Goal: Information Seeking & Learning: Learn about a topic

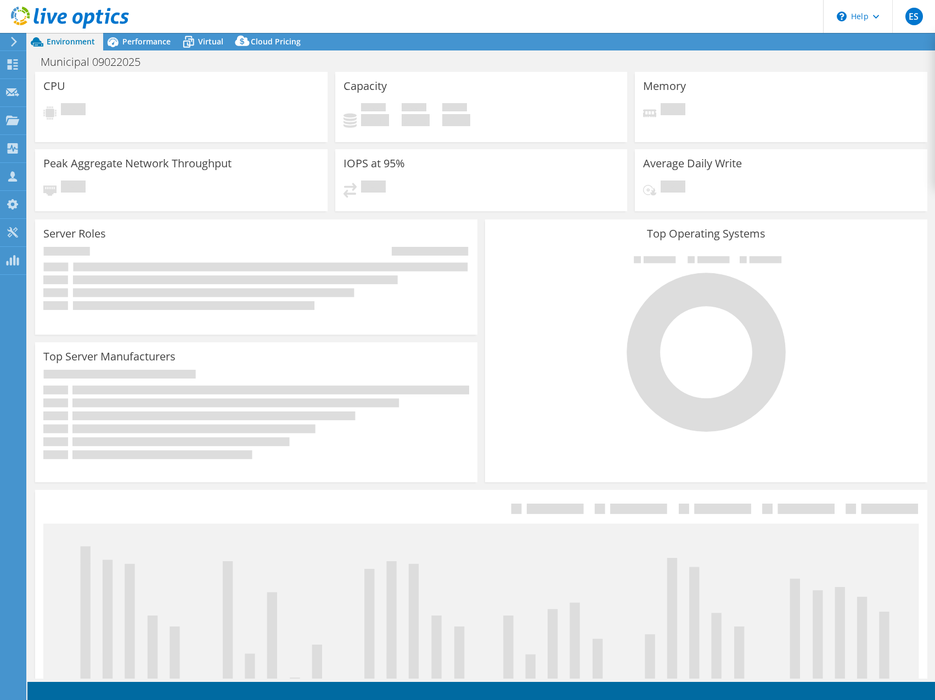
select select "USD"
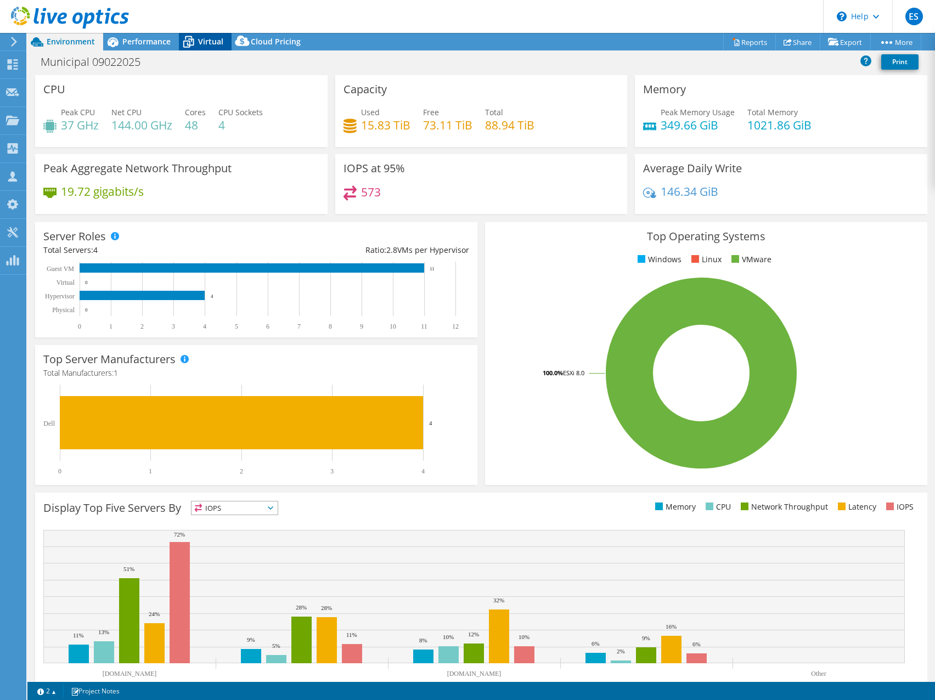
click at [199, 42] on span "Virtual" at bounding box center [210, 41] width 25 height 10
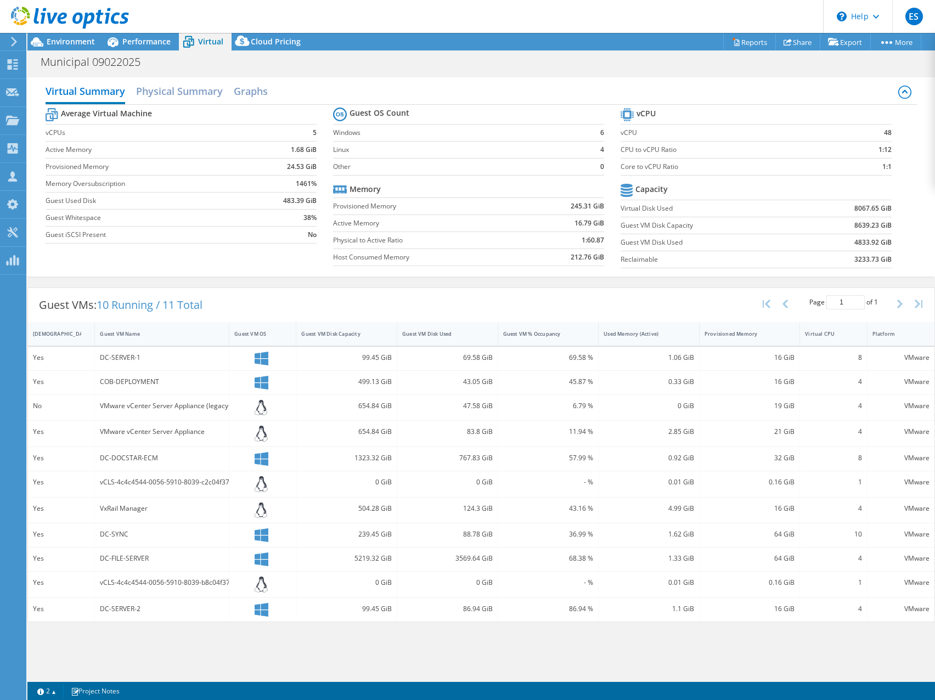
click at [580, 19] on header "ES Partner Team Member Eric Shouse eshouse@redesign-group.com redesign My Profi…" at bounding box center [467, 16] width 935 height 33
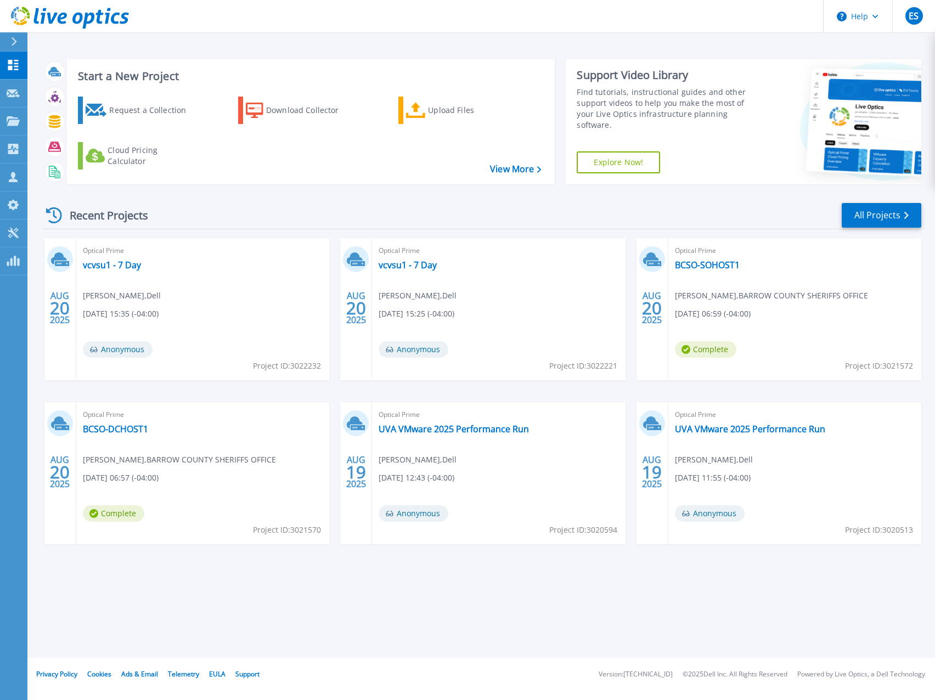
click at [476, 16] on header "Help ES Partner Team Member Eric Shouse eshouse@redesign-group.com redesign My …" at bounding box center [467, 16] width 935 height 33
click at [115, 263] on link "vcvsu1 - 7 Day" at bounding box center [112, 264] width 58 height 11
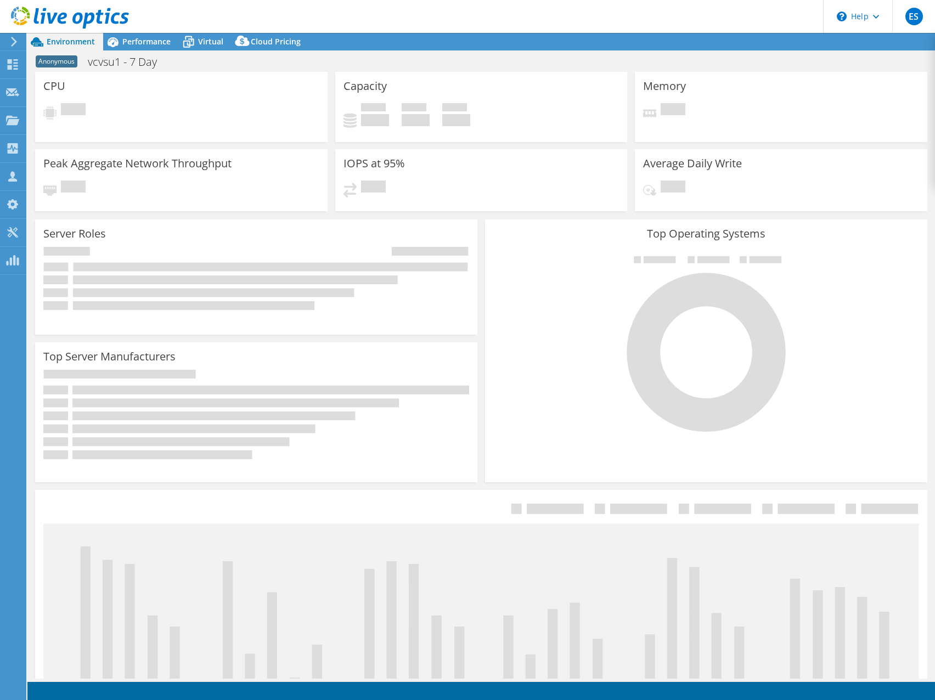
select select "USD"
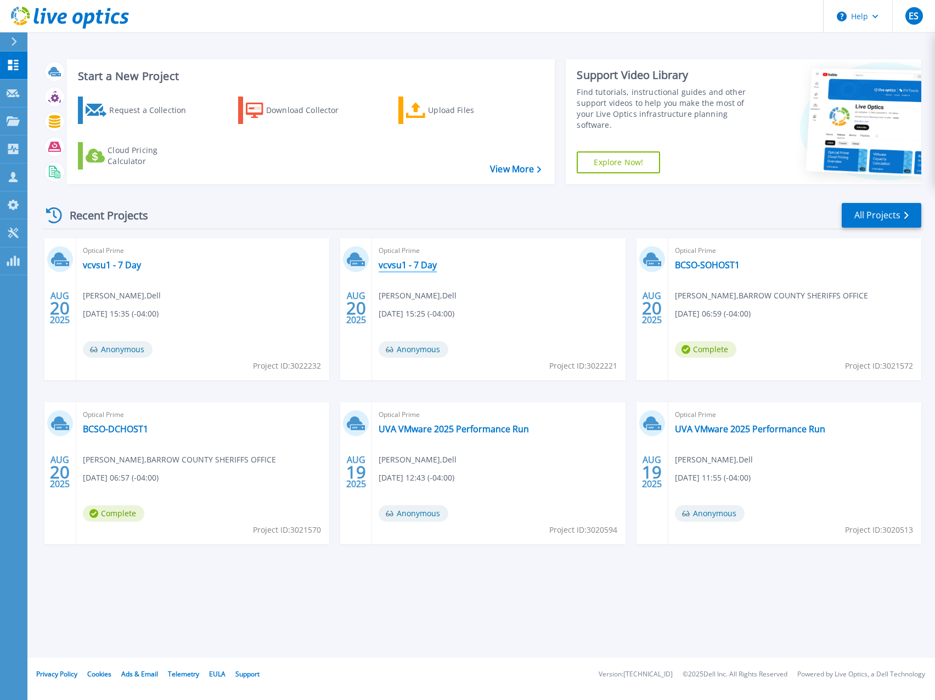
click at [404, 268] on link "vcvsu1 - 7 Day" at bounding box center [408, 264] width 58 height 11
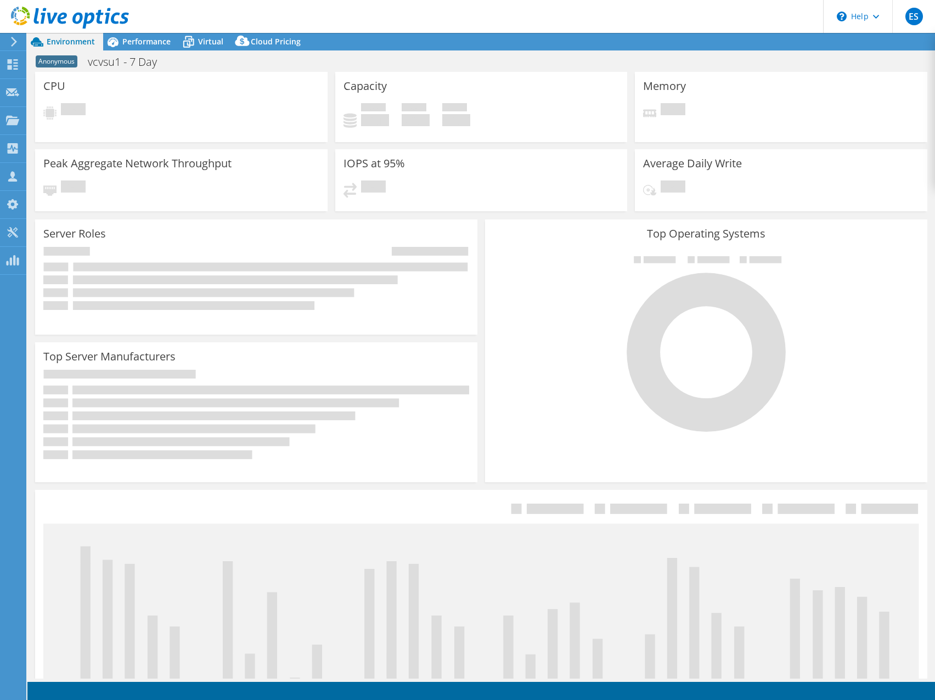
select select "USD"
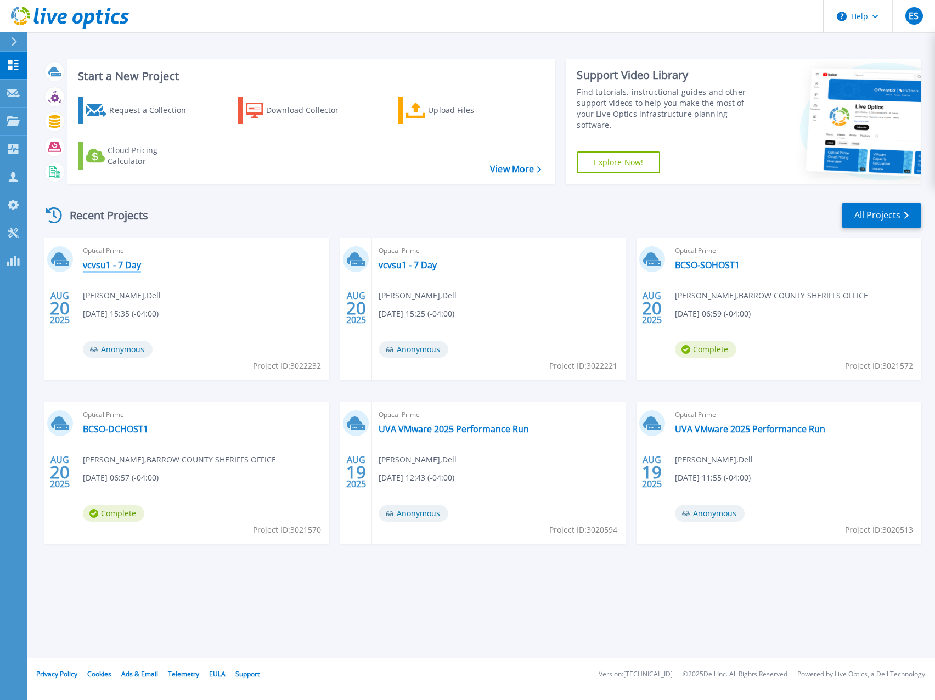
click at [122, 265] on link "vcvsu1 - 7 Day" at bounding box center [112, 264] width 58 height 11
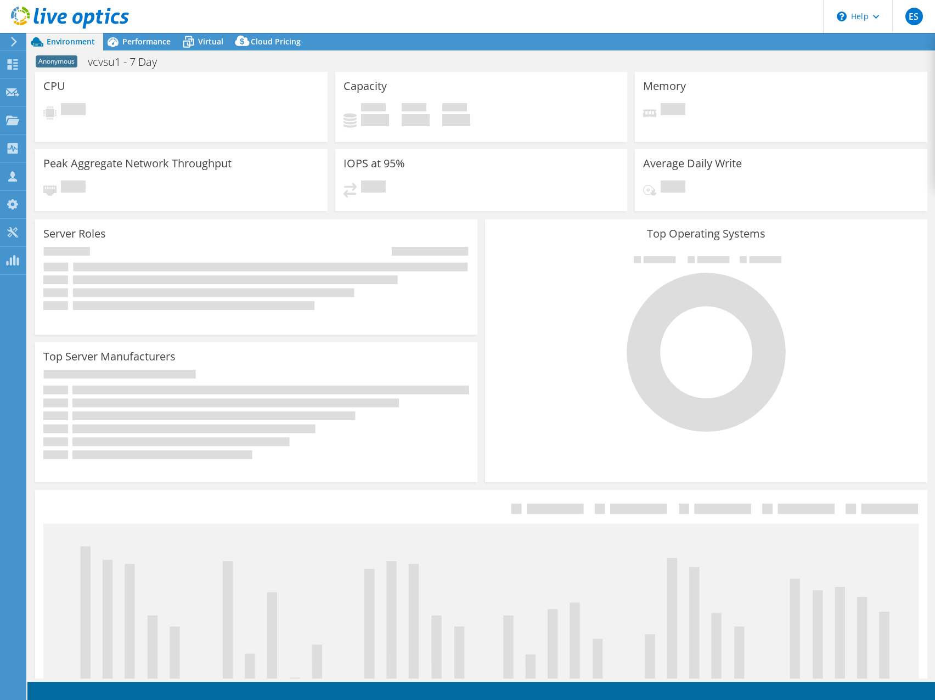
select select "USD"
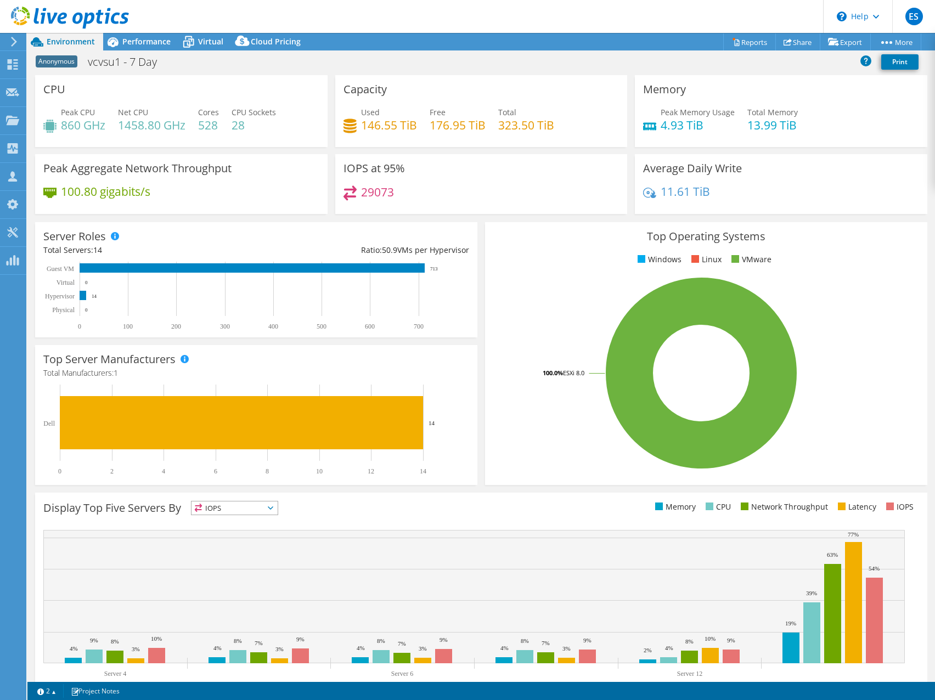
click at [476, 81] on div "Capacity Used 146.55 TiB Free 176.95 TiB Total 323.50 TiB" at bounding box center [481, 111] width 292 height 72
click at [142, 43] on span "Performance" at bounding box center [146, 41] width 48 height 10
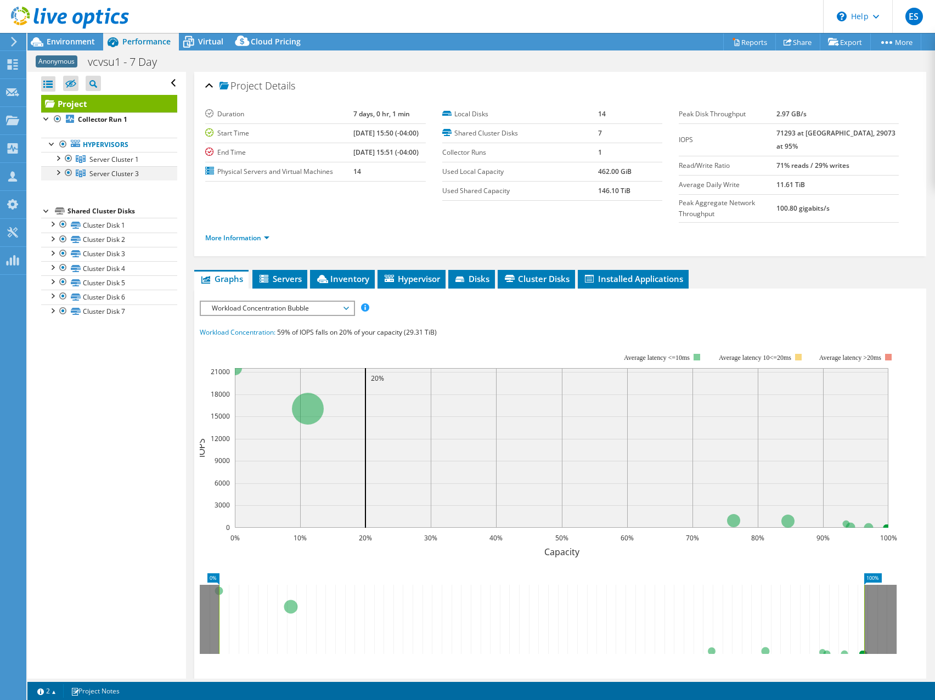
click at [58, 172] on div at bounding box center [57, 171] width 11 height 11
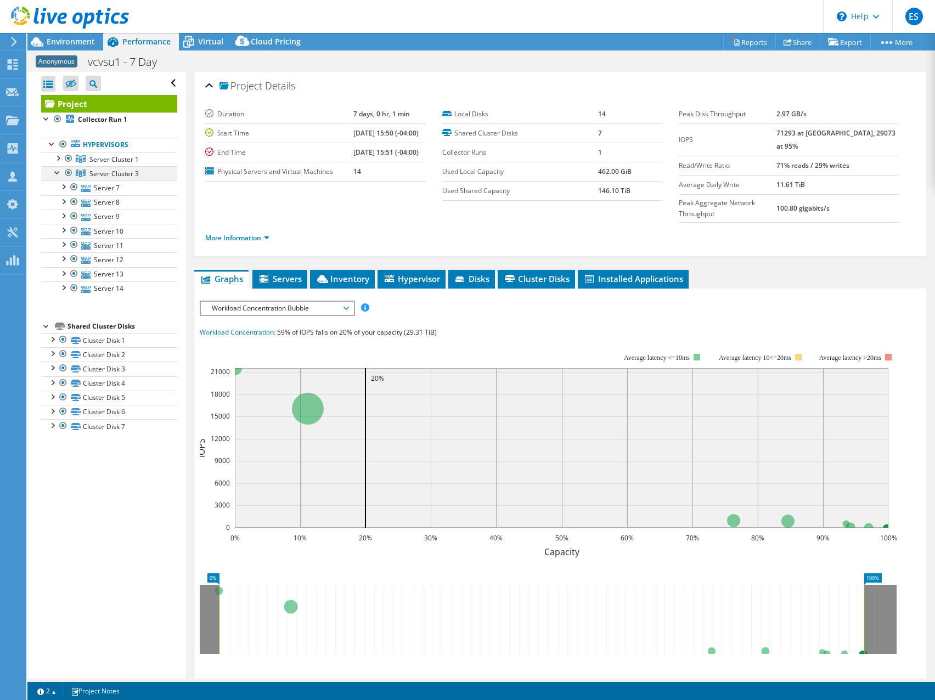
click at [58, 172] on div at bounding box center [57, 171] width 11 height 11
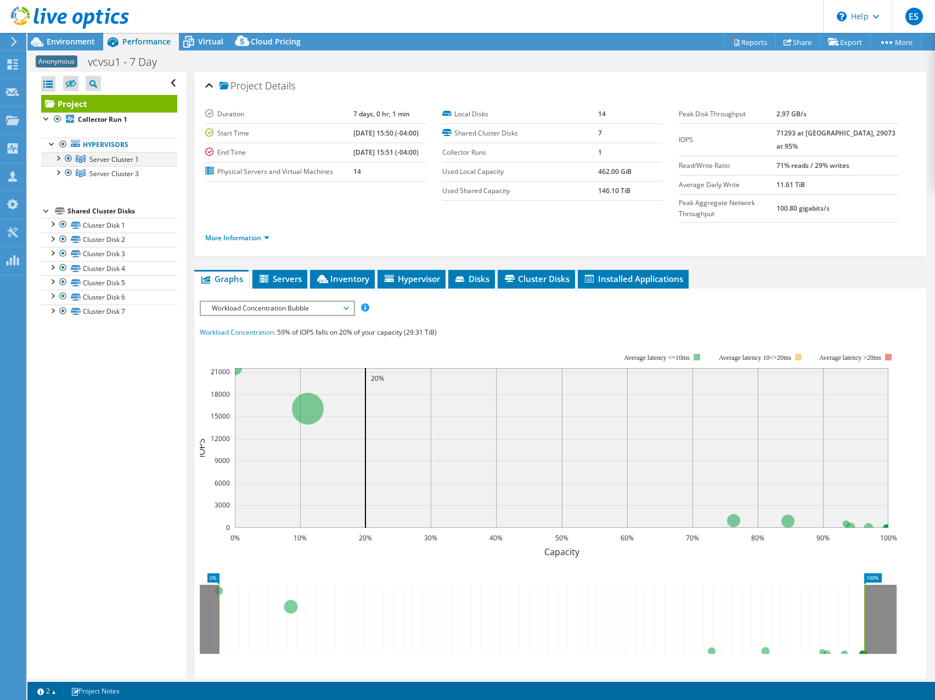
click at [57, 158] on div at bounding box center [57, 157] width 11 height 11
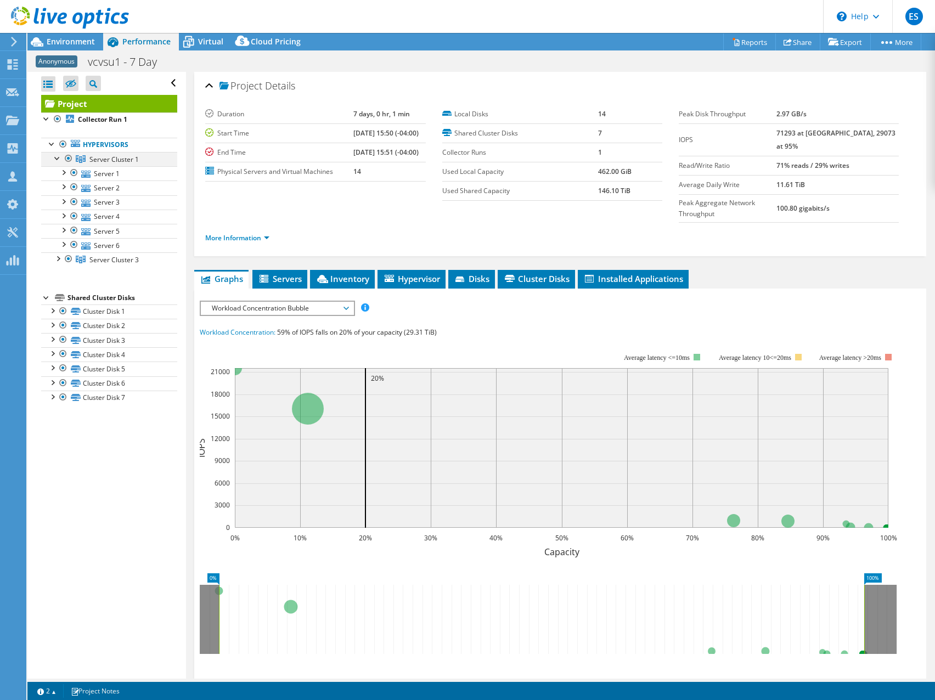
click at [57, 158] on div at bounding box center [57, 157] width 11 height 11
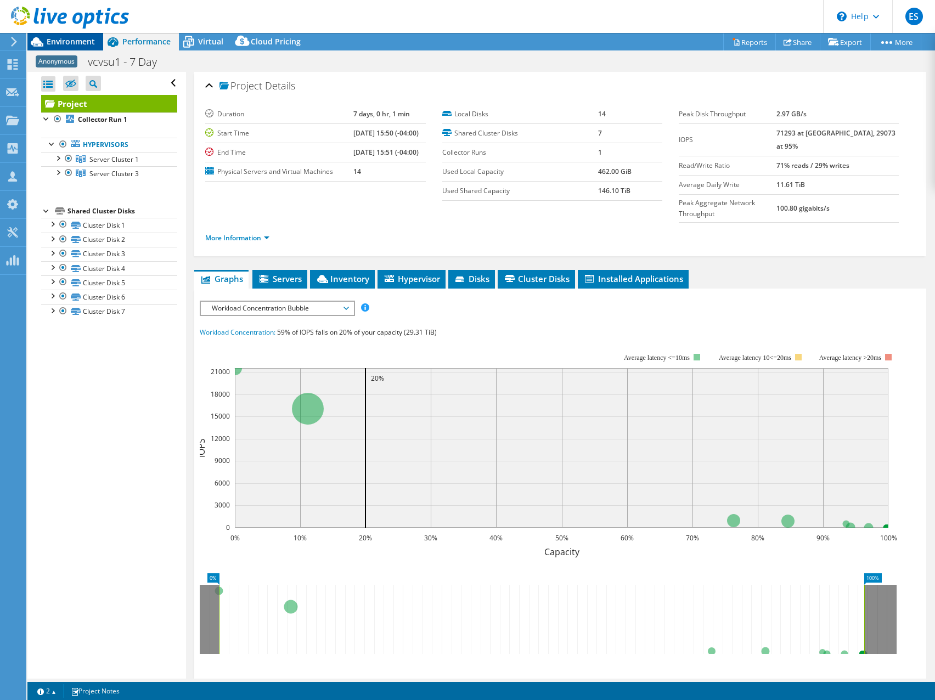
click at [67, 38] on span "Environment" at bounding box center [71, 41] width 48 height 10
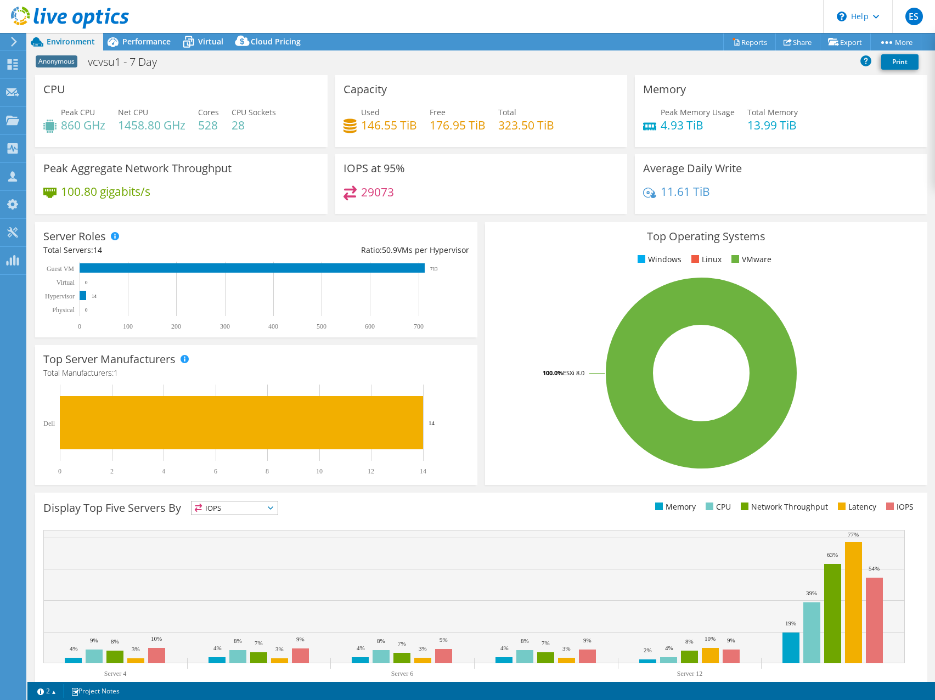
click at [527, 36] on div "Project Actions Project Actions Reports Share Export vSAN ReadyNode Sizer" at bounding box center [480, 42] width 907 height 18
click at [138, 39] on span "Performance" at bounding box center [146, 41] width 48 height 10
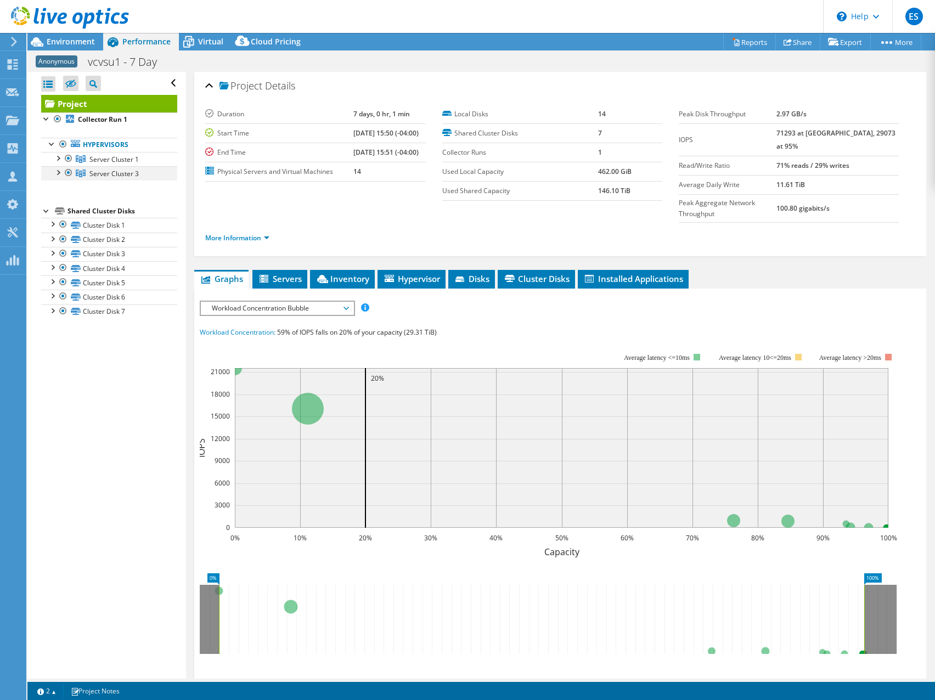
click at [58, 172] on div at bounding box center [57, 171] width 11 height 11
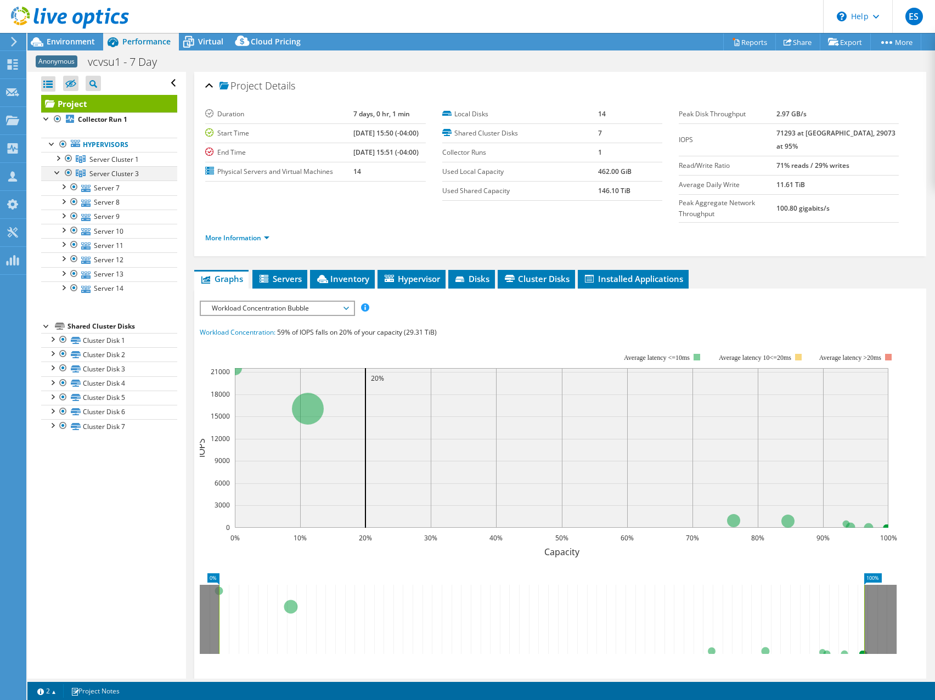
click at [59, 173] on div at bounding box center [57, 171] width 11 height 11
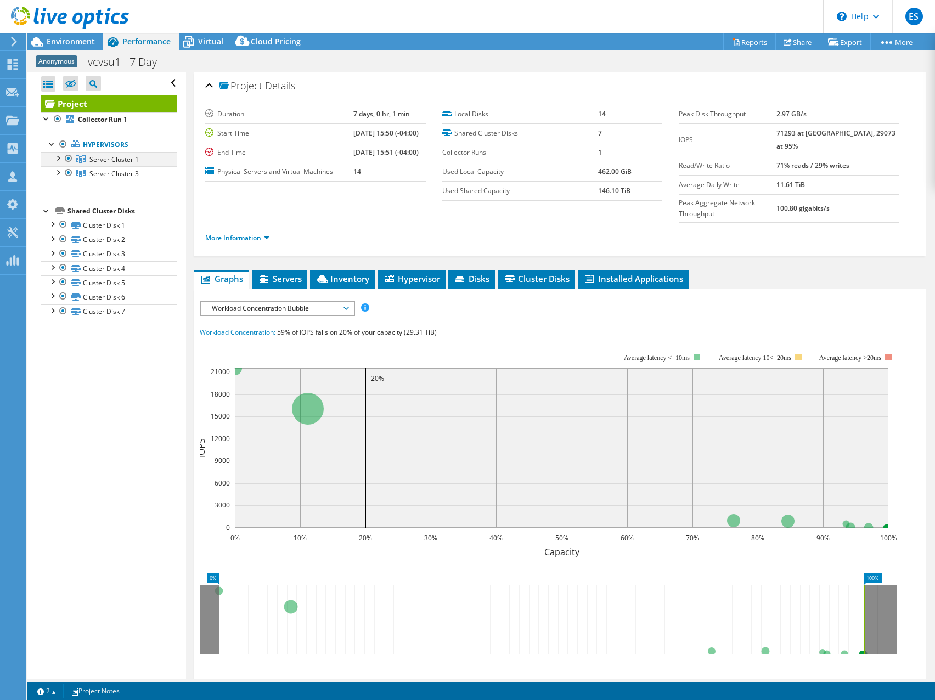
click at [58, 159] on div at bounding box center [57, 157] width 11 height 11
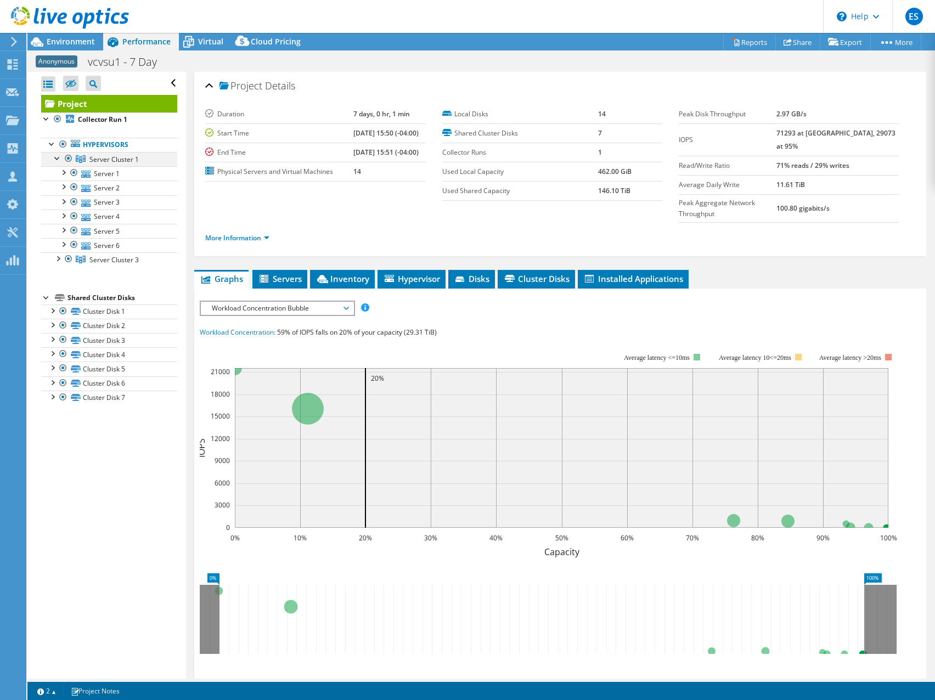
click at [58, 160] on div at bounding box center [57, 157] width 11 height 11
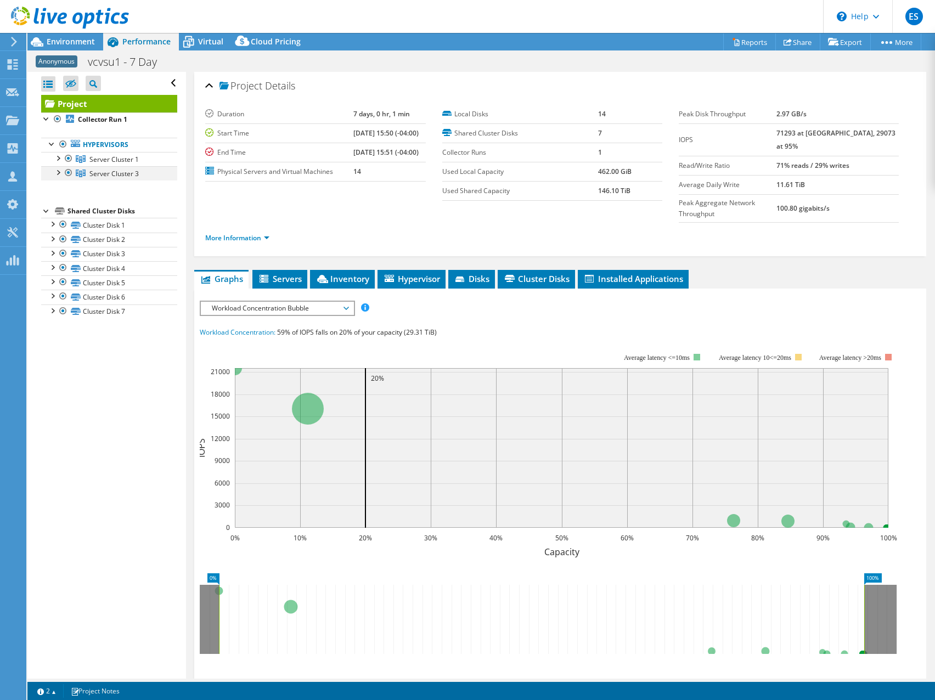
click at [66, 173] on div at bounding box center [68, 172] width 11 height 13
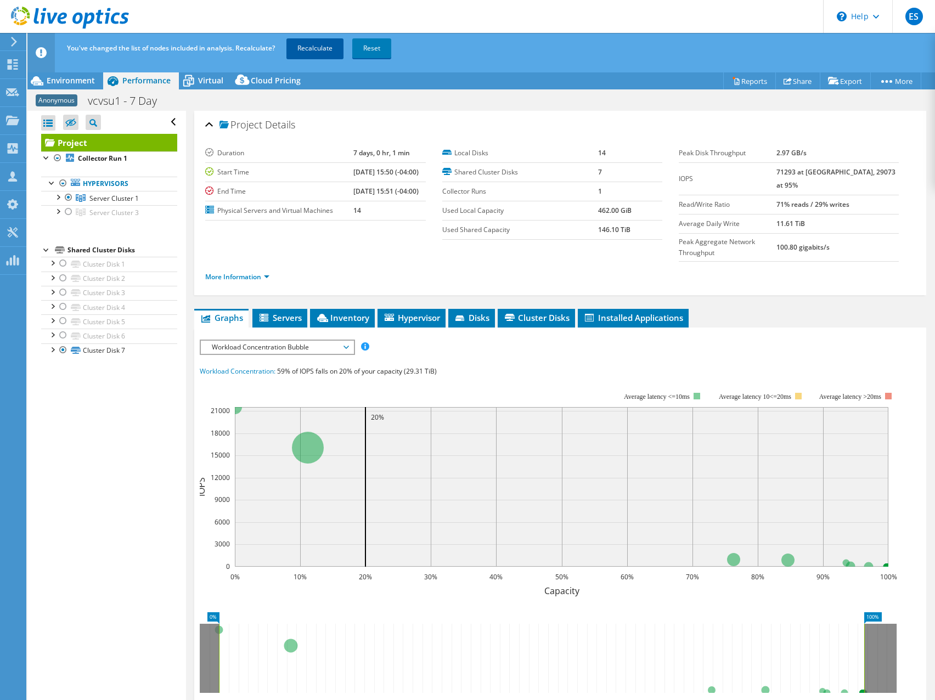
click at [310, 45] on link "Recalculate" at bounding box center [314, 48] width 57 height 20
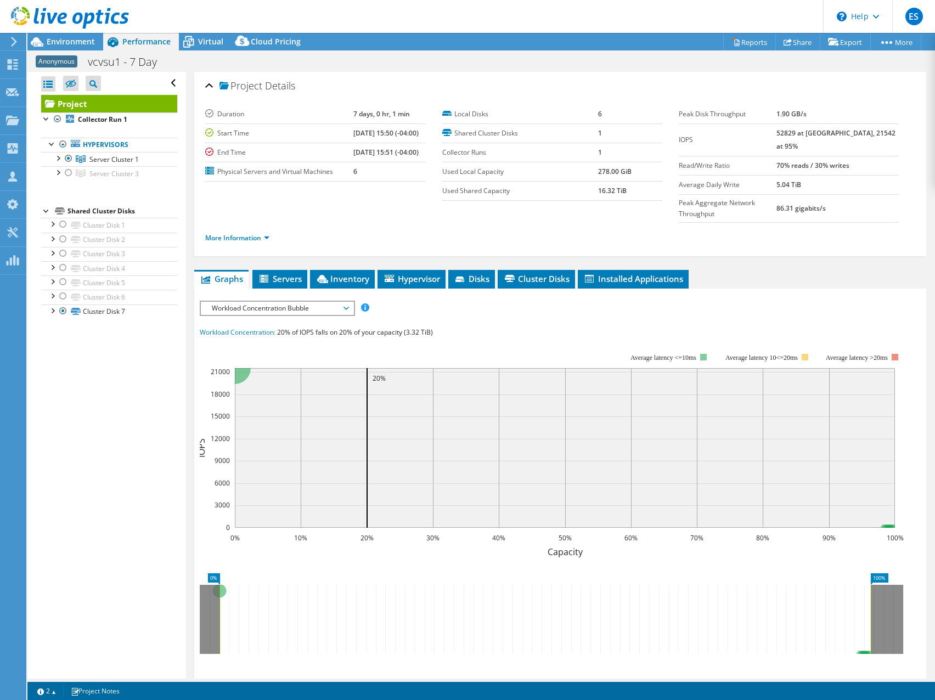
click at [503, 72] on div "Project Details Duration 7 days, 0 hr, 1 min Start Time 03/25/2025, 15:50 (-04:…" at bounding box center [560, 164] width 732 height 184
click at [338, 302] on span "Workload Concentration Bubble" at bounding box center [276, 308] width 141 height 13
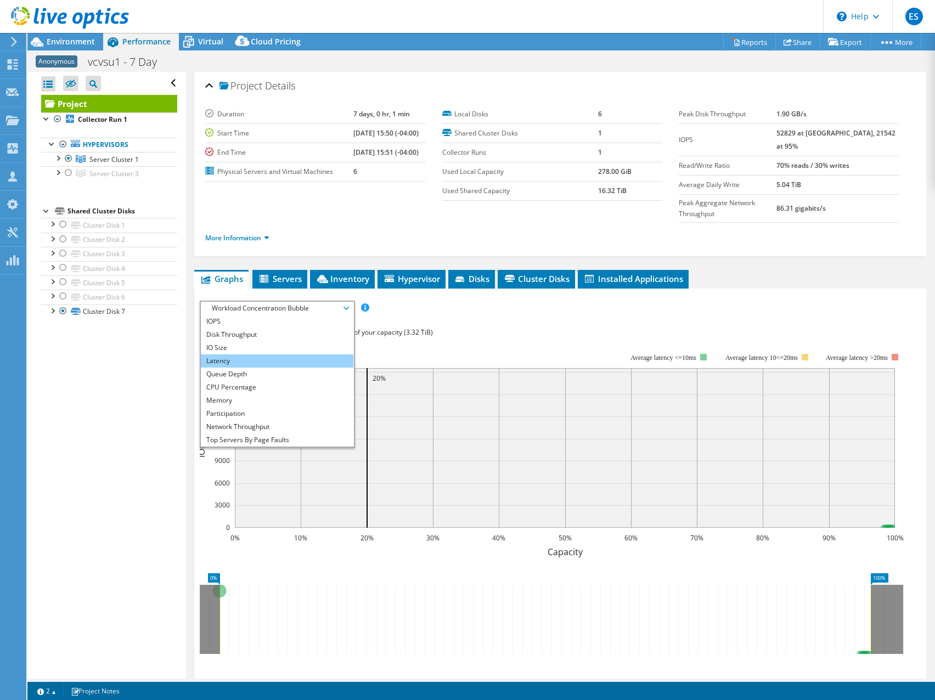
click at [253, 354] on li "Latency" at bounding box center [277, 360] width 152 height 13
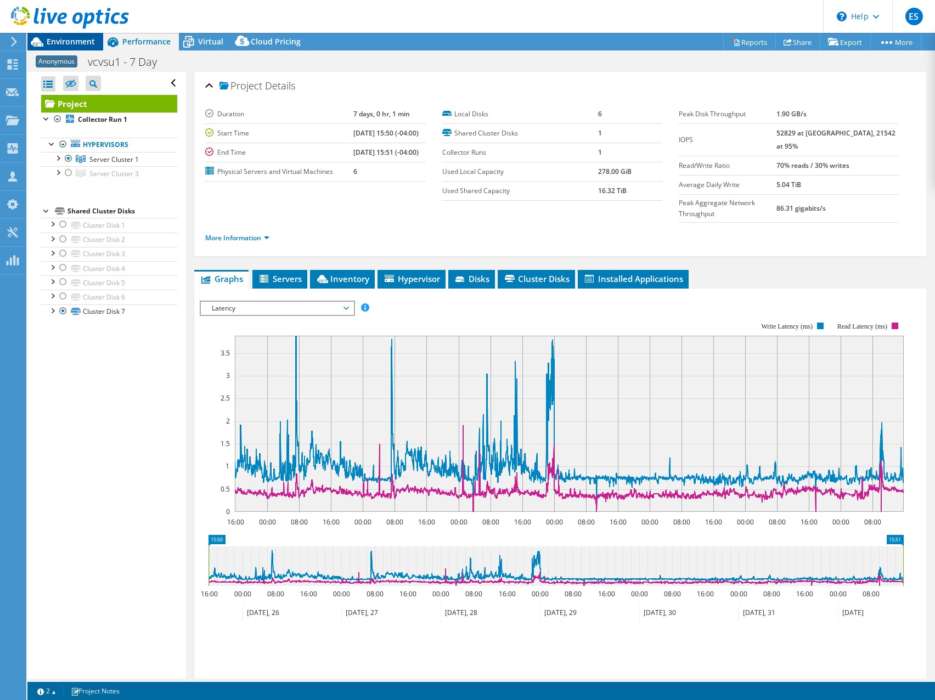
click at [55, 44] on span "Environment" at bounding box center [71, 41] width 48 height 10
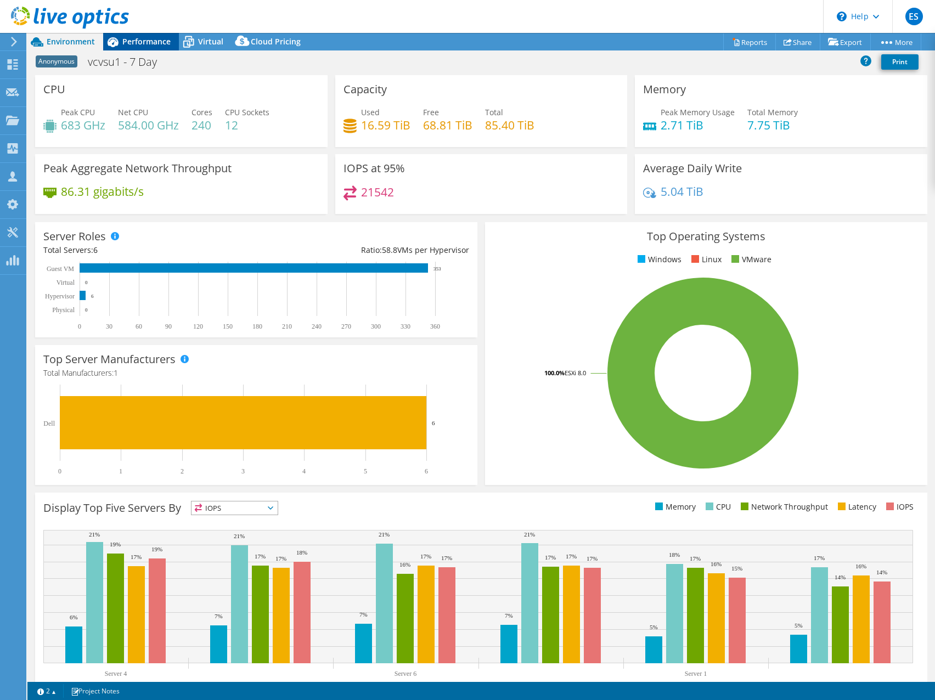
click at [149, 42] on span "Performance" at bounding box center [146, 41] width 48 height 10
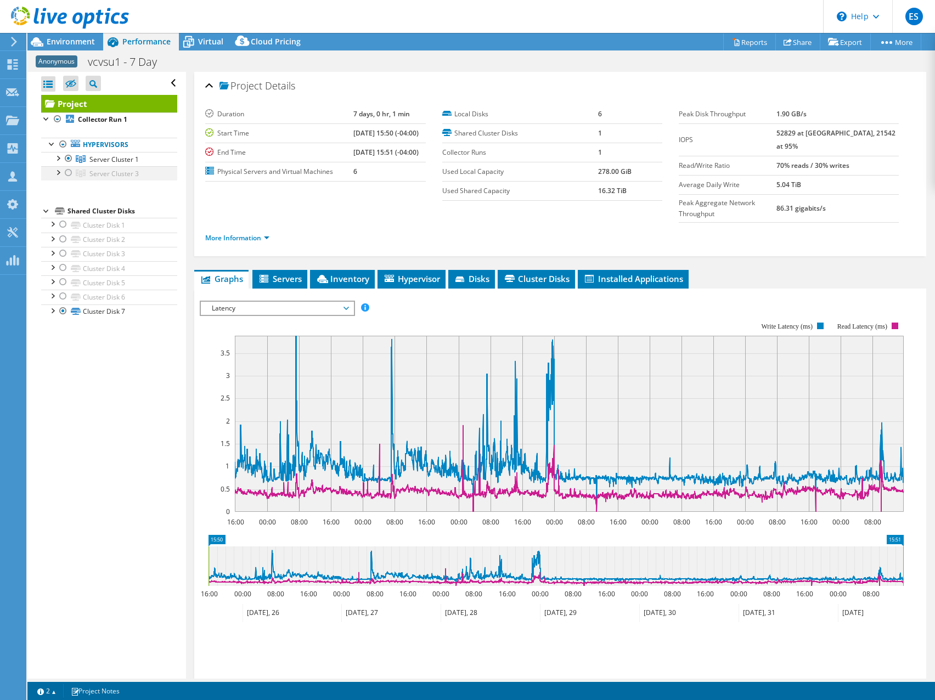
click at [69, 174] on div at bounding box center [68, 172] width 11 height 13
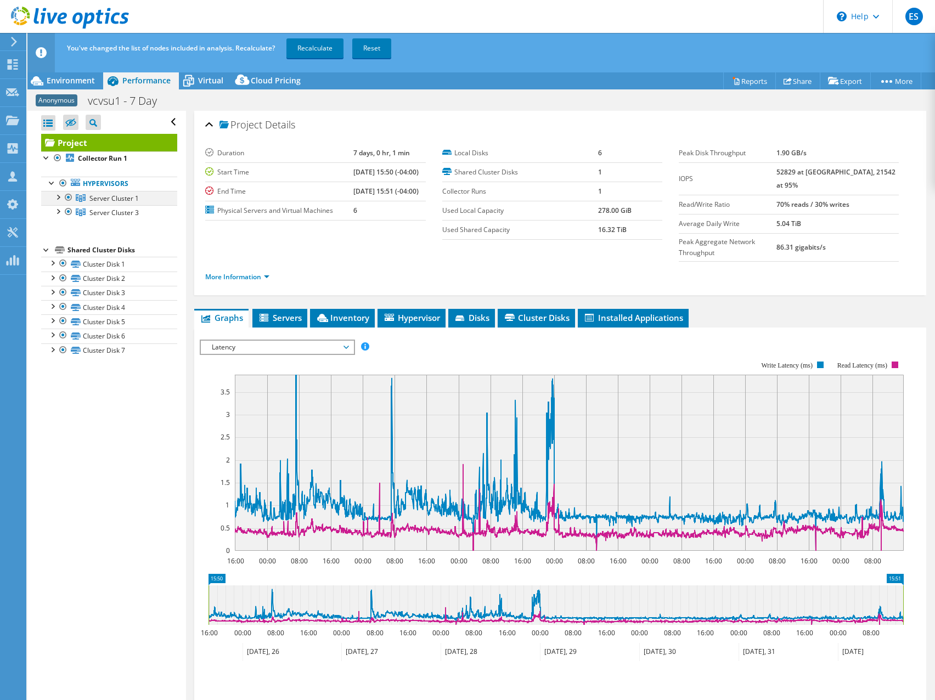
click at [67, 197] on div at bounding box center [68, 197] width 11 height 13
click at [303, 51] on link "Recalculate" at bounding box center [314, 48] width 57 height 20
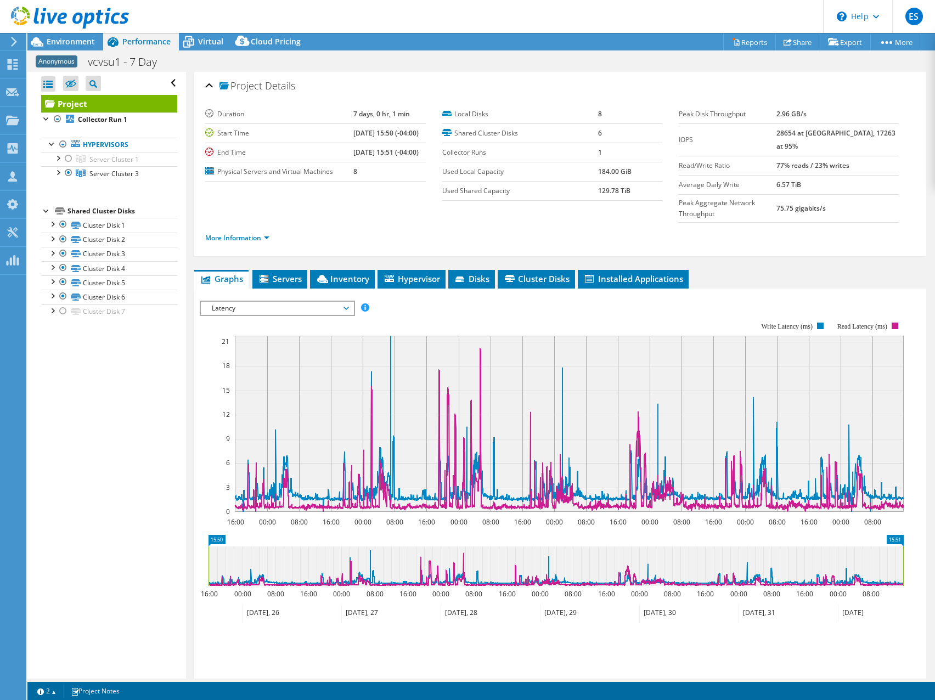
click at [514, 24] on header "ES Partner Team Member [PERSON_NAME] [EMAIL_ADDRESS][DOMAIN_NAME] redesign My P…" at bounding box center [467, 16] width 935 height 33
click at [513, 30] on header "ES Partner Team Member Eric Shouse eshouse@redesign-group.com redesign My Profi…" at bounding box center [467, 16] width 935 height 33
click at [65, 45] on span "Environment" at bounding box center [71, 41] width 48 height 10
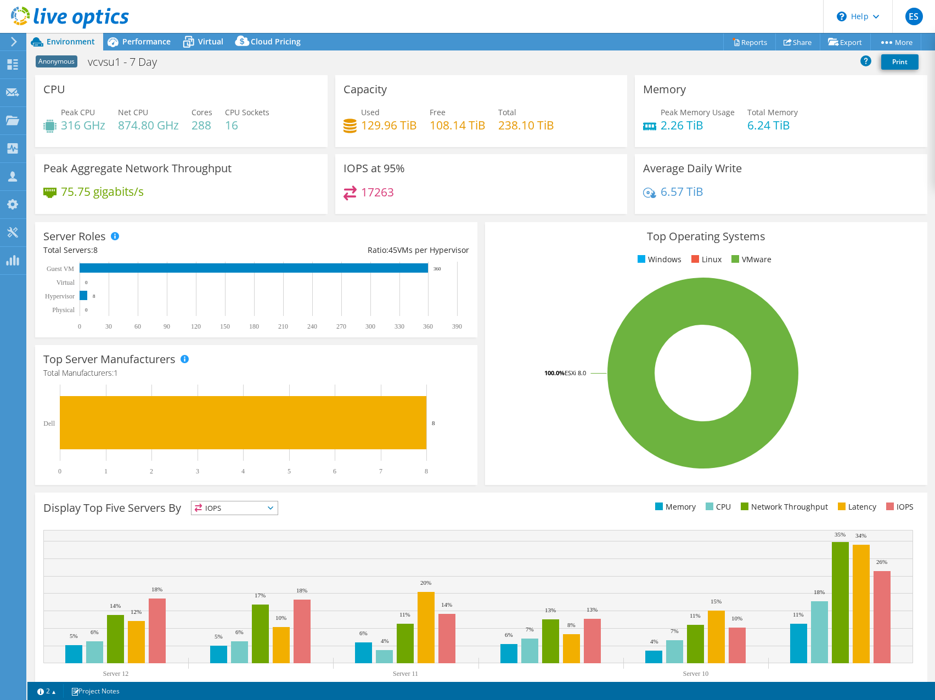
click at [528, 182] on div "IOPS at 95% 17263" at bounding box center [481, 184] width 292 height 60
click at [139, 38] on span "Performance" at bounding box center [146, 41] width 48 height 10
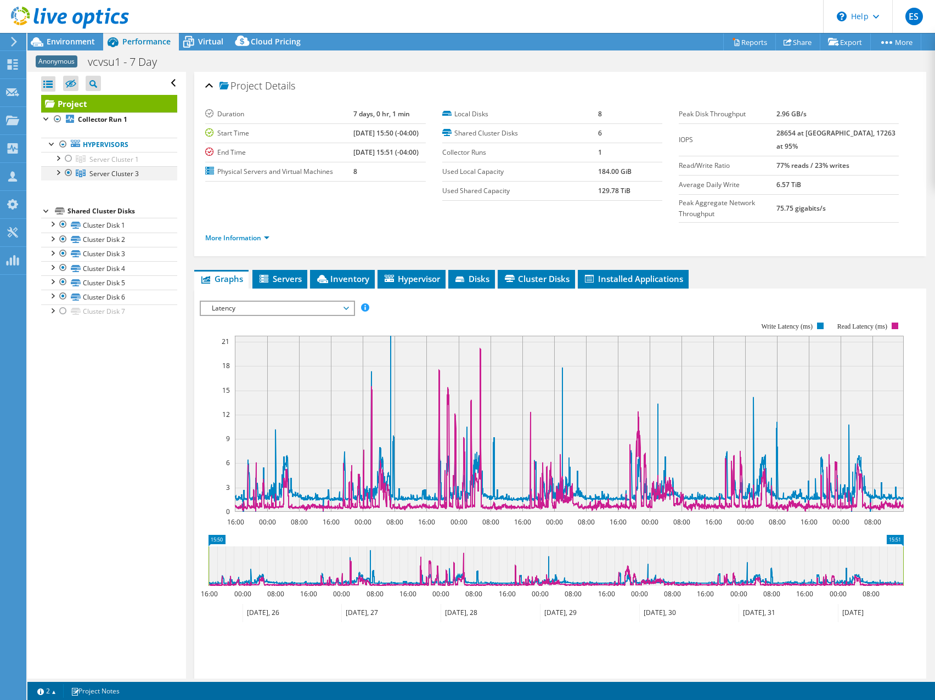
click at [59, 173] on div at bounding box center [57, 171] width 11 height 11
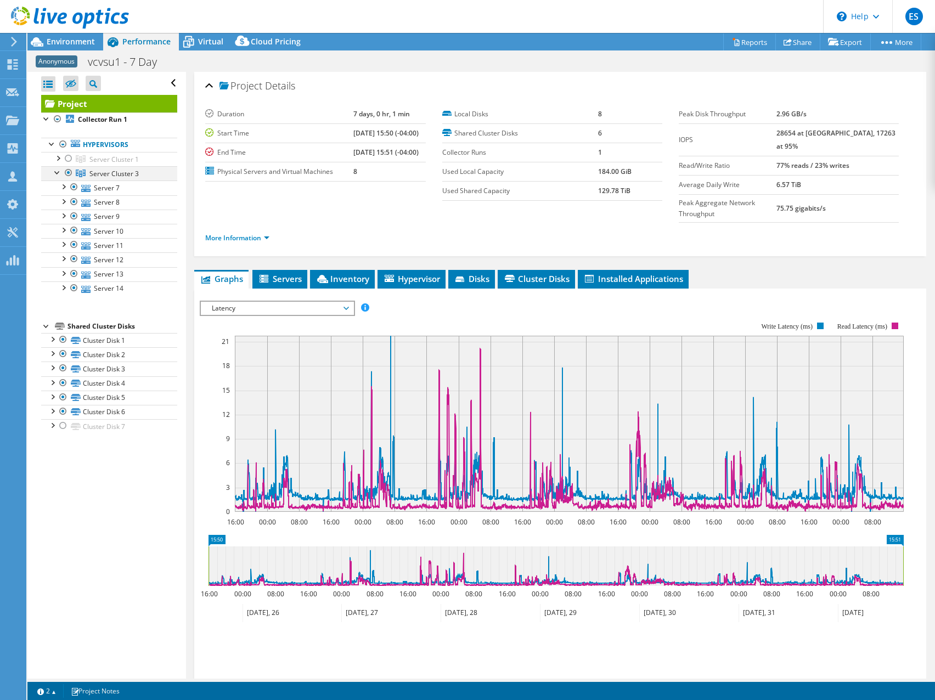
click at [59, 170] on div at bounding box center [57, 171] width 11 height 11
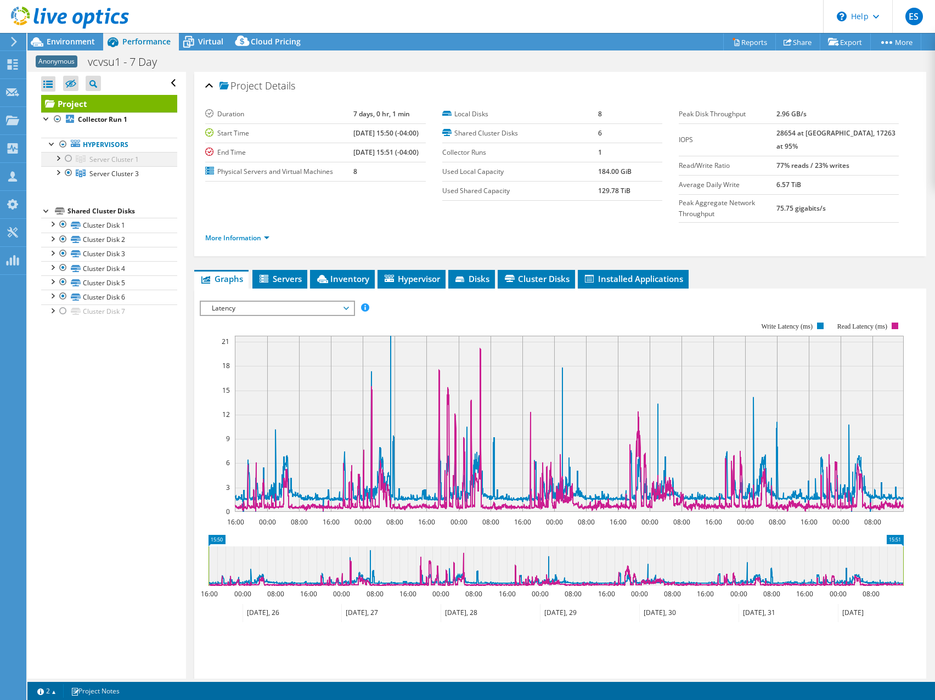
click at [69, 159] on div at bounding box center [68, 158] width 11 height 13
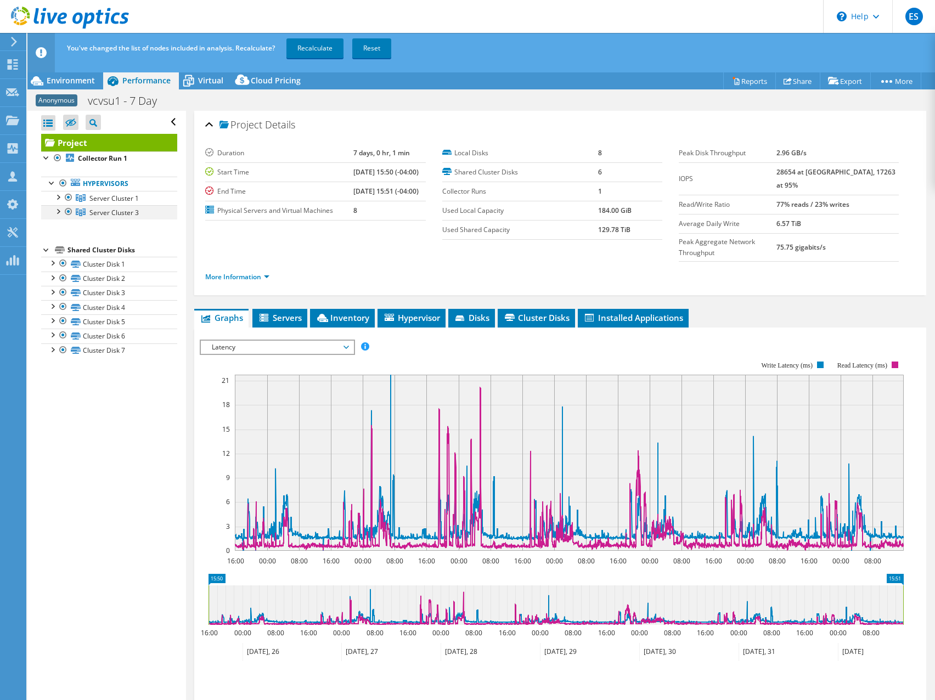
click at [66, 211] on div at bounding box center [68, 211] width 11 height 13
click at [313, 47] on link "Recalculate" at bounding box center [314, 48] width 57 height 20
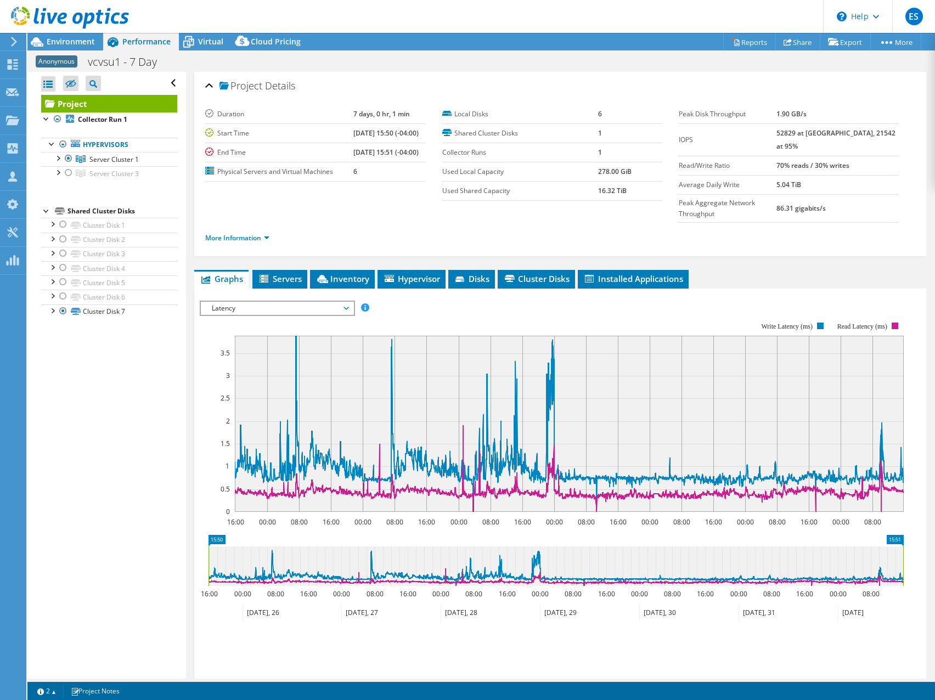
click at [518, 33] on div "Project Actions Project Actions Reports Share Export vSAN ReadyNode Sizer" at bounding box center [480, 42] width 907 height 18
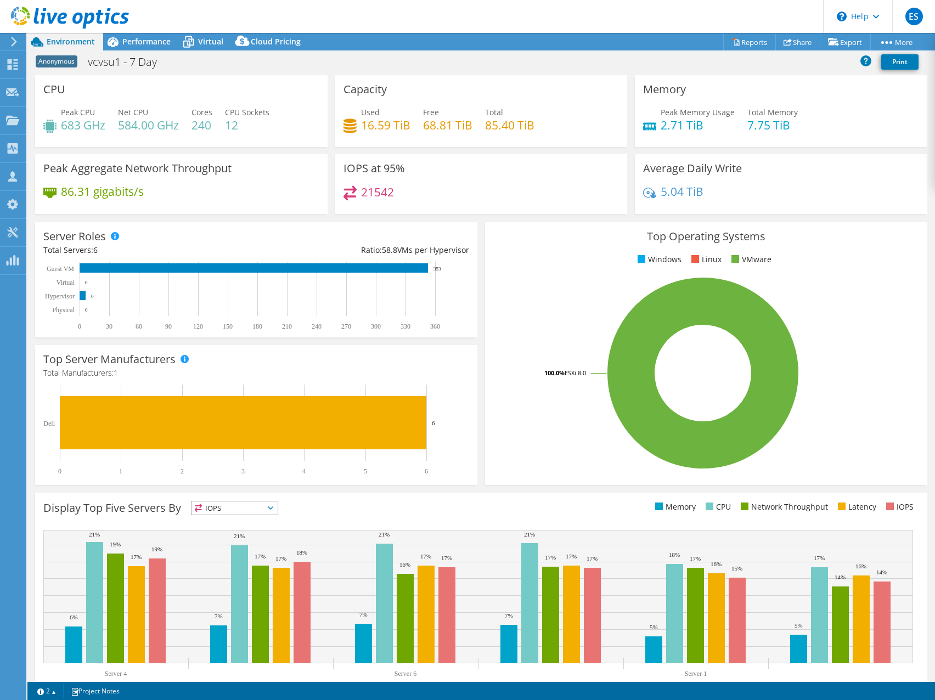
select select "USD"
click at [453, 60] on div "Anonymous vcvsu1 - 7 Day Print" at bounding box center [480, 62] width 907 height 20
click at [451, 58] on div "Anonymous vcvsu1 - 7 Day Print" at bounding box center [480, 62] width 907 height 20
click at [462, 70] on div "Anonymous vcvsu1 - 7 Day Print" at bounding box center [480, 62] width 907 height 20
click at [573, 52] on div "Anonymous vcvsu1 - 7 Day Print" at bounding box center [480, 62] width 907 height 20
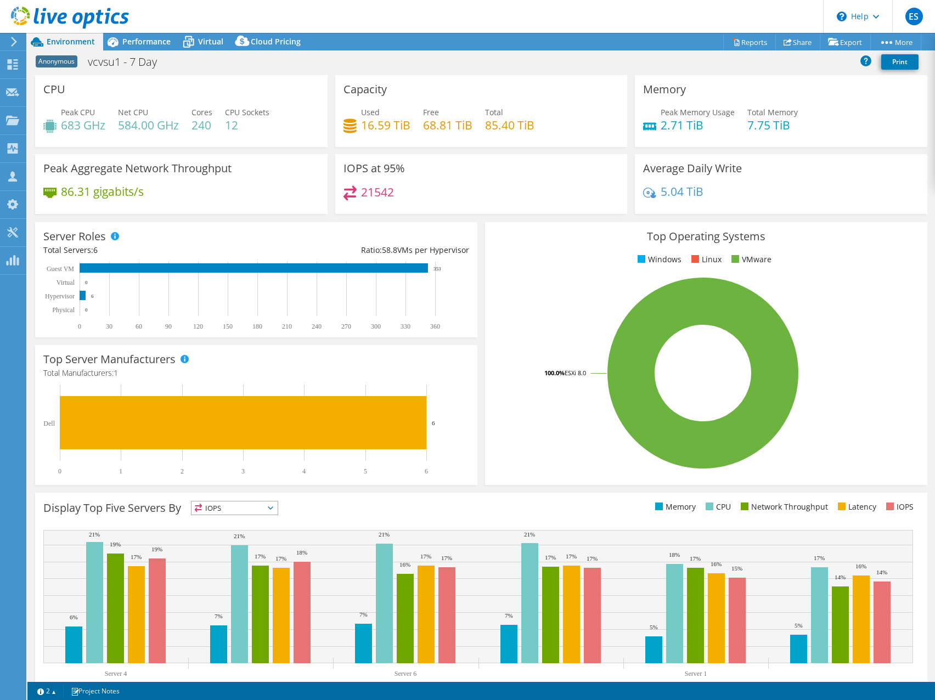
click at [608, 120] on div "Used 16.59 TiB Free 68.81 TiB Total 85.40 TiB" at bounding box center [481, 124] width 276 height 36
click at [502, 165] on div "IOPS at 95% 21542" at bounding box center [481, 184] width 292 height 60
click at [483, 177] on div "IOPS at 95% 21542" at bounding box center [481, 184] width 292 height 60
click at [602, 177] on div "IOPS at 95% 21542" at bounding box center [481, 184] width 292 height 60
click at [107, 36] on div at bounding box center [64, 18] width 129 height 37
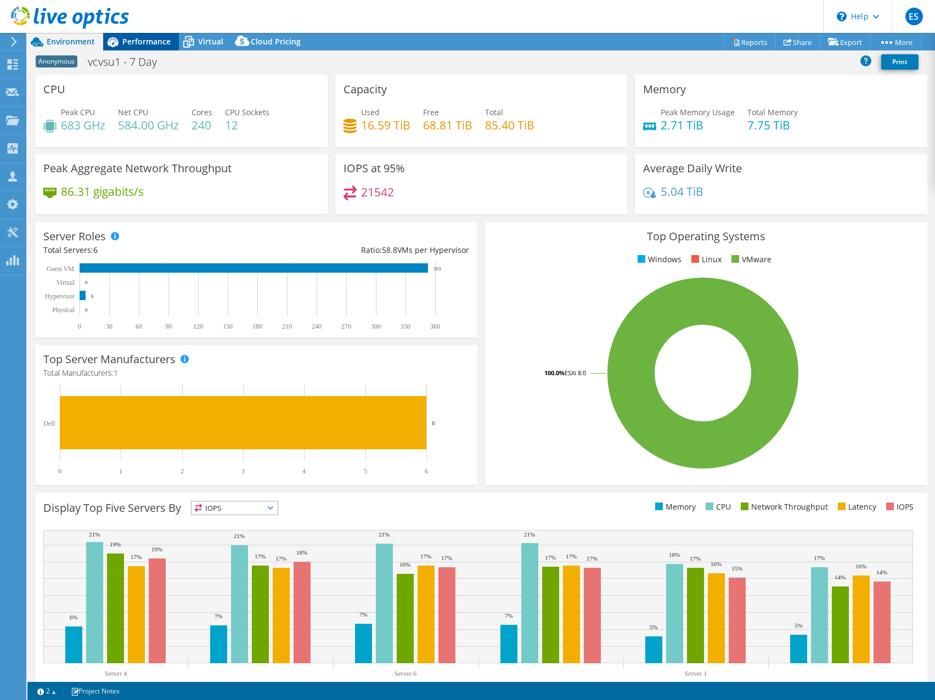
click at [137, 43] on span "Performance" at bounding box center [146, 41] width 48 height 10
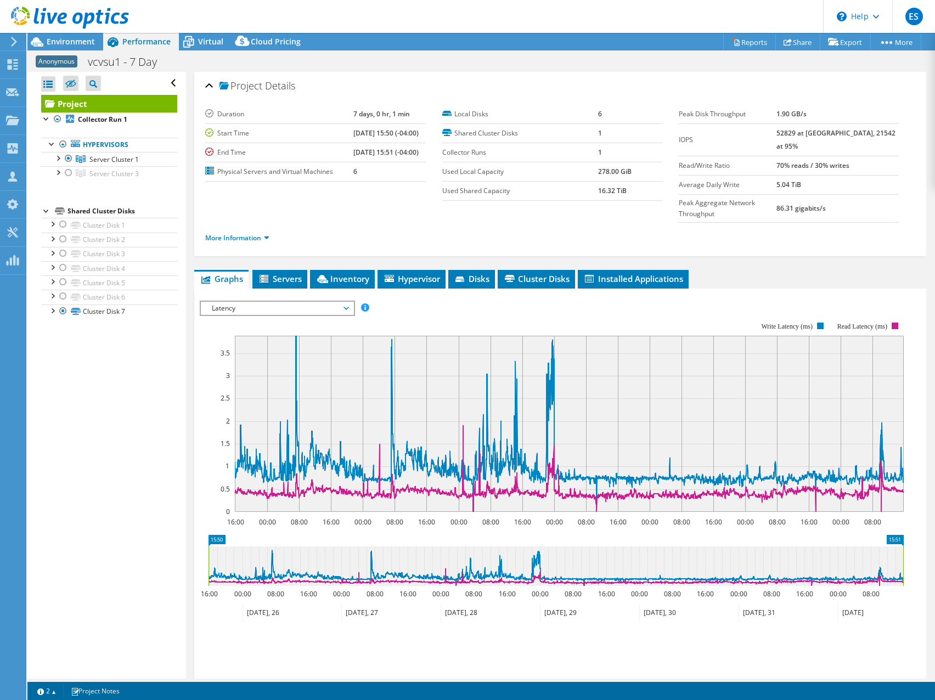
click at [525, 69] on div "Anonymous vcvsu1 - 7 Day Print" at bounding box center [480, 62] width 907 height 20
click at [74, 44] on span "Environment" at bounding box center [71, 41] width 48 height 10
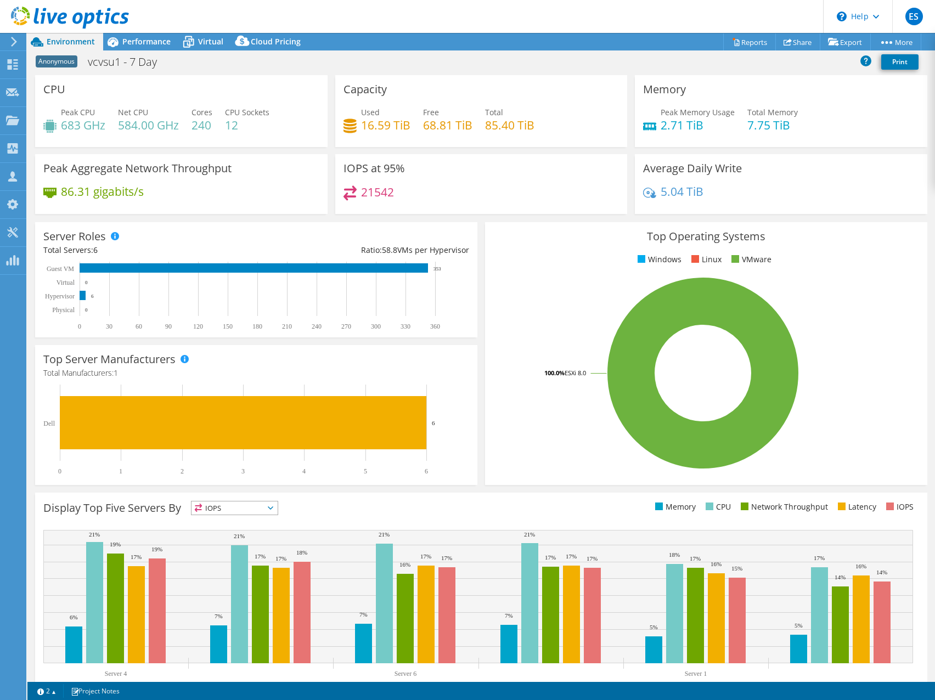
drag, startPoint x: 495, startPoint y: 67, endPoint x: 295, endPoint y: 63, distance: 199.7
click at [495, 65] on div "Anonymous vcvsu1 - 7 Day Print" at bounding box center [480, 62] width 907 height 20
click at [146, 45] on span "Performance" at bounding box center [146, 41] width 48 height 10
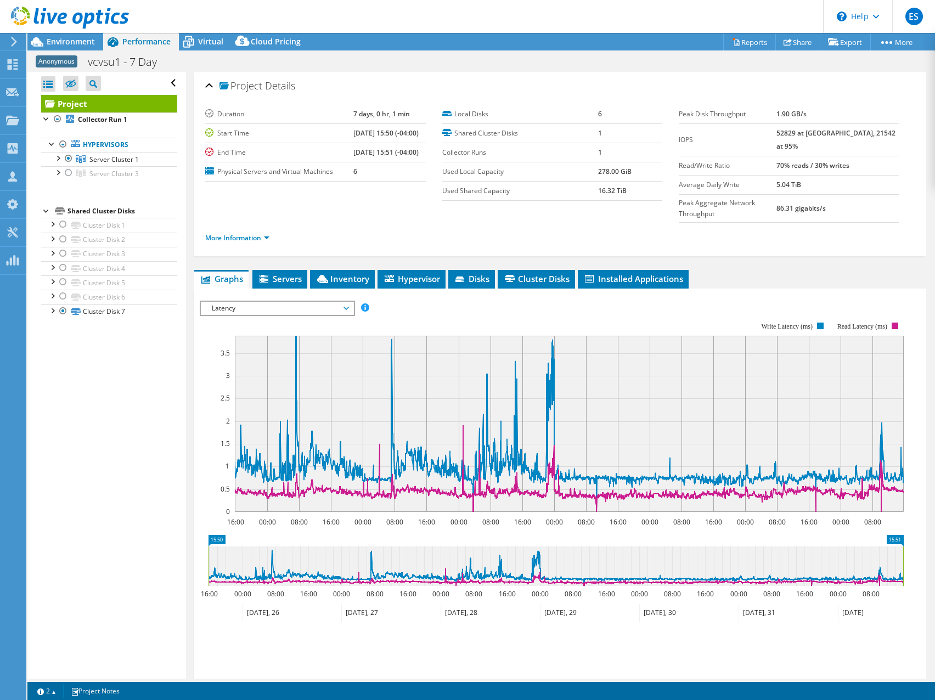
click at [339, 302] on span "Latency" at bounding box center [276, 308] width 141 height 13
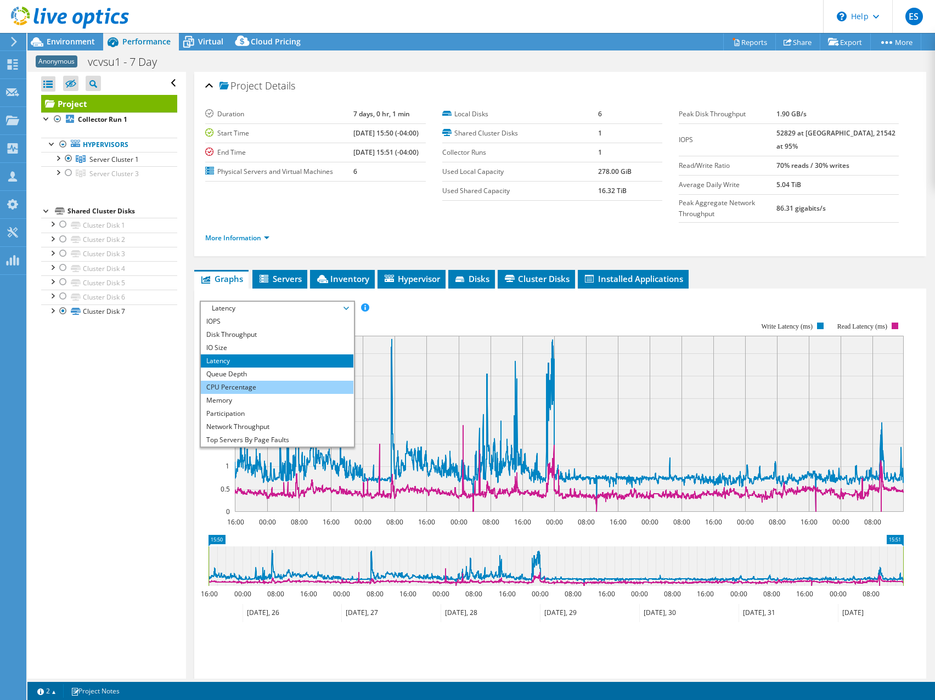
click at [285, 381] on li "CPU Percentage" at bounding box center [277, 387] width 152 height 13
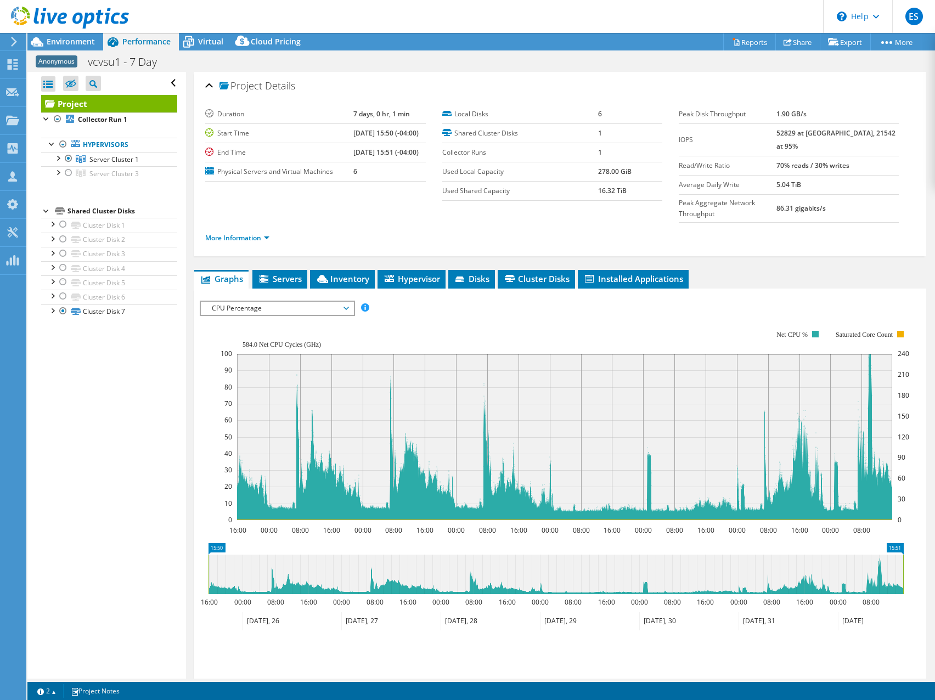
click at [653, 301] on div "IOPS Disk Throughput IO Size Latency Queue Depth CPU Percentage Memory Page Fau…" at bounding box center [560, 308] width 721 height 15
click at [782, 242] on div "Project Details Duration 7 days, 0 hr, 1 min Start Time 03/25/2025, 15:50 (-04:…" at bounding box center [560, 415] width 748 height 687
click at [267, 233] on link "More Information" at bounding box center [237, 237] width 64 height 9
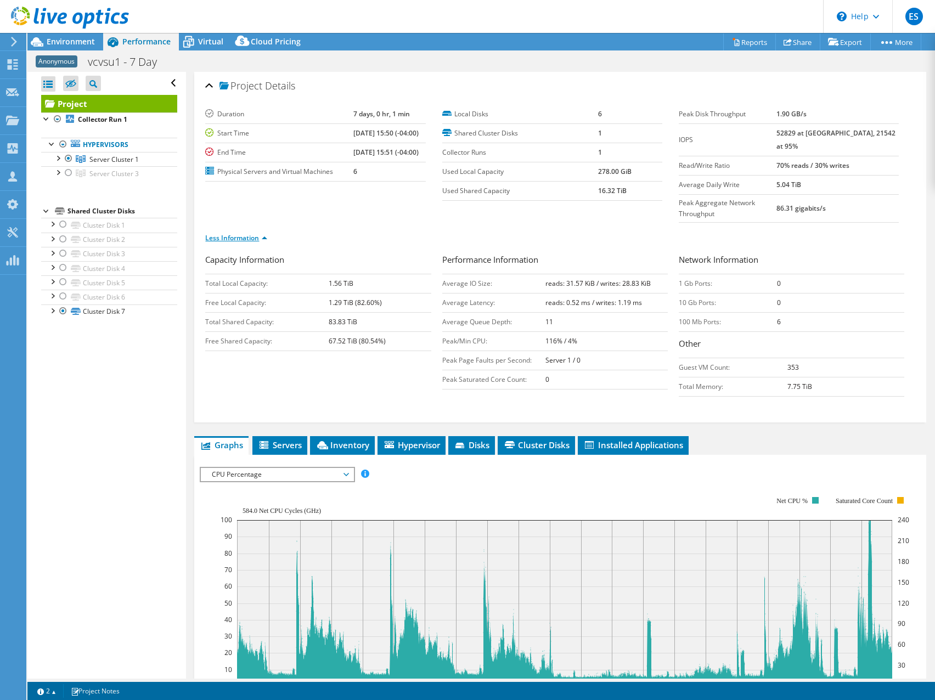
click at [261, 233] on link "Less Information" at bounding box center [236, 237] width 62 height 9
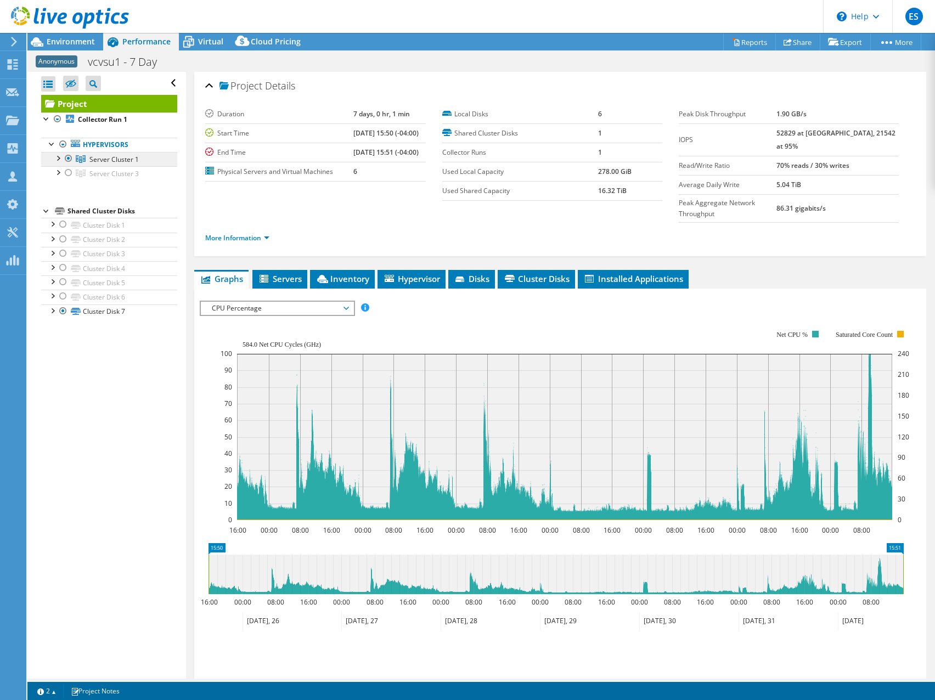
click at [104, 158] on span "Server Cluster 1" at bounding box center [113, 159] width 49 height 9
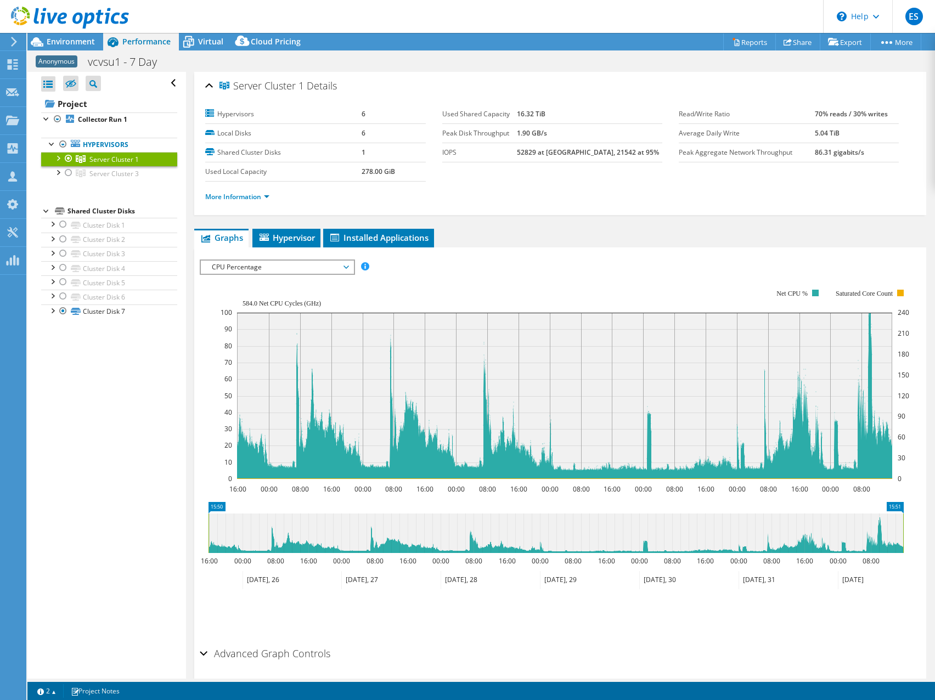
click at [59, 160] on div at bounding box center [57, 157] width 11 height 11
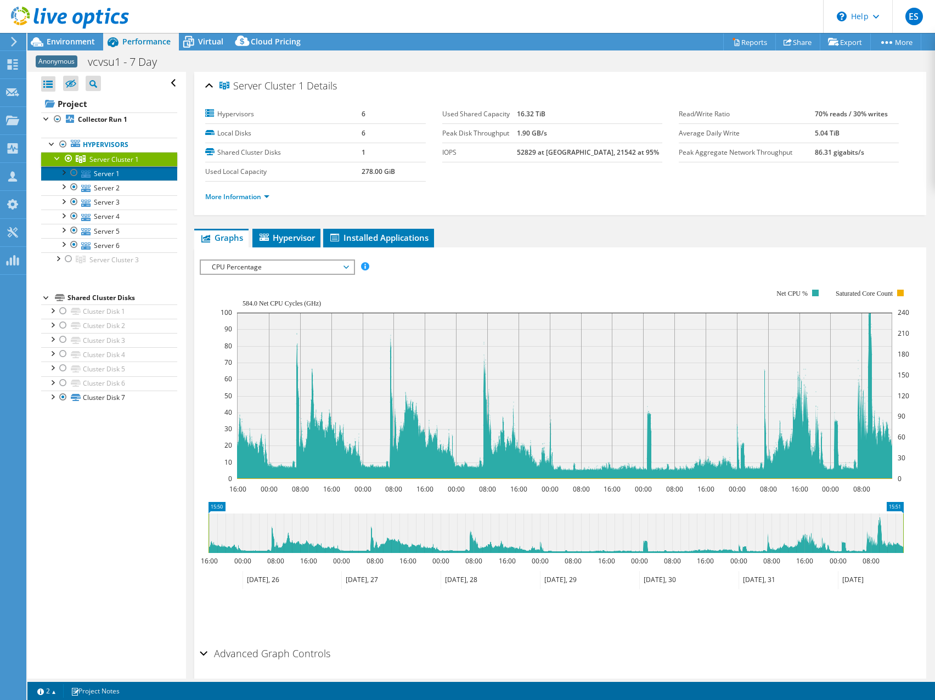
click at [100, 174] on link "Server 1" at bounding box center [109, 173] width 136 height 14
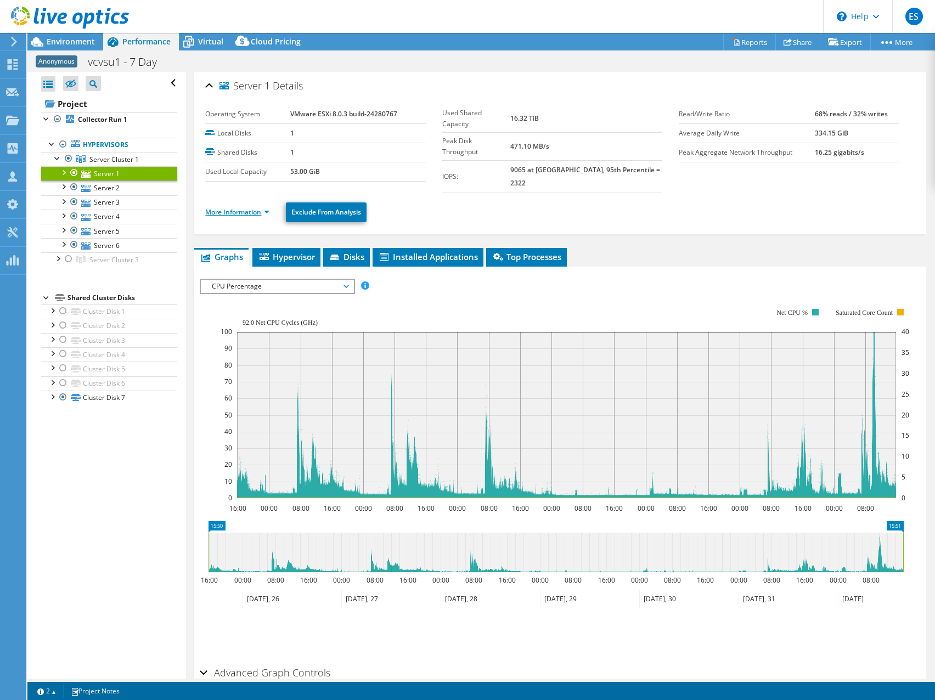
click at [268, 207] on link "More Information" at bounding box center [237, 211] width 64 height 9
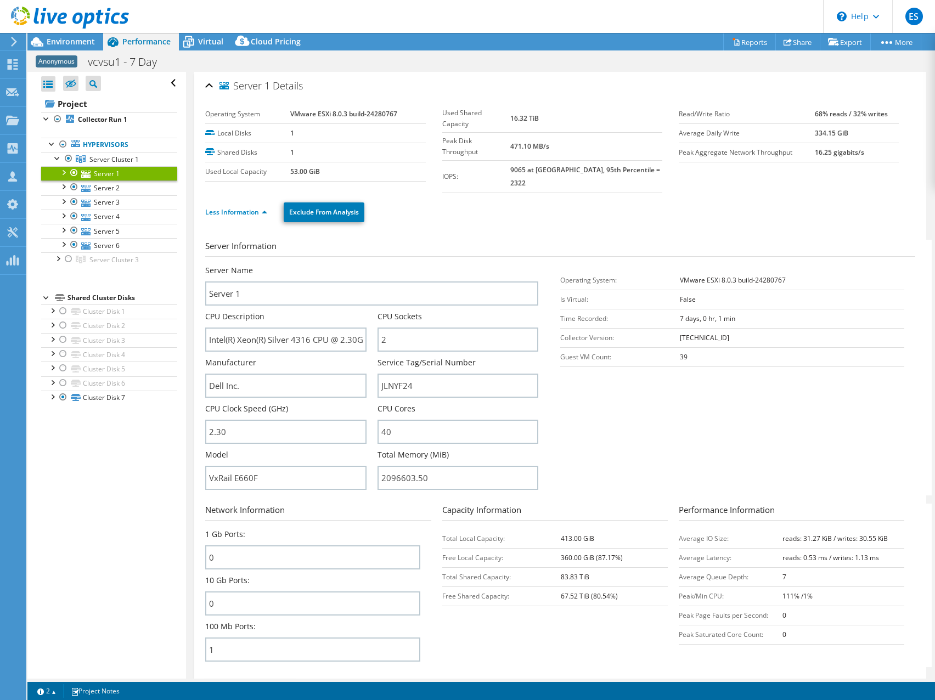
click at [517, 213] on div "Less Information Exclude From Analysis" at bounding box center [559, 212] width 709 height 38
click at [104, 190] on link "Server 2" at bounding box center [109, 187] width 136 height 14
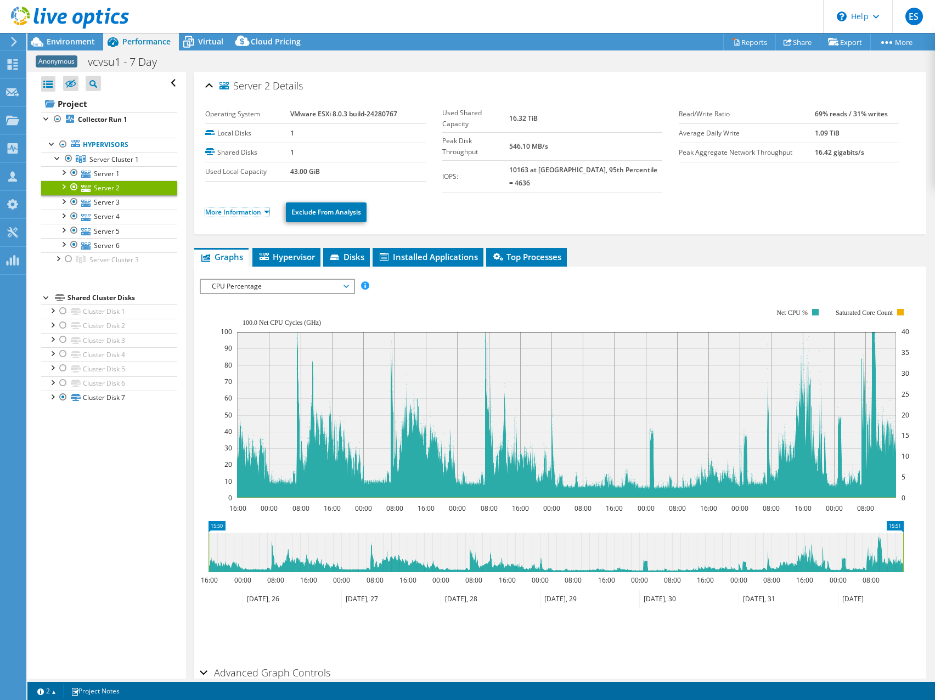
click at [271, 206] on li "More Information" at bounding box center [240, 212] width 71 height 12
click at [267, 207] on link "More Information" at bounding box center [237, 211] width 64 height 9
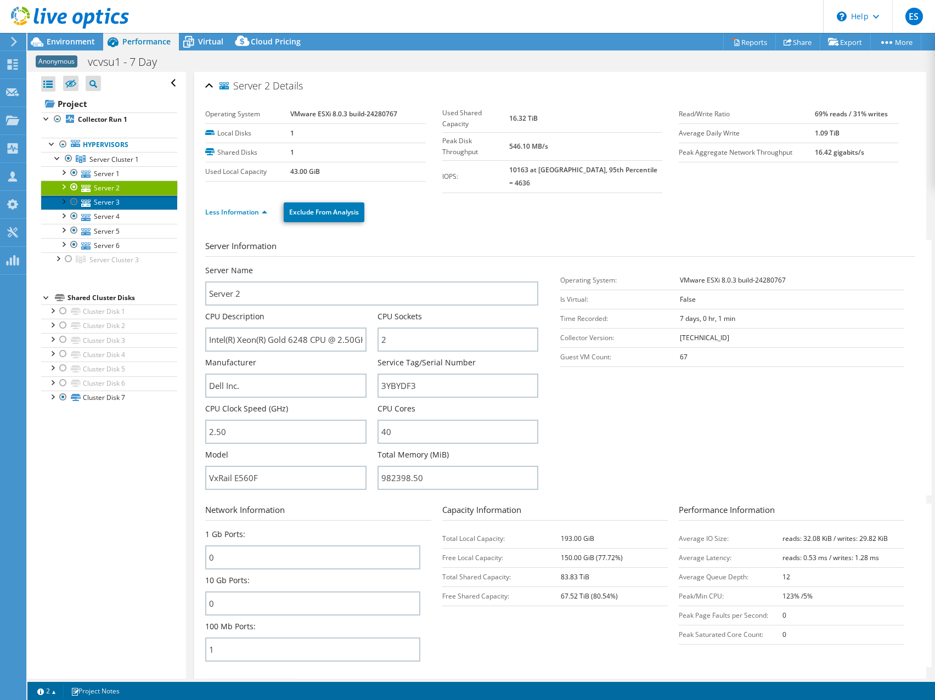
click at [100, 204] on link "Server 3" at bounding box center [109, 202] width 136 height 14
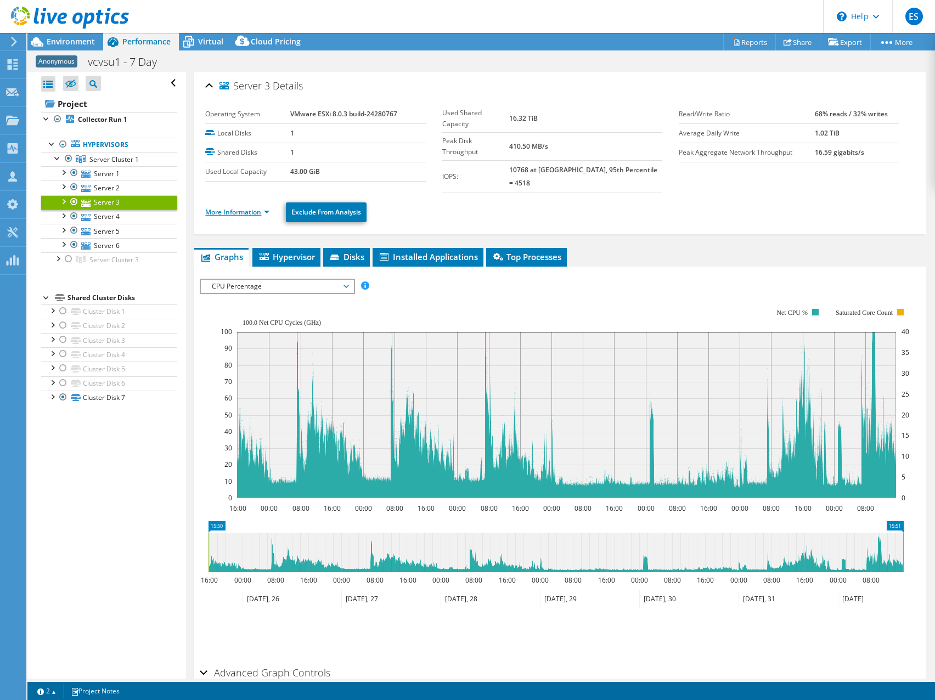
click at [264, 207] on link "More Information" at bounding box center [237, 211] width 64 height 9
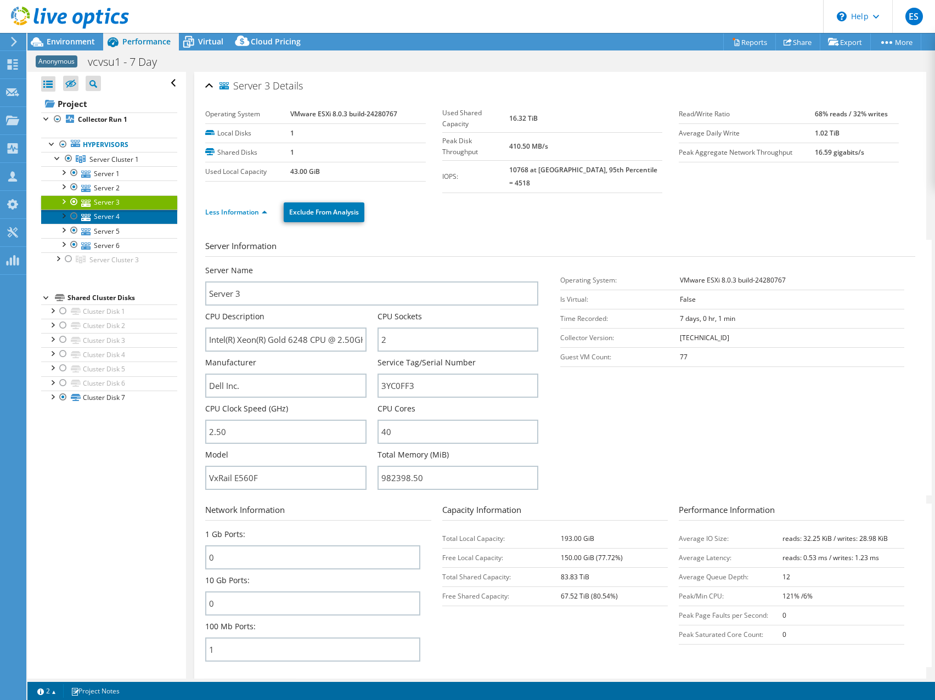
click at [113, 217] on link "Server 4" at bounding box center [109, 217] width 136 height 14
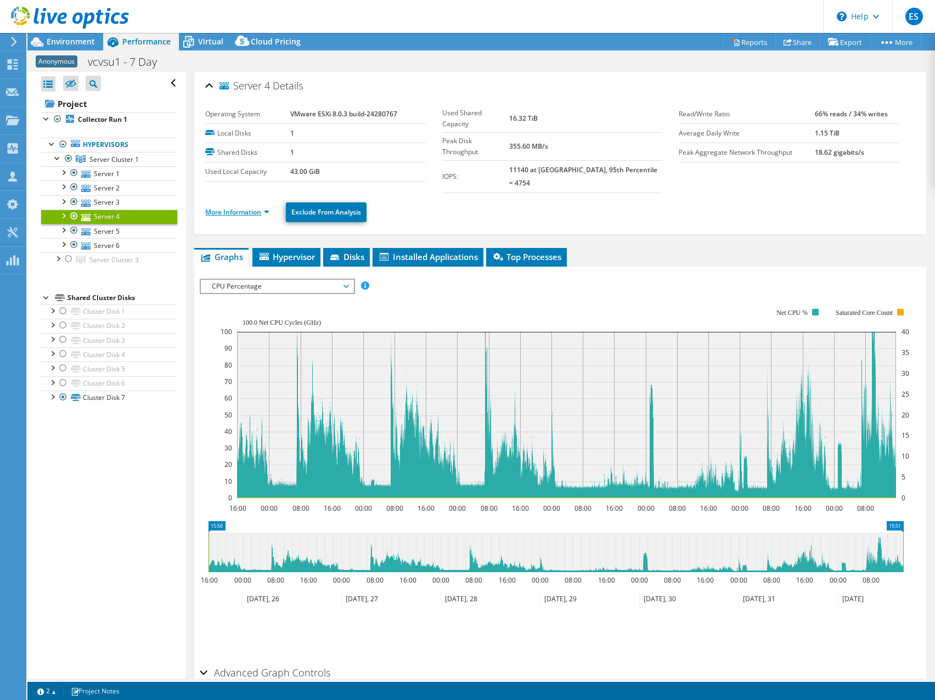
click at [268, 207] on link "More Information" at bounding box center [237, 211] width 64 height 9
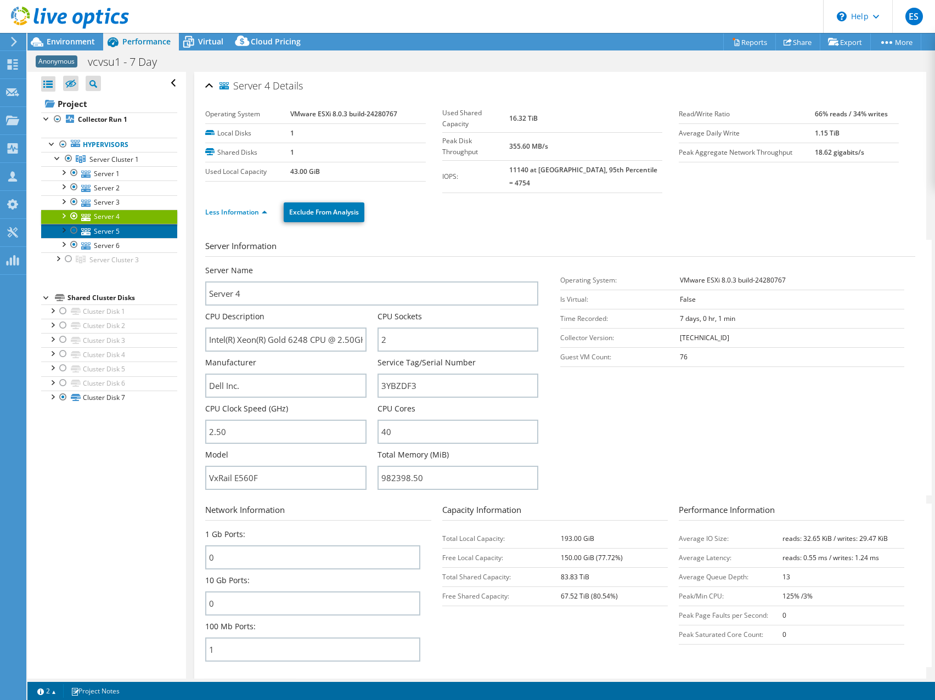
click at [115, 233] on link "Server 5" at bounding box center [109, 231] width 136 height 14
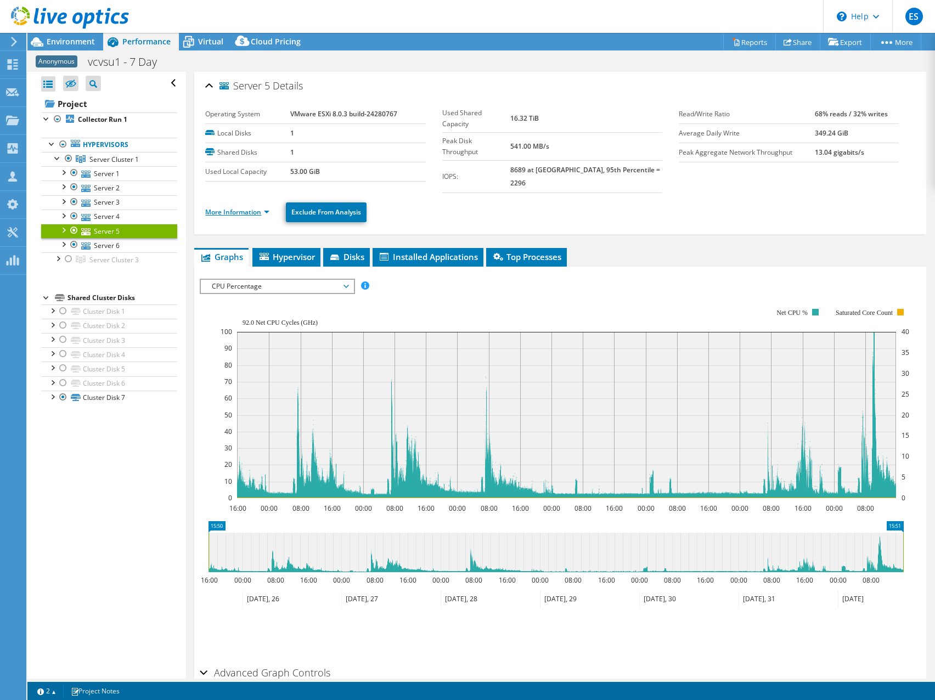
click at [269, 207] on link "More Information" at bounding box center [237, 211] width 64 height 9
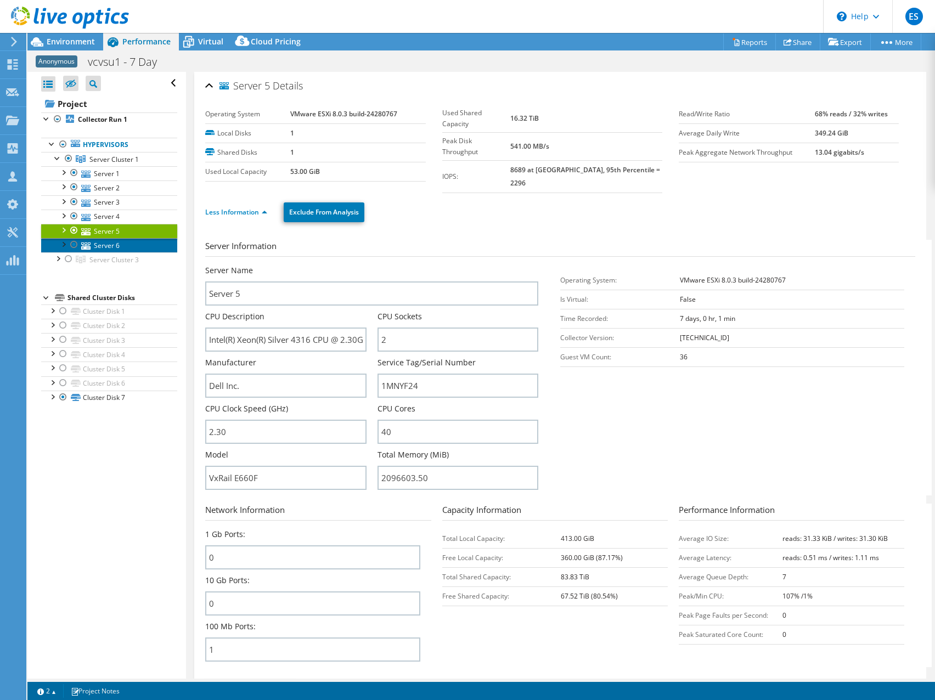
click at [110, 246] on link "Server 6" at bounding box center [109, 245] width 136 height 14
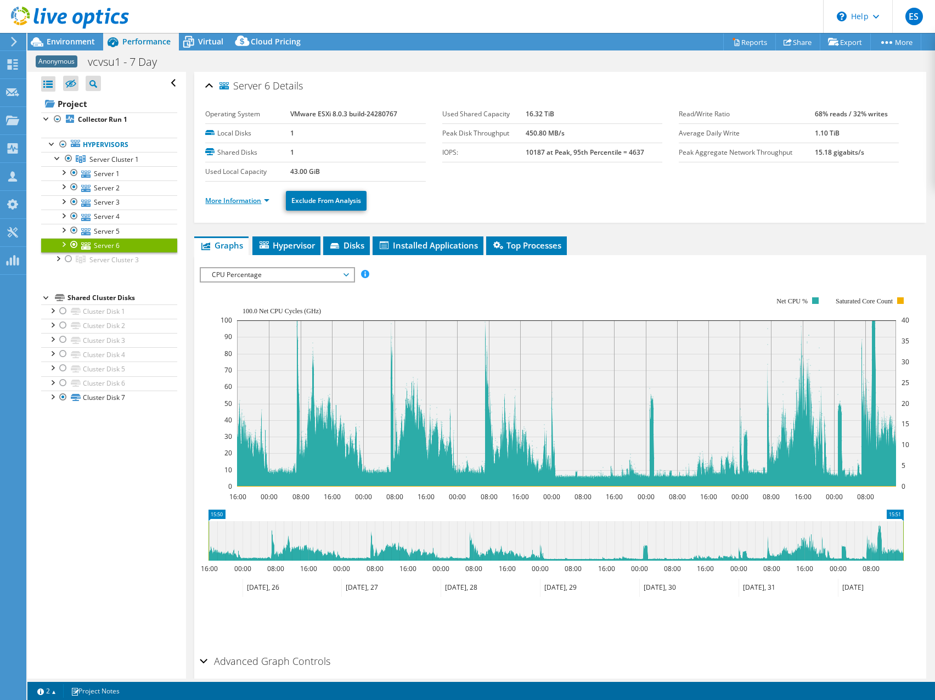
click at [268, 200] on link "More Information" at bounding box center [237, 200] width 64 height 9
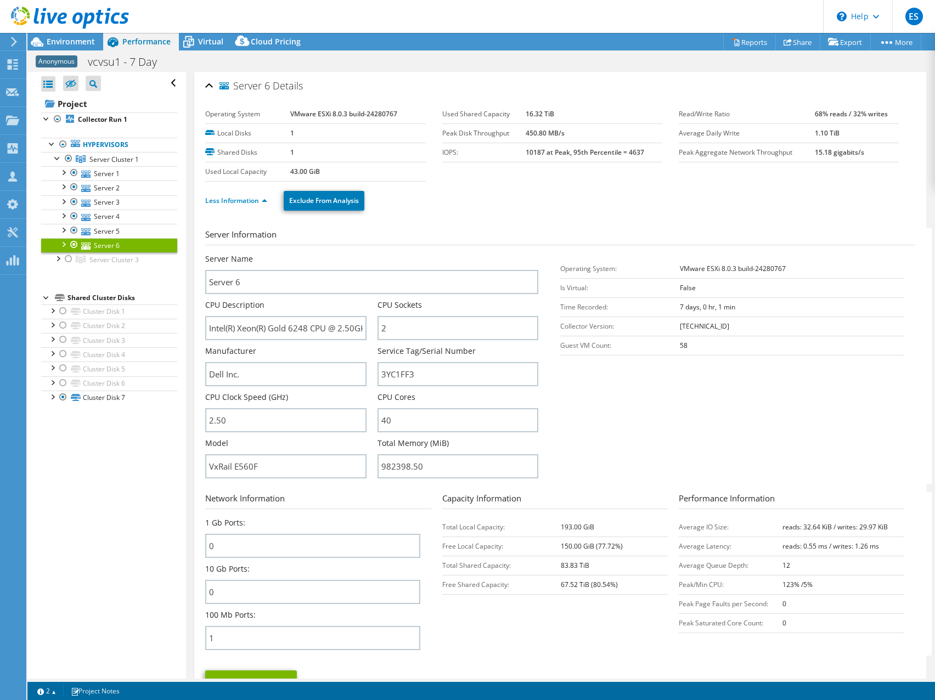
click at [446, 44] on div "Project Actions Project Actions Reports Share Export vSAN ReadyNode Sizer" at bounding box center [480, 42] width 907 height 18
click at [101, 173] on link "Server 1" at bounding box center [109, 173] width 136 height 14
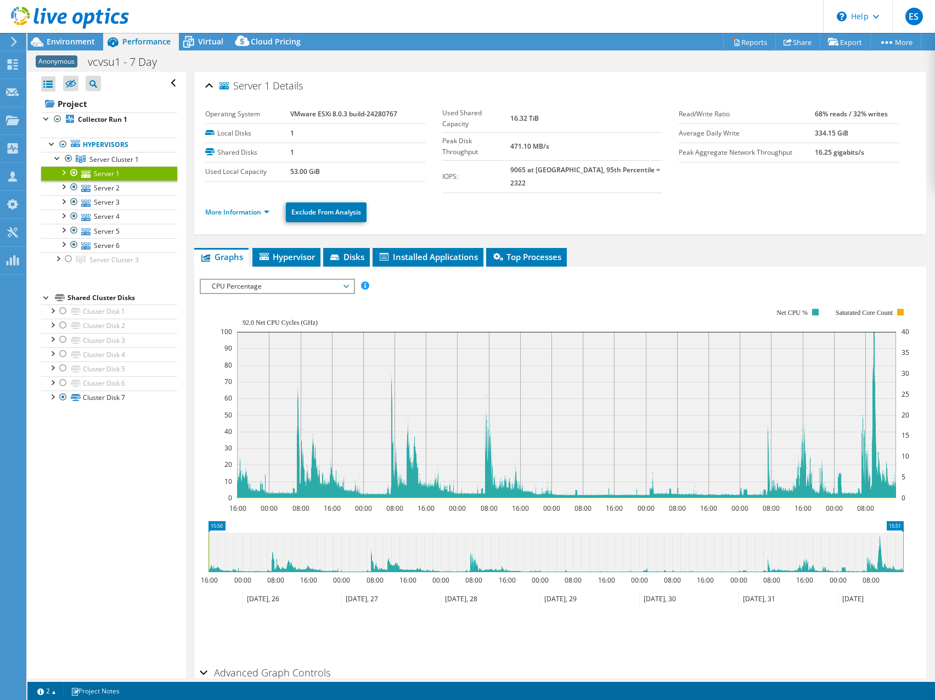
click at [271, 206] on li "More Information" at bounding box center [240, 212] width 71 height 12
click at [266, 207] on link "More Information" at bounding box center [237, 211] width 64 height 9
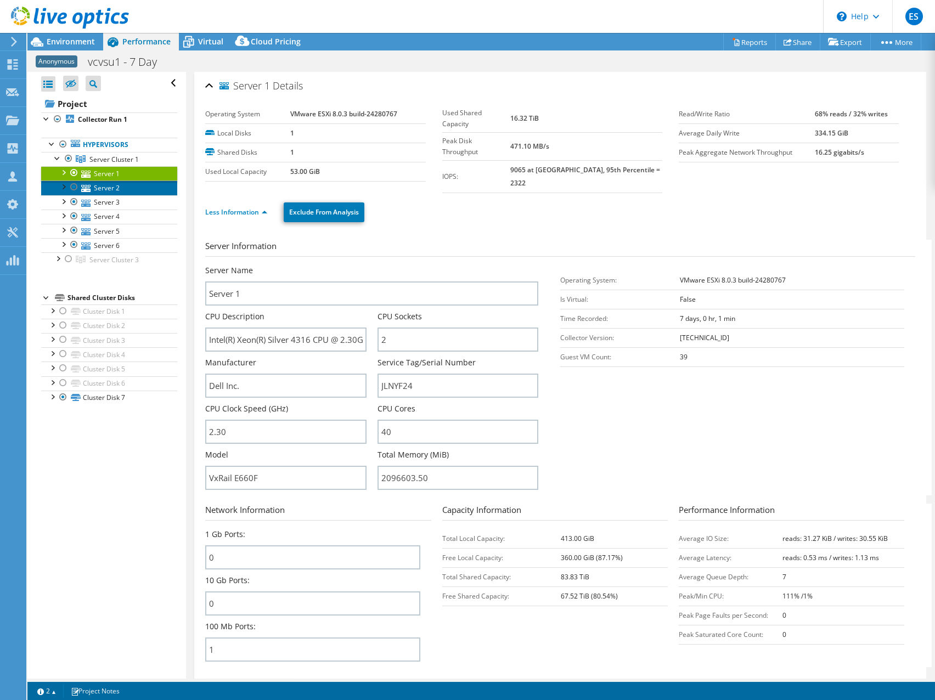
click at [100, 188] on link "Server 2" at bounding box center [109, 187] width 136 height 14
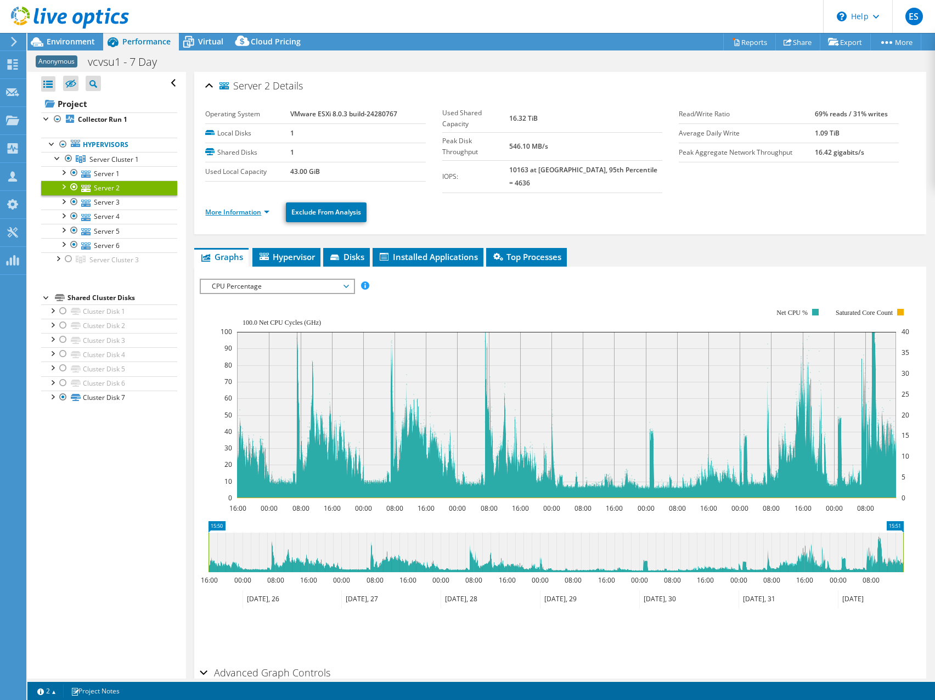
click at [268, 207] on link "More Information" at bounding box center [237, 211] width 64 height 9
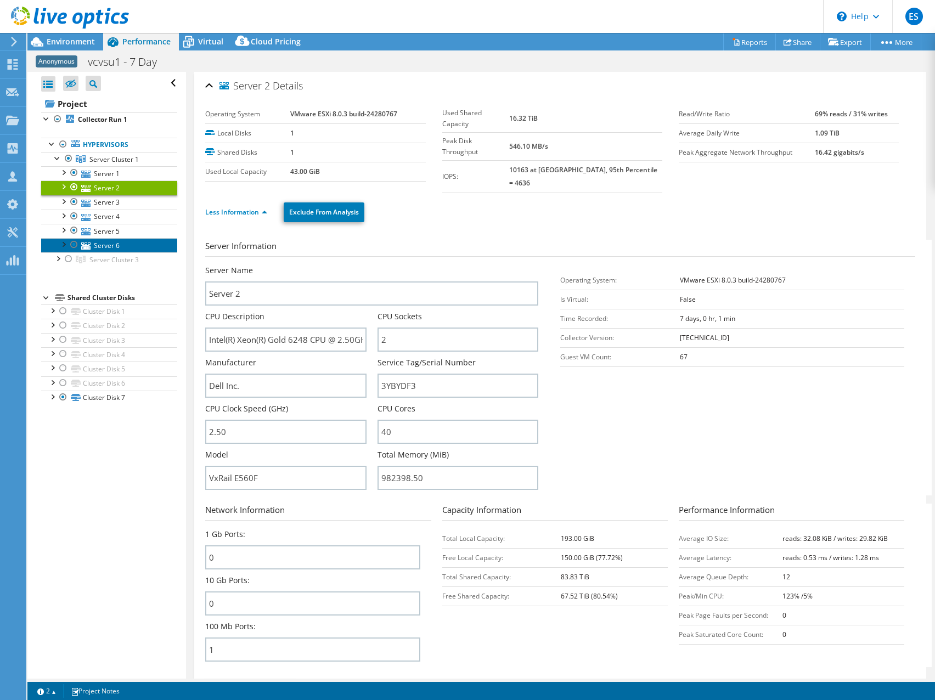
click at [104, 241] on link "Server 6" at bounding box center [109, 245] width 136 height 14
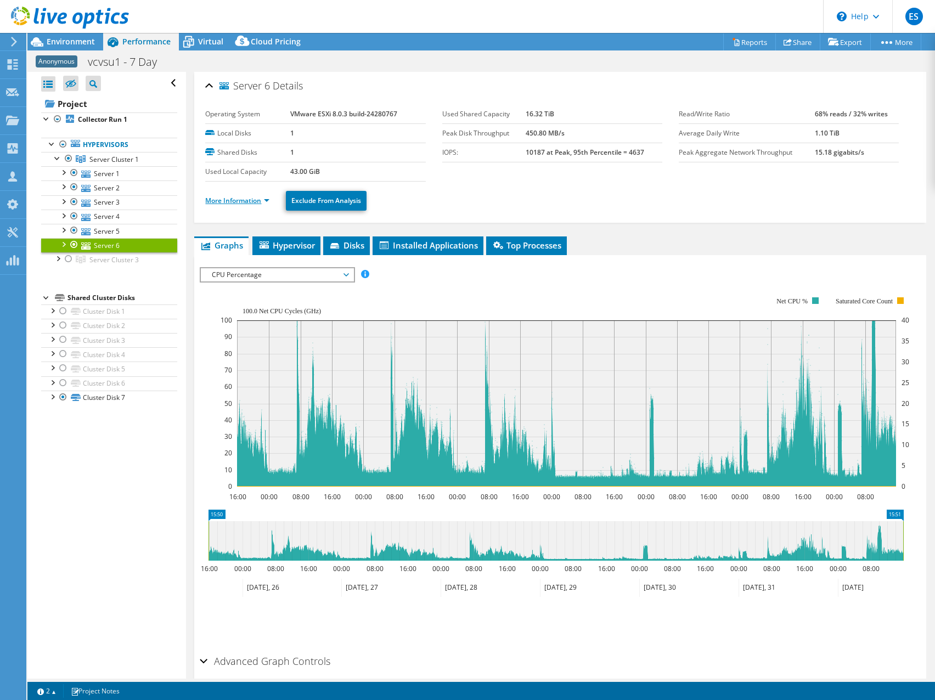
click at [269, 197] on link "More Information" at bounding box center [237, 200] width 64 height 9
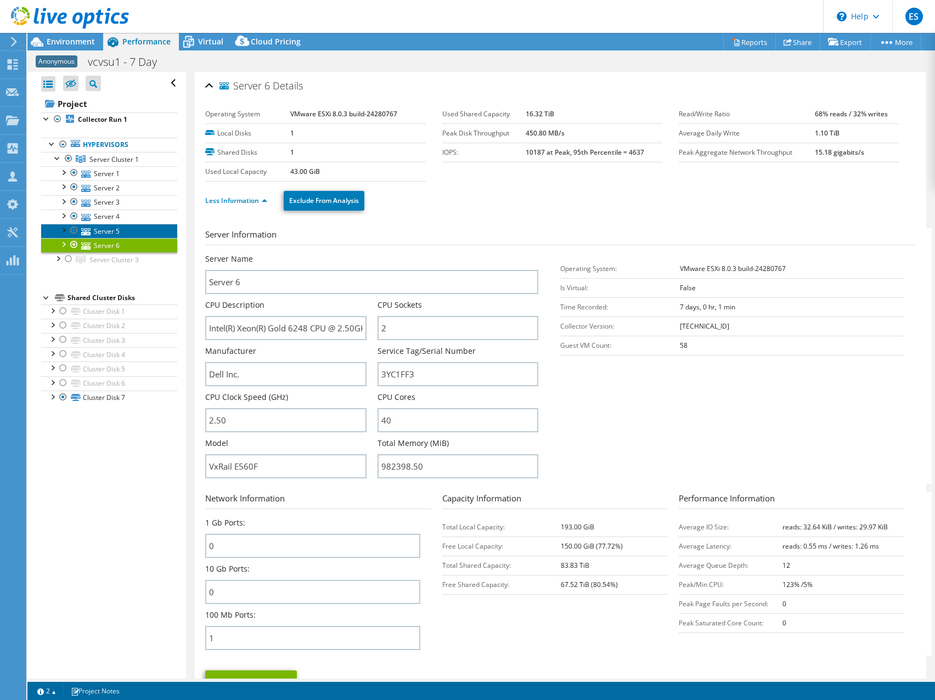
click at [104, 234] on link "Server 5" at bounding box center [109, 231] width 136 height 14
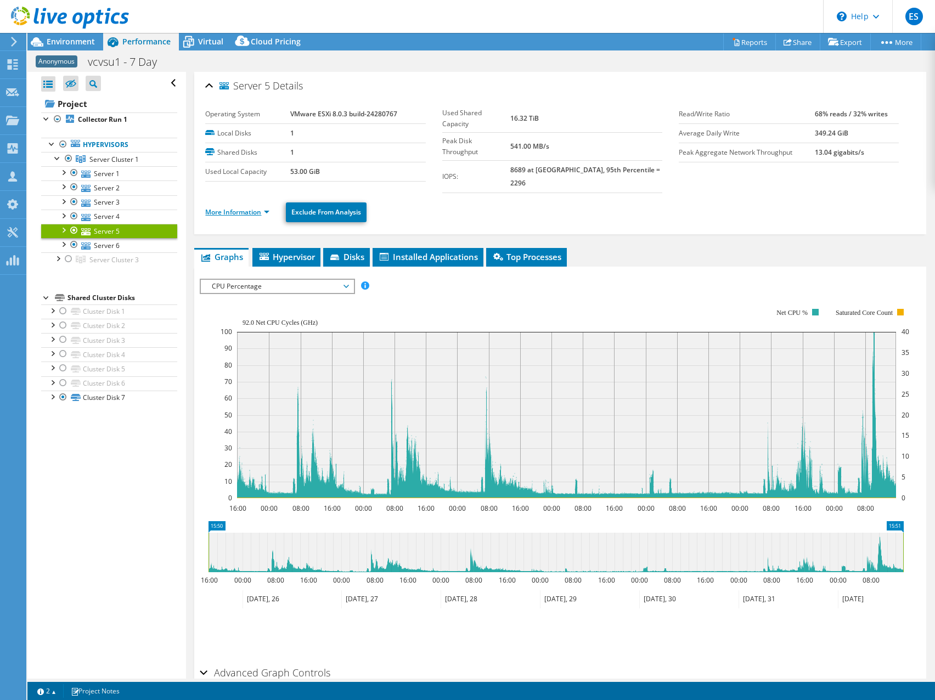
click at [267, 207] on link "More Information" at bounding box center [237, 211] width 64 height 9
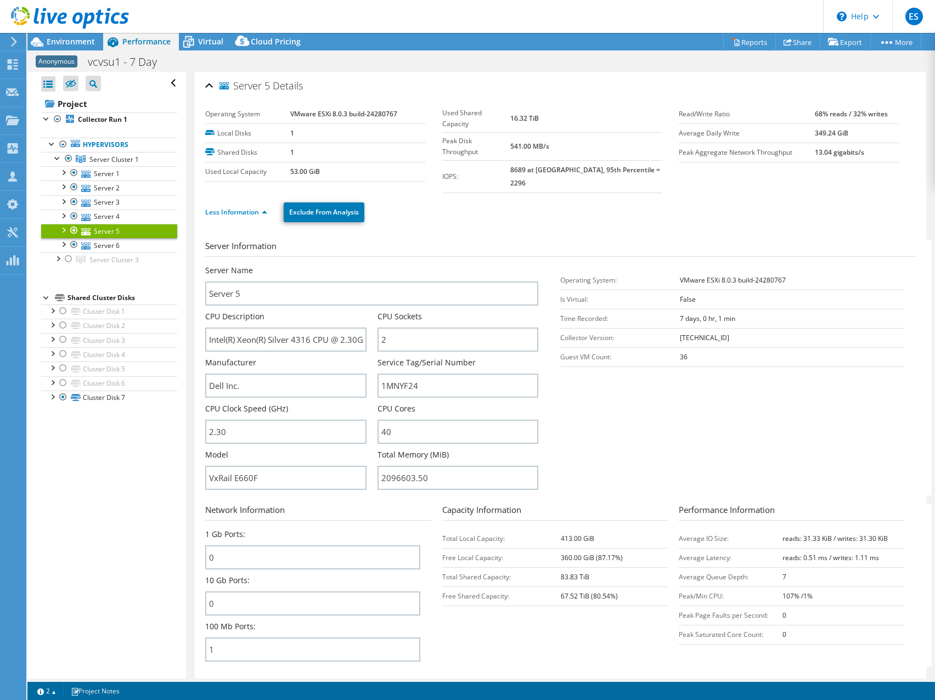
select select "USD"
click at [482, 66] on div "Anonymous vcvsu1 - 7 Day Print" at bounding box center [480, 62] width 907 height 20
click at [97, 118] on b "Collector Run 1" at bounding box center [102, 119] width 49 height 9
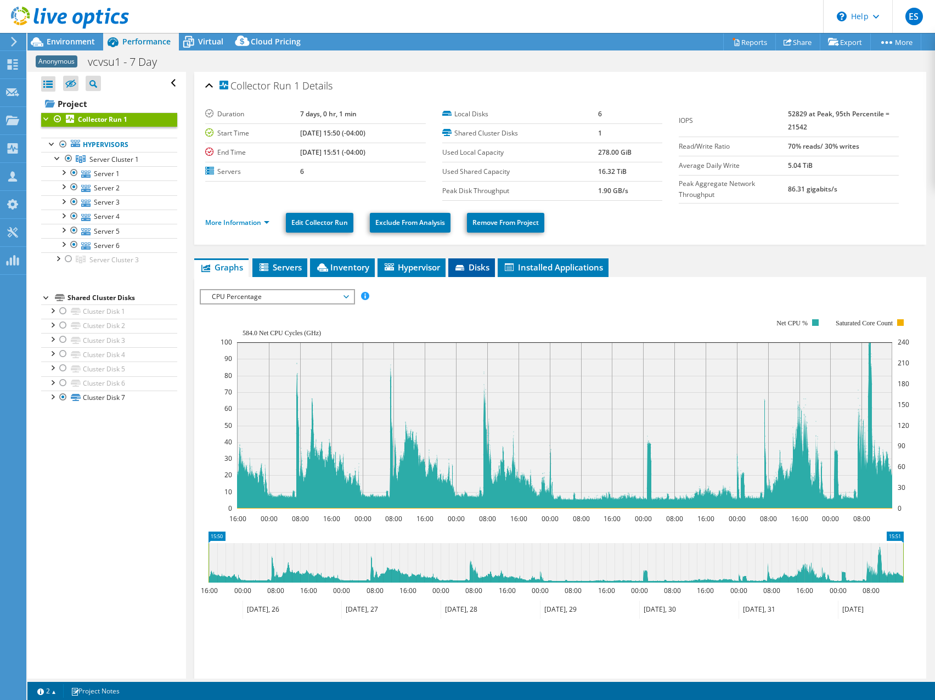
click at [481, 269] on span "Disks" at bounding box center [472, 267] width 36 height 11
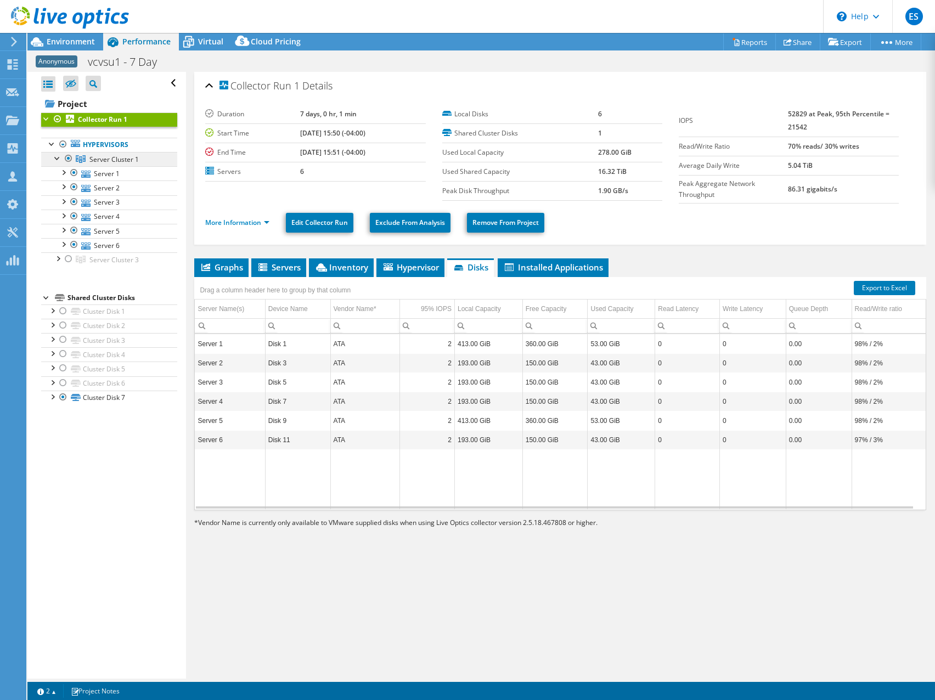
click at [106, 159] on span "Server Cluster 1" at bounding box center [113, 159] width 49 height 9
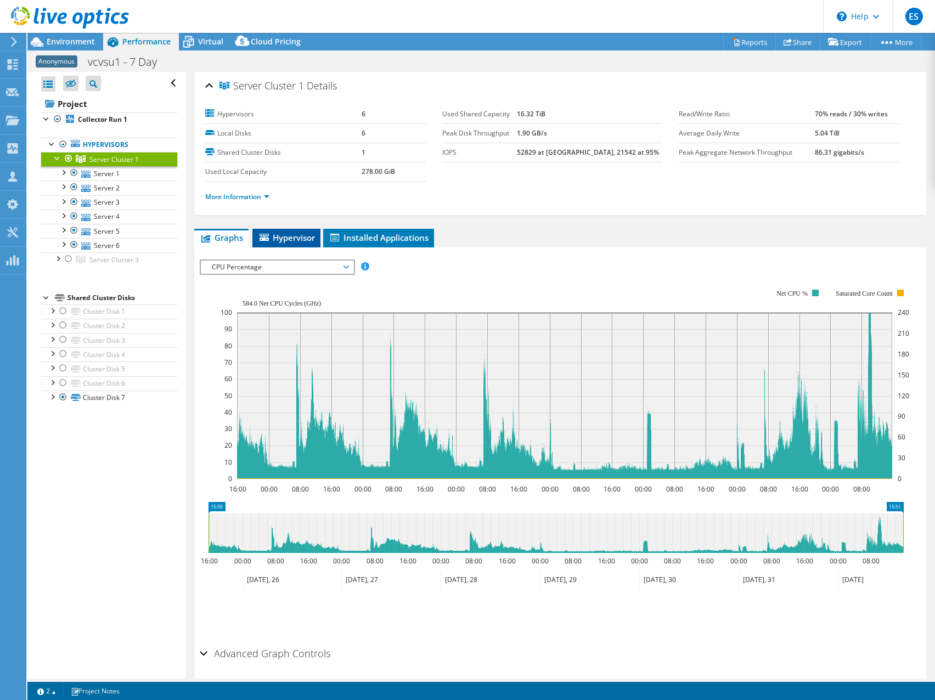
click at [292, 235] on span "Hypervisor" at bounding box center [286, 237] width 57 height 11
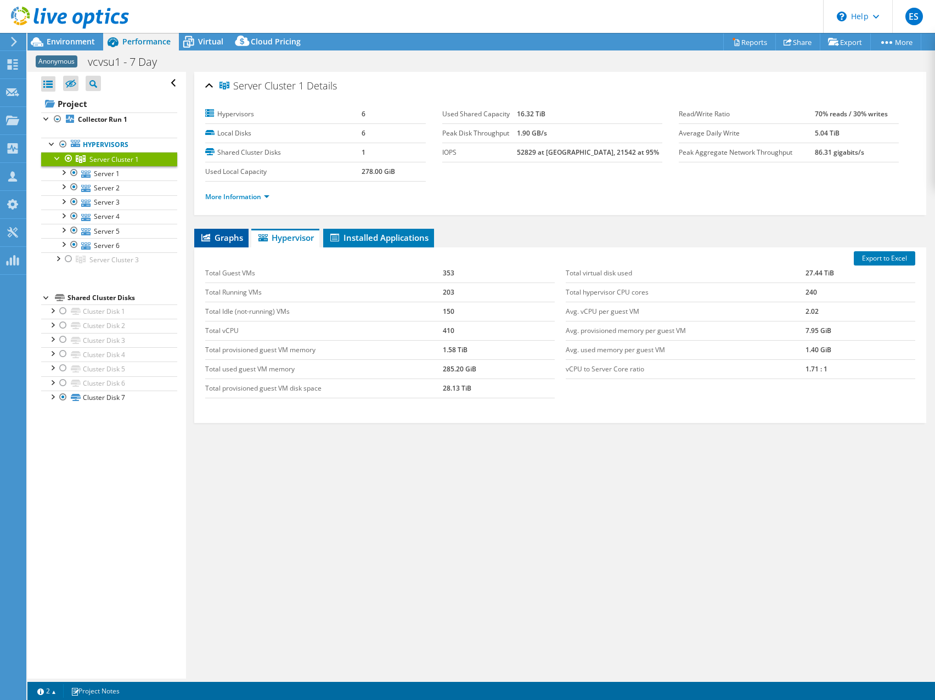
click at [227, 239] on span "Graphs" at bounding box center [221, 237] width 43 height 11
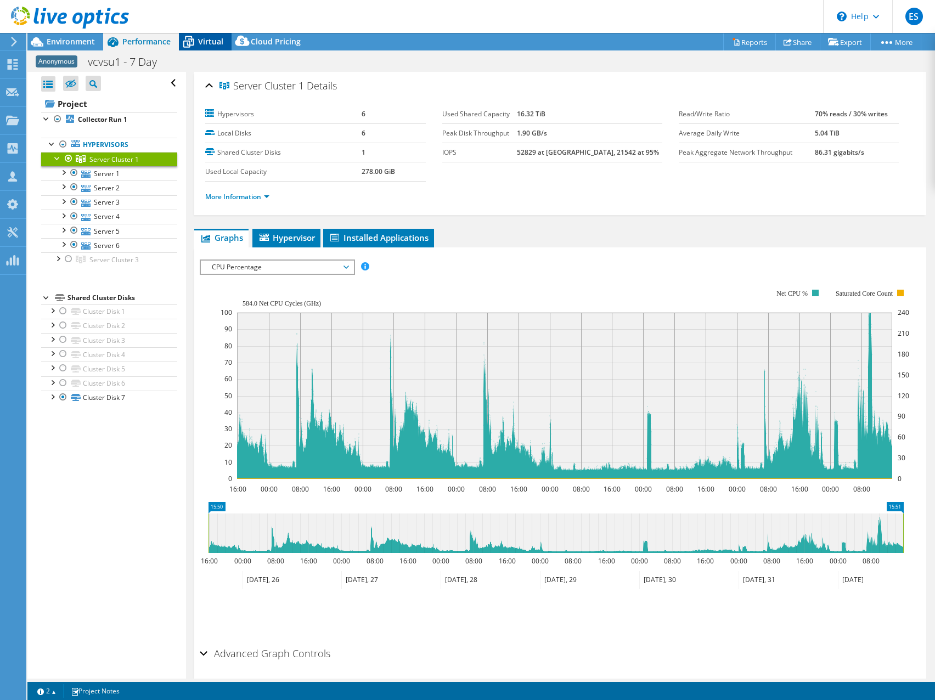
click at [208, 41] on span "Virtual" at bounding box center [210, 41] width 25 height 10
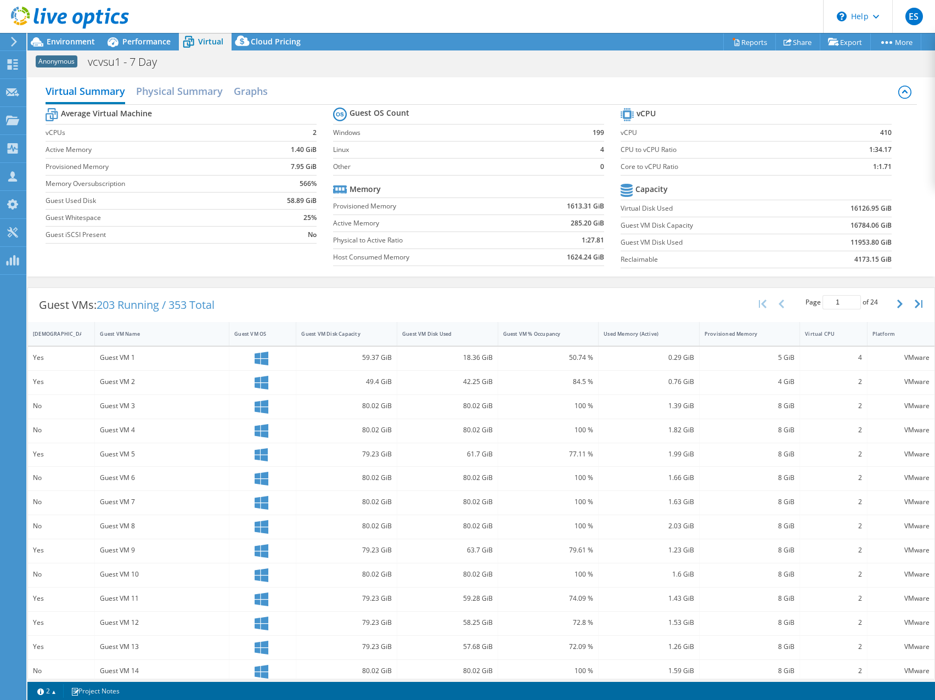
click at [482, 64] on div "Anonymous vcvsu1 - 7 Day Print" at bounding box center [480, 62] width 907 height 20
click at [68, 43] on span "Environment" at bounding box center [71, 41] width 48 height 10
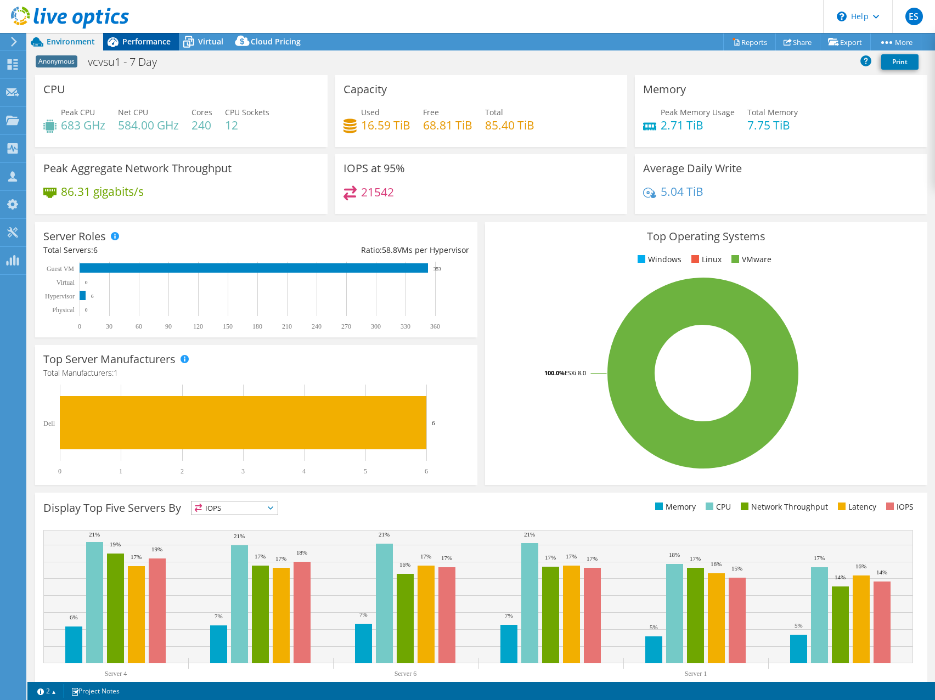
click at [142, 38] on span "Performance" at bounding box center [146, 41] width 48 height 10
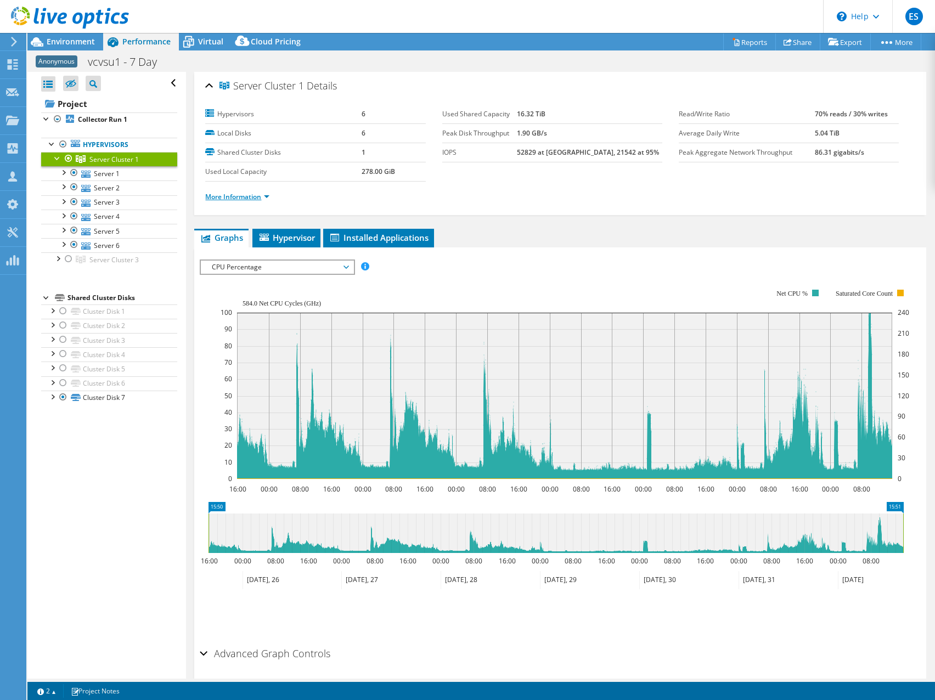
click at [258, 196] on link "More Information" at bounding box center [237, 196] width 64 height 9
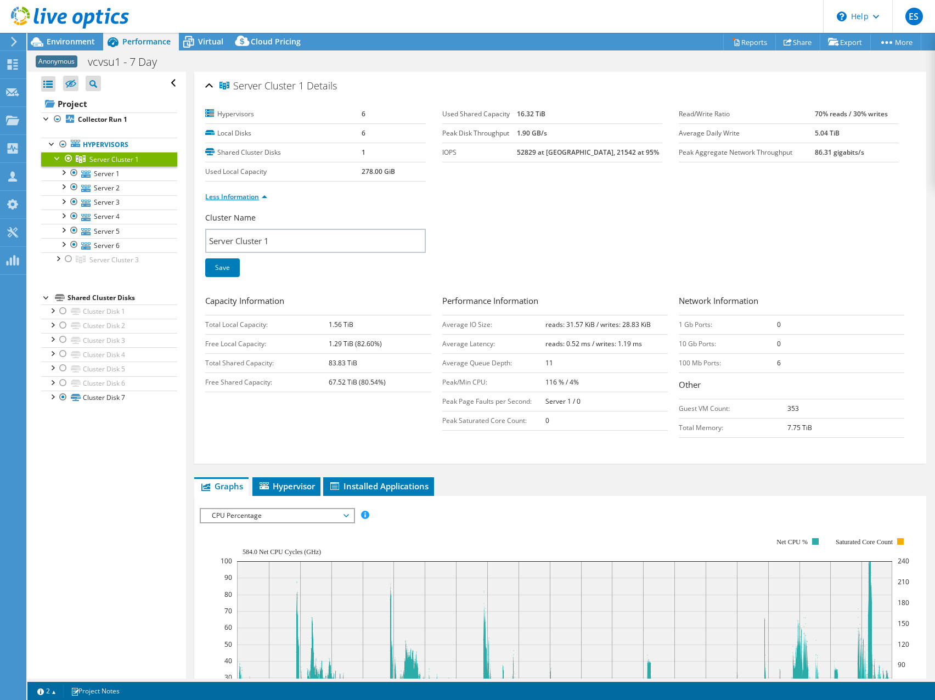
click at [267, 197] on link "Less Information" at bounding box center [236, 196] width 62 height 9
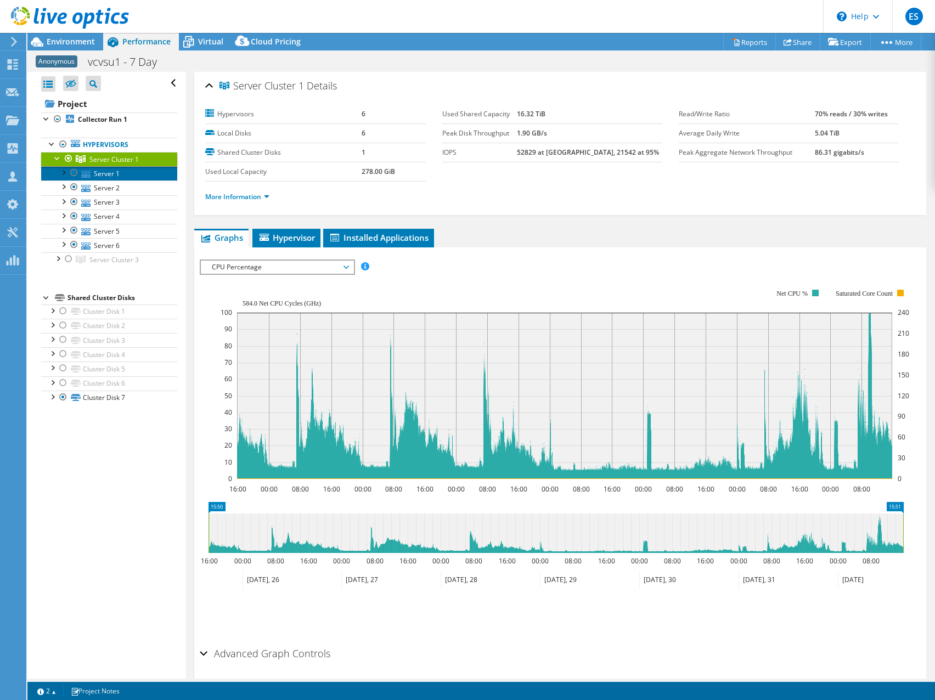
click at [105, 172] on link "Server 1" at bounding box center [109, 173] width 136 height 14
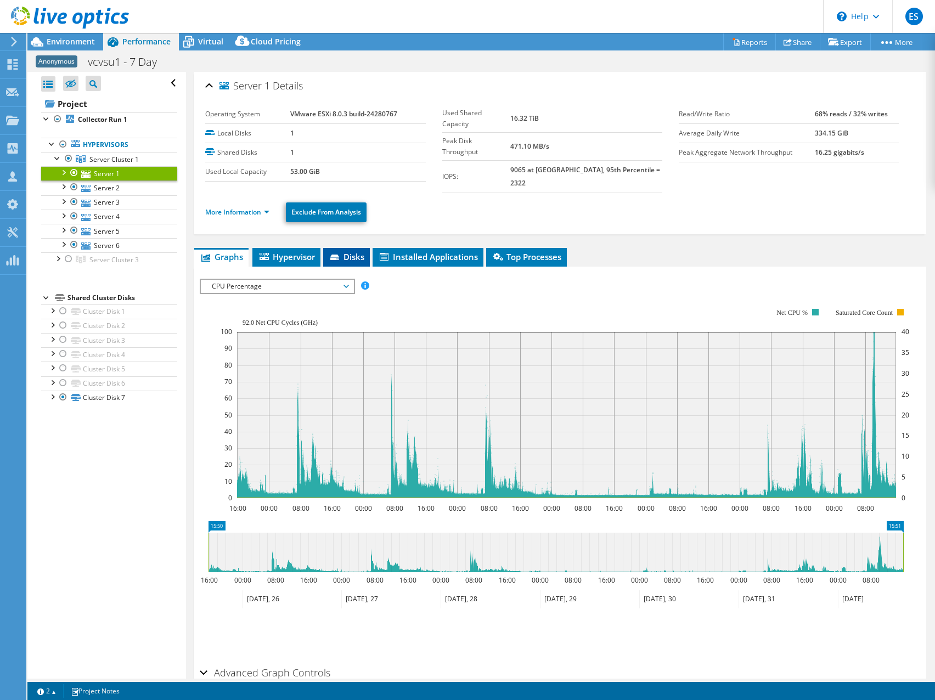
click at [351, 251] on span "Disks" at bounding box center [347, 256] width 36 height 11
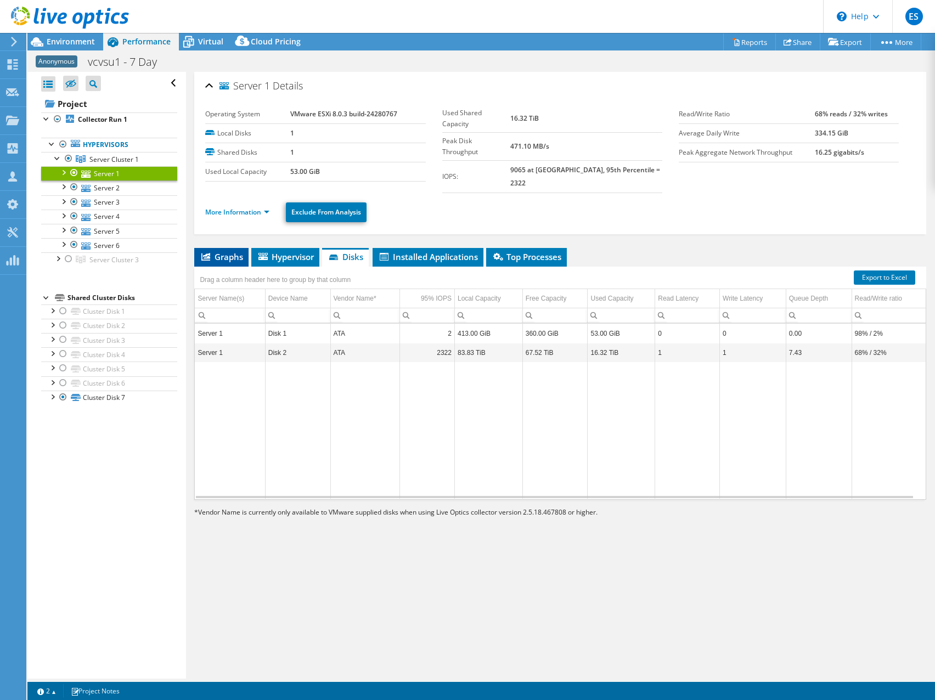
click at [234, 251] on span "Graphs" at bounding box center [221, 256] width 43 height 11
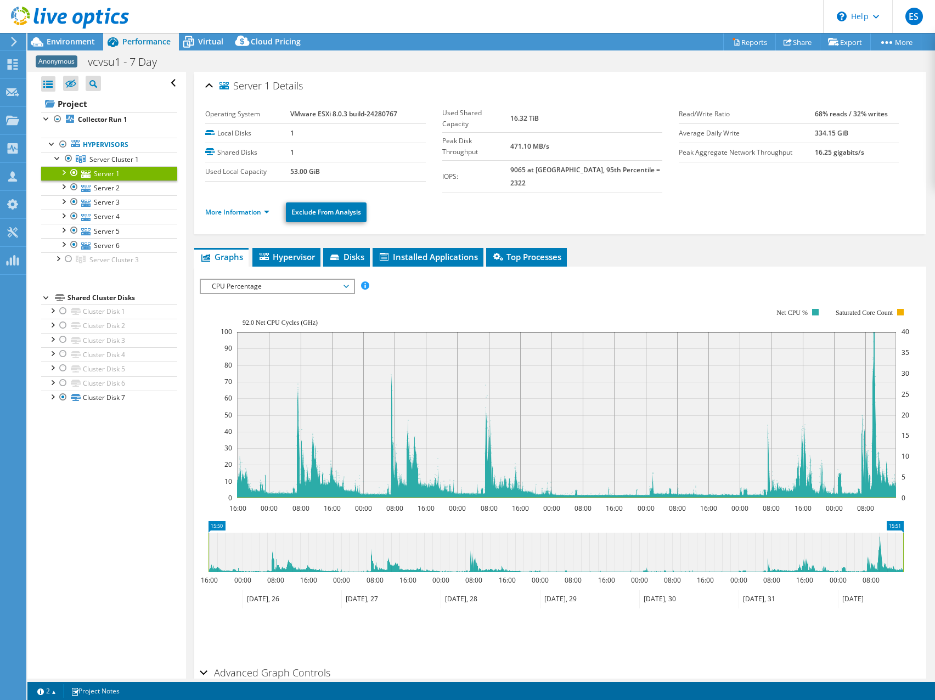
drag, startPoint x: 521, startPoint y: 61, endPoint x: 518, endPoint y: 71, distance: 10.2
click at [521, 61] on div "Anonymous vcvsu1 - 7 Day Print" at bounding box center [480, 62] width 907 height 20
click at [484, 59] on div "Anonymous vcvsu1 - 7 Day Print" at bounding box center [480, 62] width 907 height 20
click at [488, 43] on div "Project Actions Project Actions Reports Share Export vSAN ReadyNode Sizer" at bounding box center [480, 42] width 907 height 18
click at [538, 12] on header "ES Partner Team Member Eric Shouse eshouse@redesign-group.com redesign My Profi…" at bounding box center [467, 16] width 935 height 33
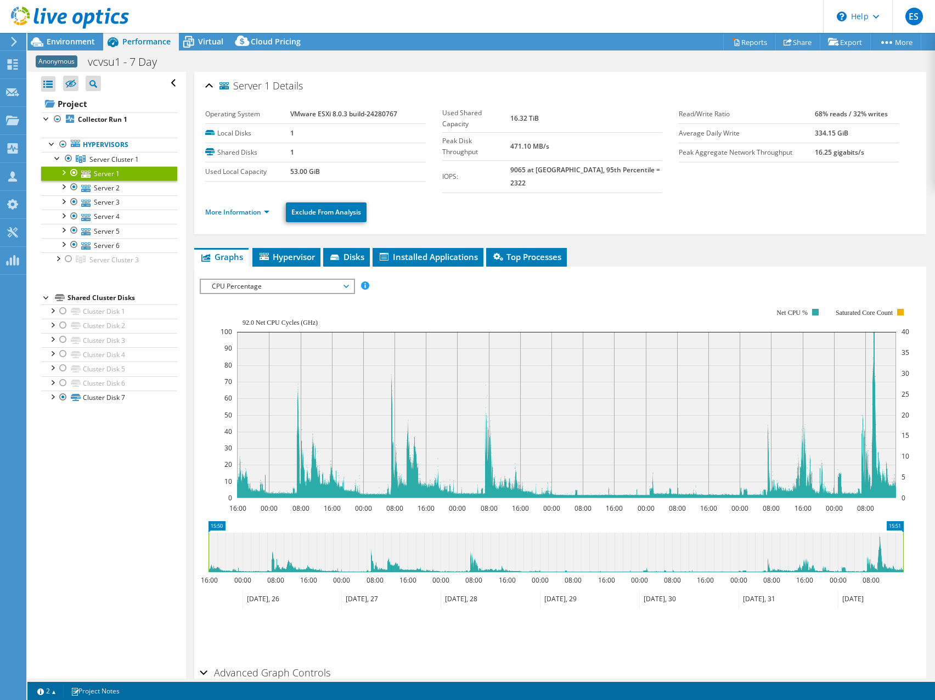
click at [582, 16] on header "ES Partner Team Member Eric Shouse eshouse@redesign-group.com redesign My Profi…" at bounding box center [467, 16] width 935 height 33
click at [53, 146] on div at bounding box center [52, 143] width 11 height 11
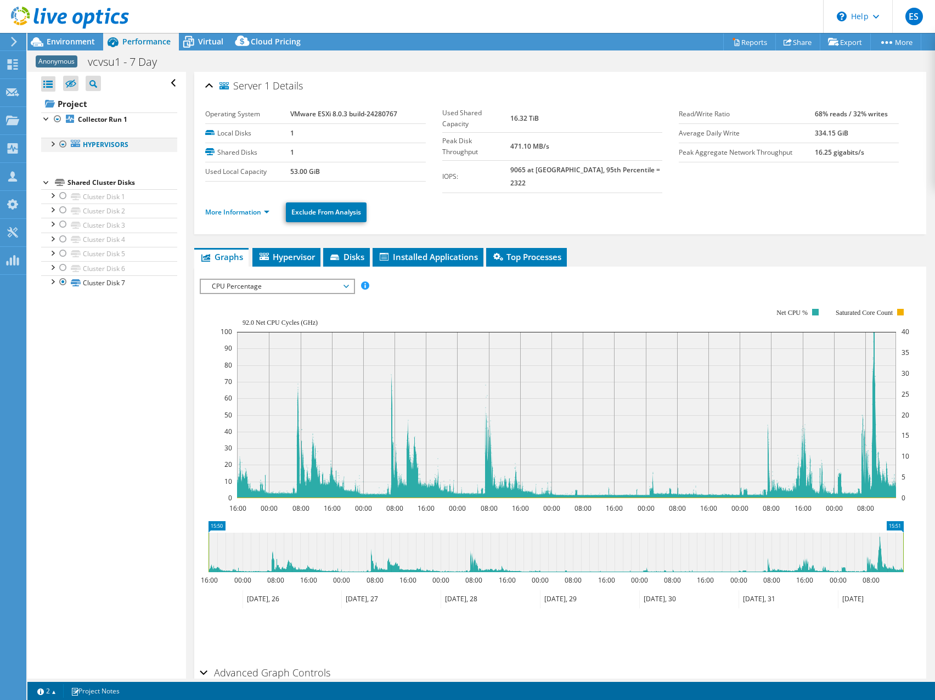
click at [53, 145] on div at bounding box center [52, 143] width 11 height 11
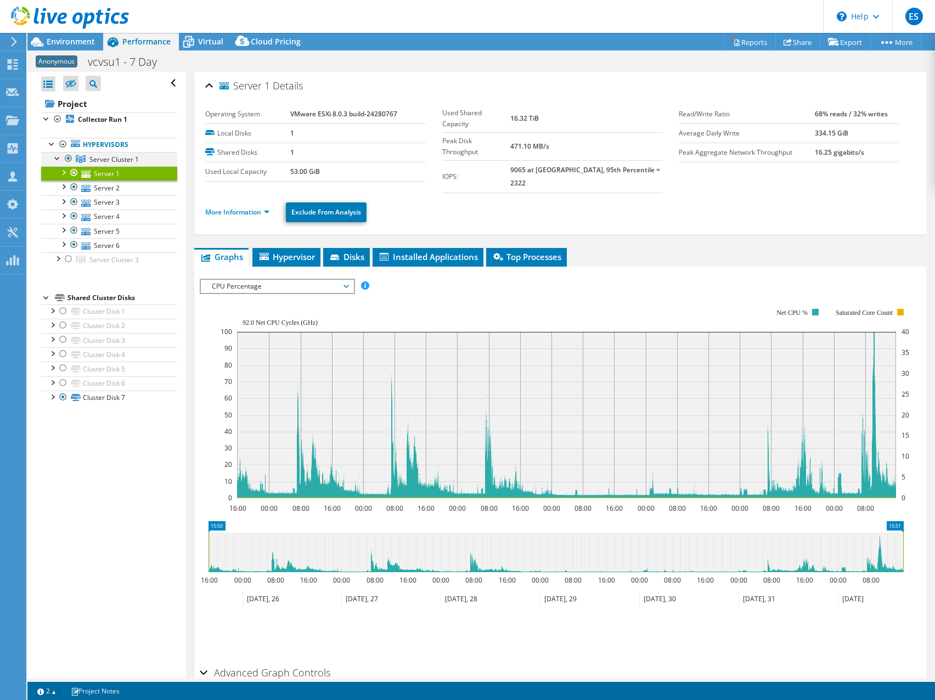
click at [58, 160] on div at bounding box center [57, 157] width 11 height 11
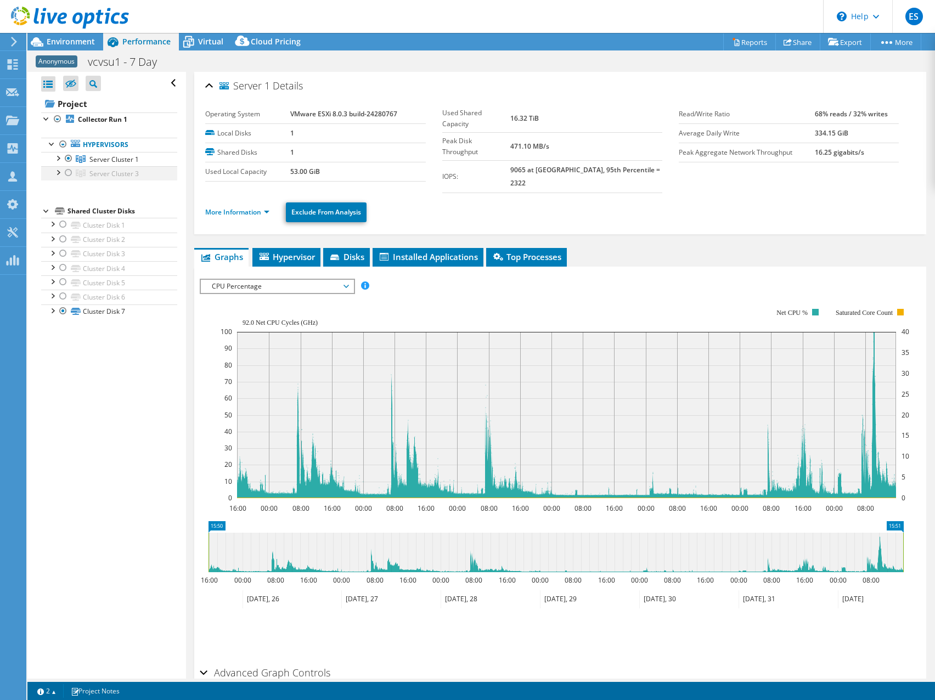
click at [69, 173] on div at bounding box center [68, 172] width 11 height 13
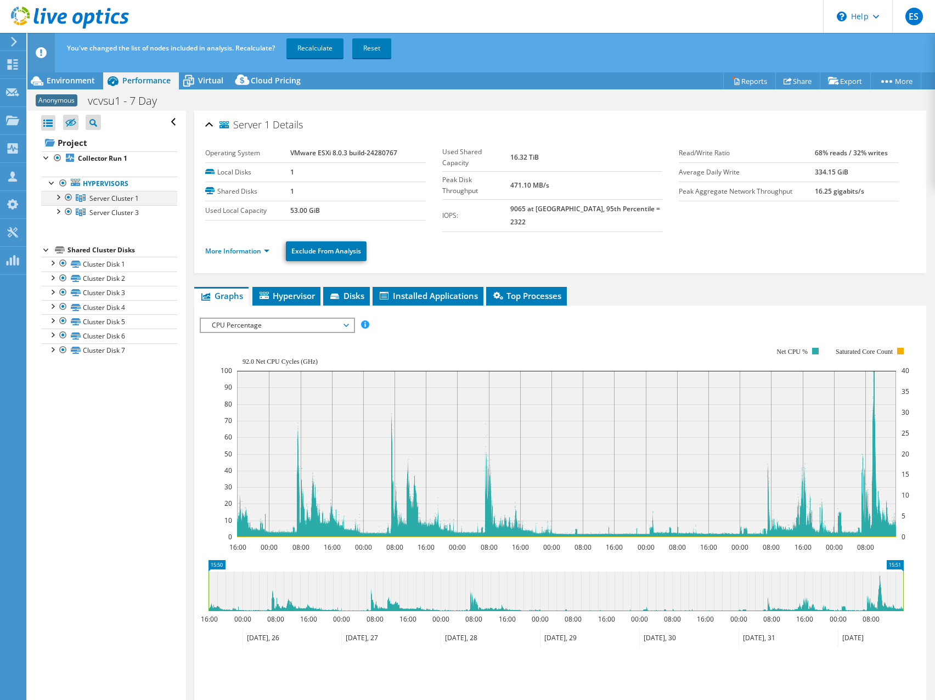
click at [69, 197] on div at bounding box center [68, 197] width 11 height 13
click at [328, 43] on link "Recalculate" at bounding box center [314, 48] width 57 height 20
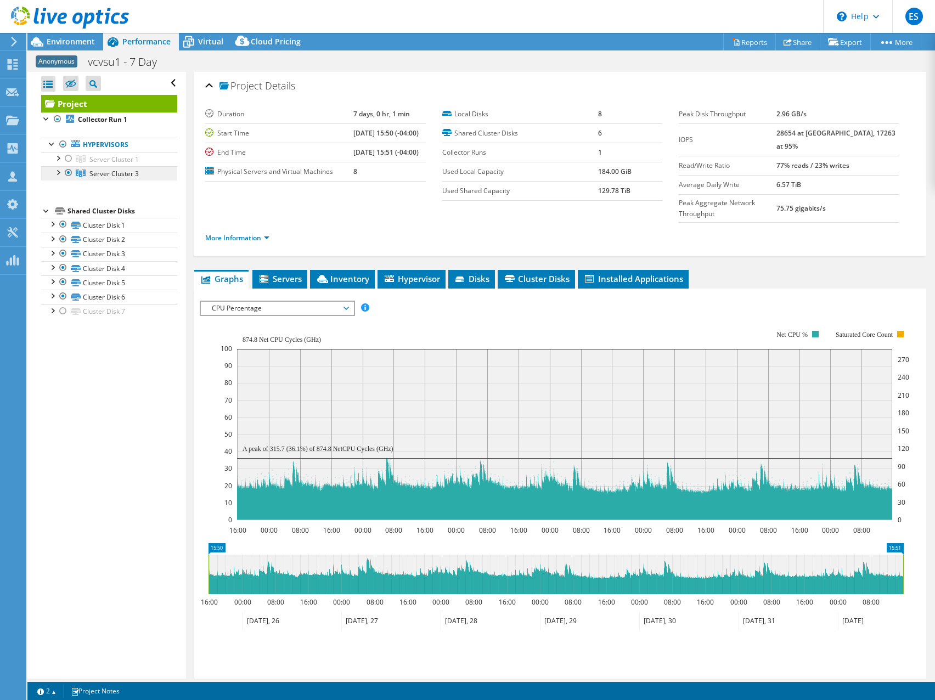
click at [108, 174] on span "Server Cluster 3" at bounding box center [113, 173] width 49 height 9
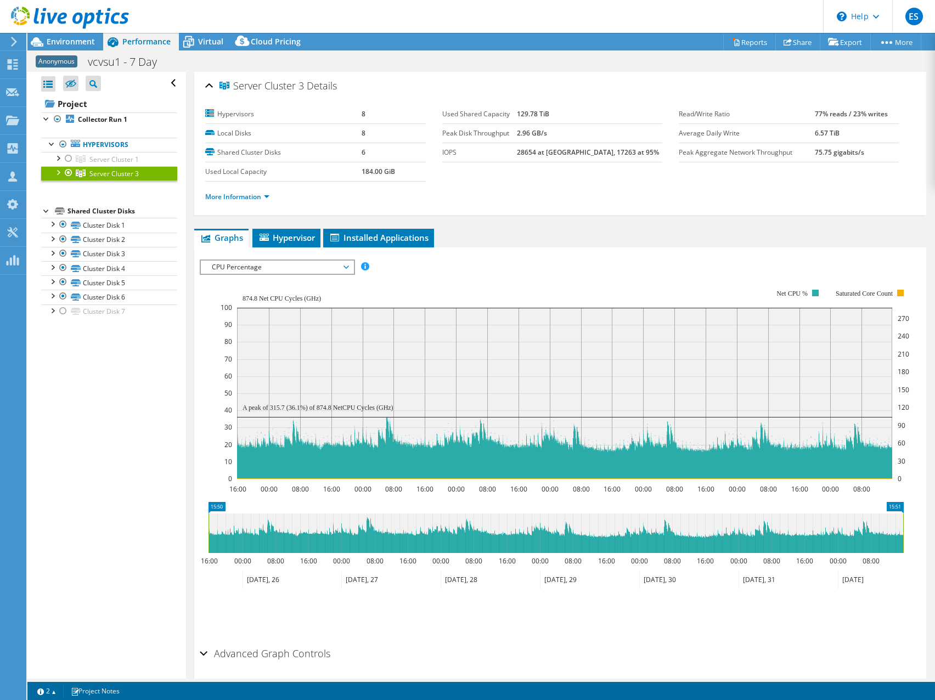
click at [61, 172] on div at bounding box center [57, 171] width 11 height 11
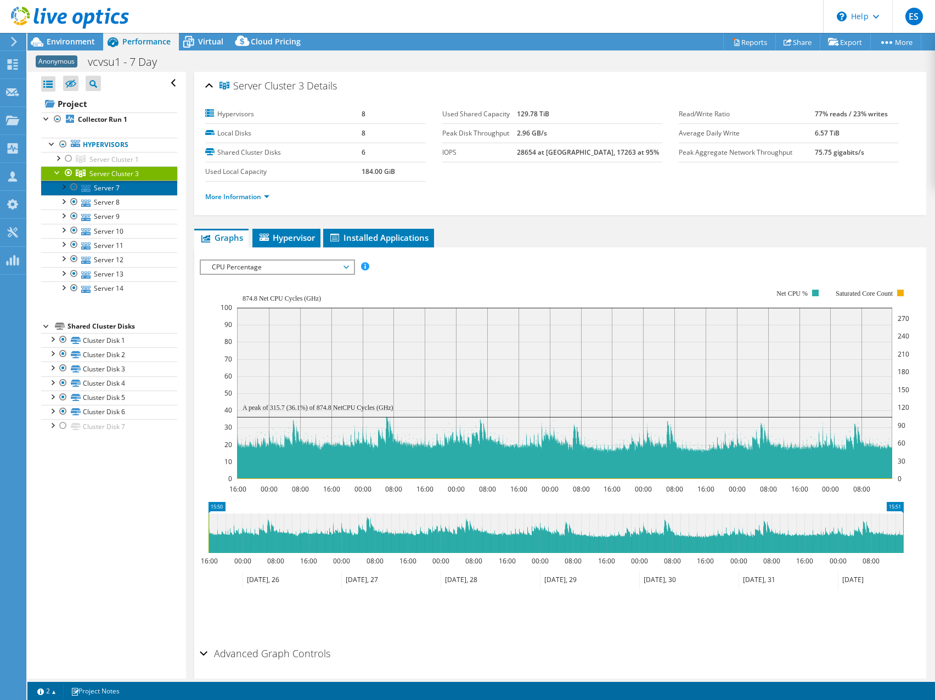
click at [104, 189] on link "Server 7" at bounding box center [109, 187] width 136 height 14
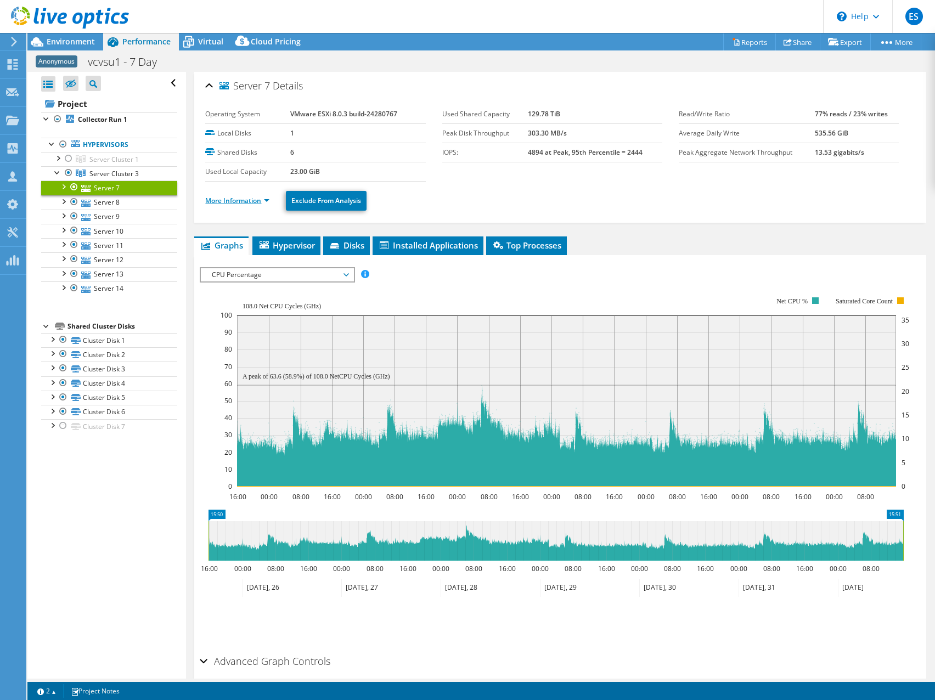
click at [267, 202] on link "More Information" at bounding box center [237, 200] width 64 height 9
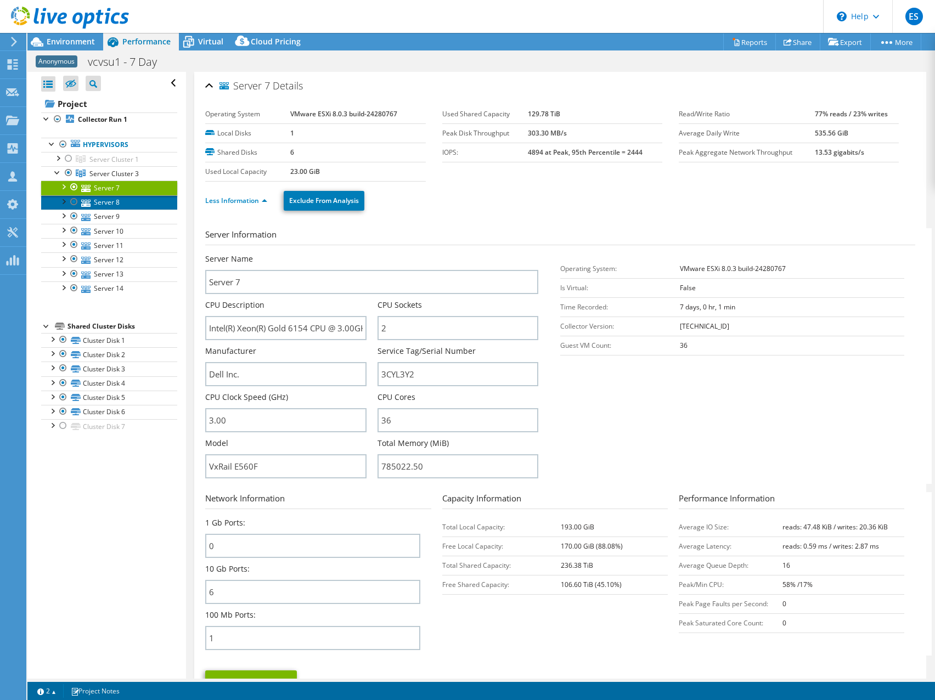
click at [105, 205] on link "Server 8" at bounding box center [109, 202] width 136 height 14
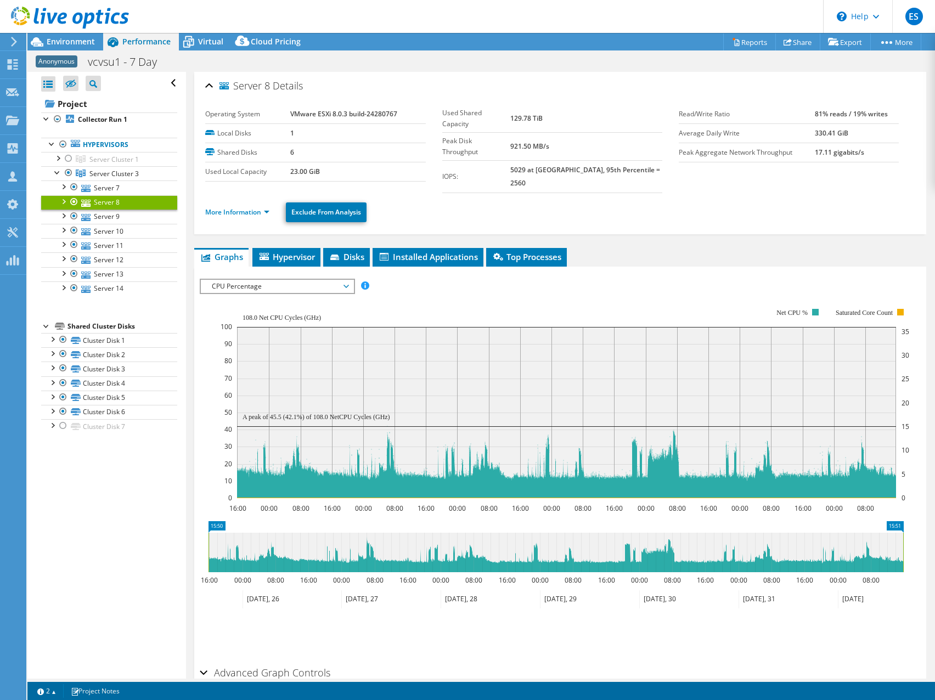
click at [525, 200] on ul "More Information Exclude From Analysis" at bounding box center [559, 211] width 709 height 22
click at [267, 207] on link "More Information" at bounding box center [237, 211] width 64 height 9
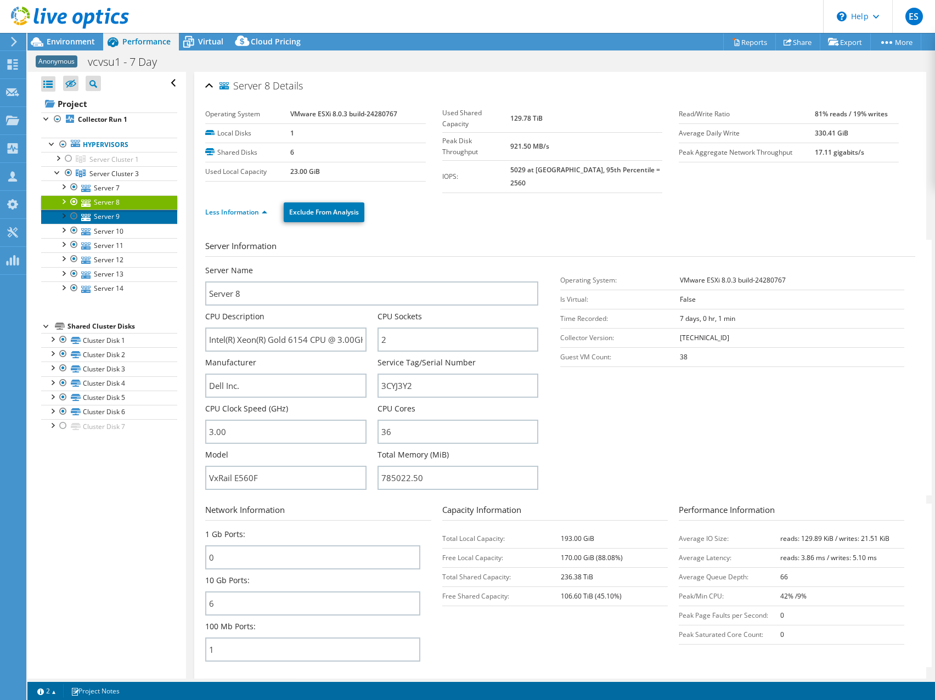
click at [104, 217] on link "Server 9" at bounding box center [109, 217] width 136 height 14
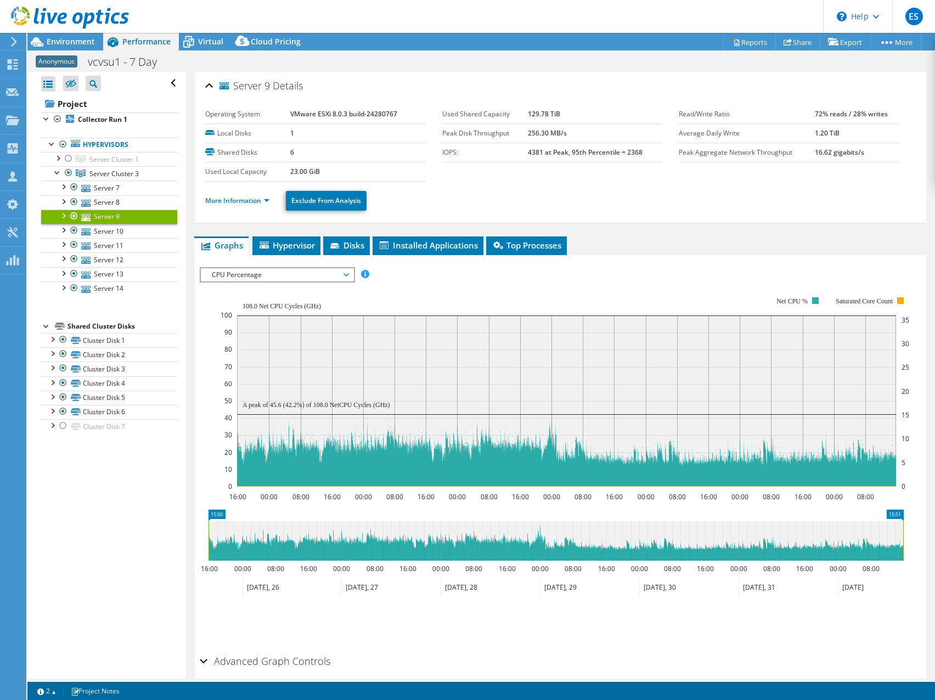
click at [272, 201] on li "More Information" at bounding box center [240, 201] width 71 height 12
click at [269, 201] on link "More Information" at bounding box center [237, 200] width 64 height 9
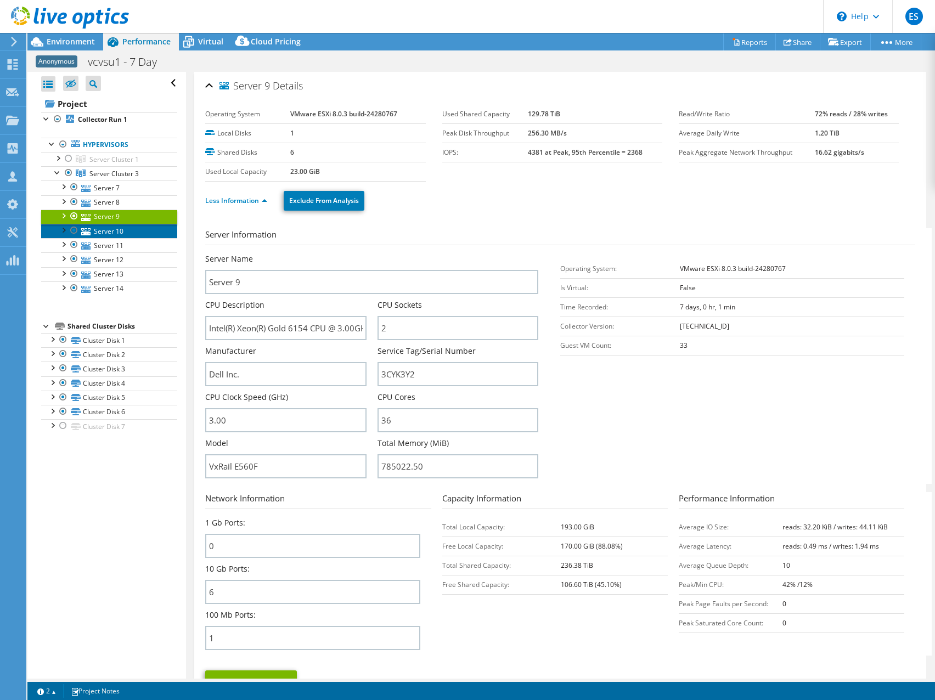
click at [109, 232] on link "Server 10" at bounding box center [109, 231] width 136 height 14
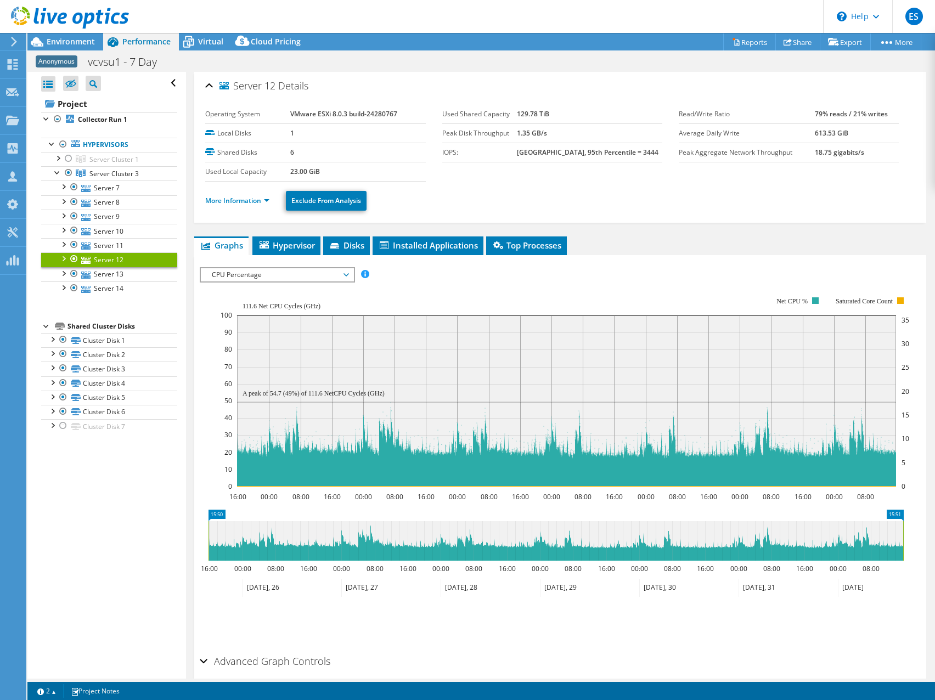
select select "USD"
click at [268, 201] on link "More Information" at bounding box center [237, 200] width 64 height 9
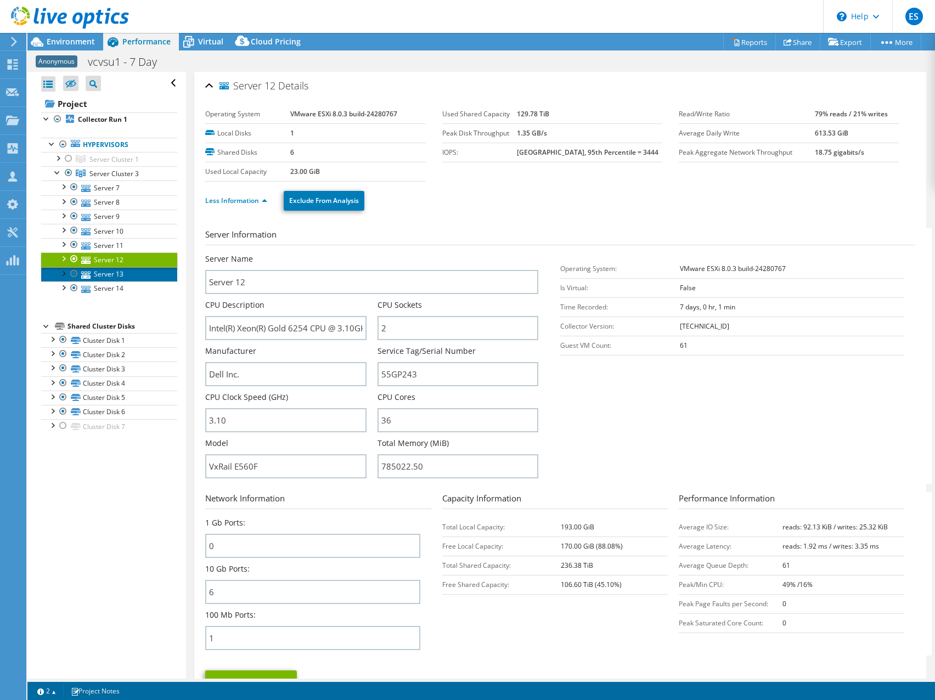
click at [110, 274] on link "Server 13" at bounding box center [109, 274] width 136 height 14
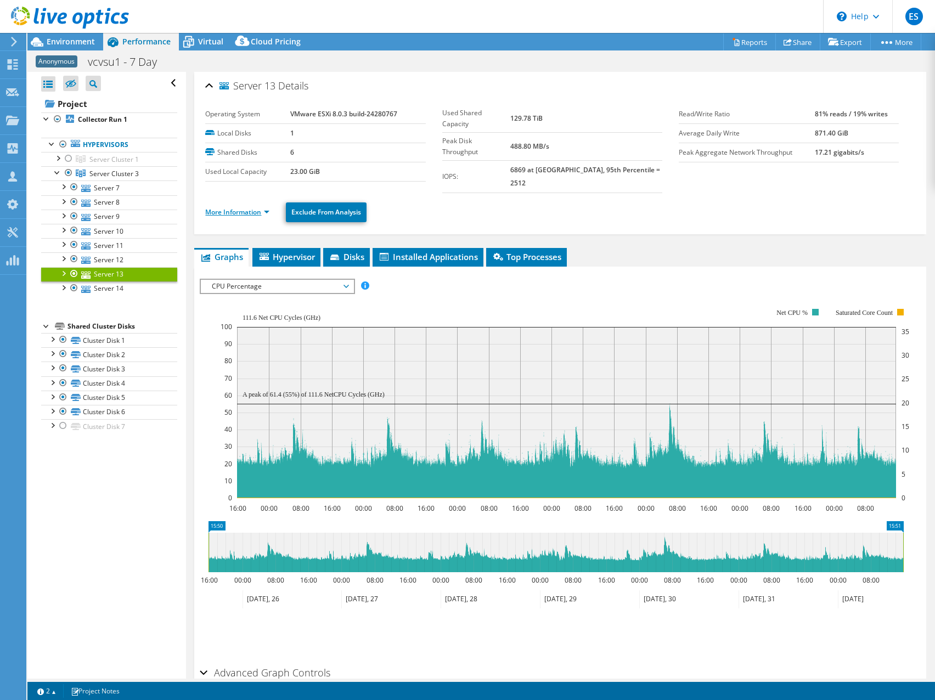
click at [269, 207] on link "More Information" at bounding box center [237, 211] width 64 height 9
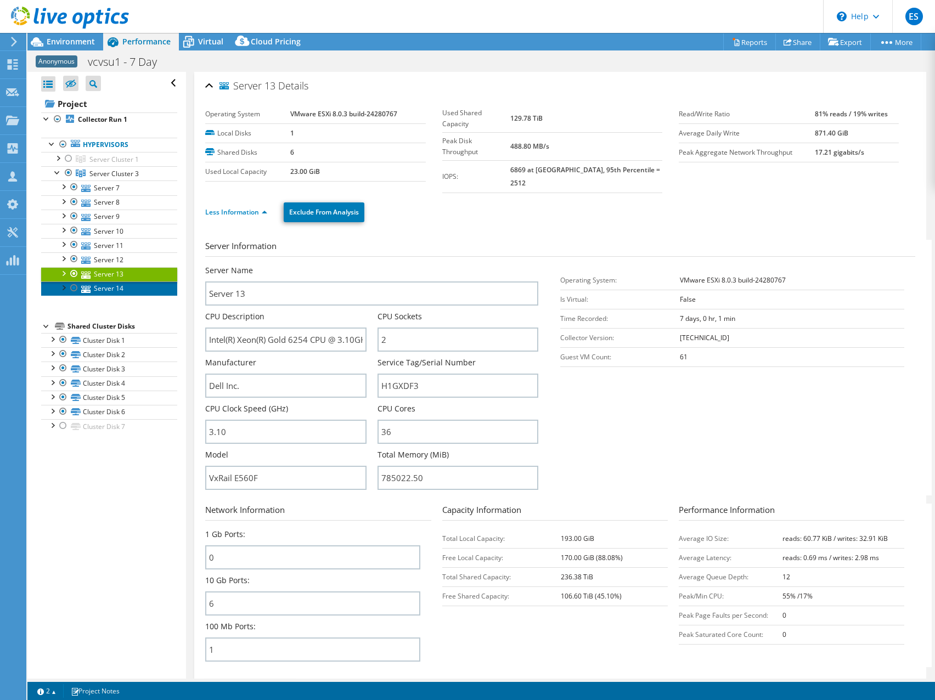
click at [85, 292] on icon at bounding box center [85, 289] width 9 height 7
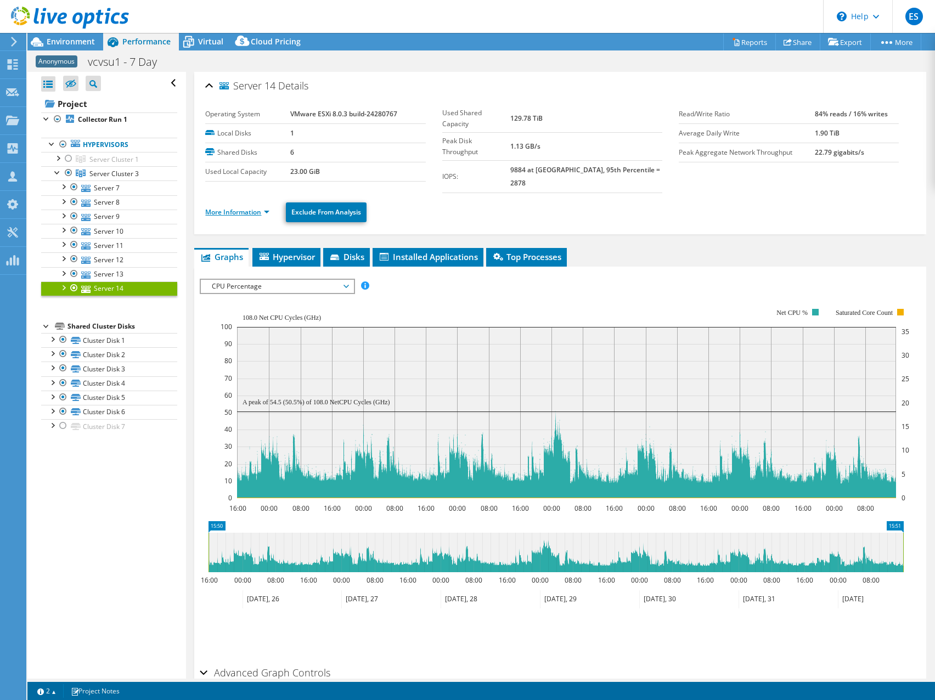
click at [267, 207] on link "More Information" at bounding box center [237, 211] width 64 height 9
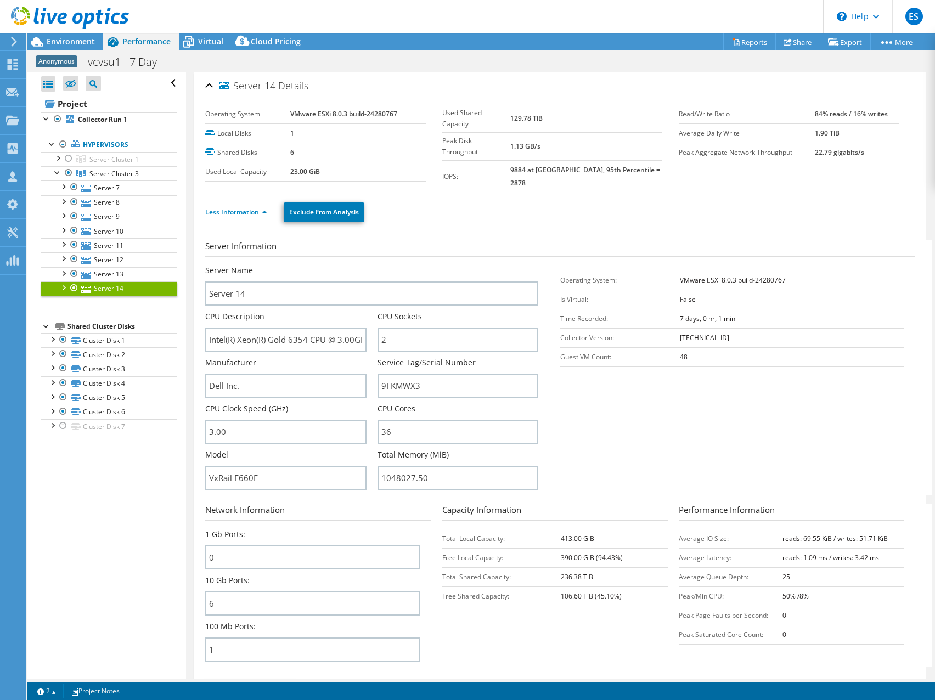
click at [505, 64] on div "Anonymous vcvsu1 - 7 Day Print" at bounding box center [480, 62] width 907 height 20
click at [112, 274] on link "Server 13" at bounding box center [109, 274] width 136 height 14
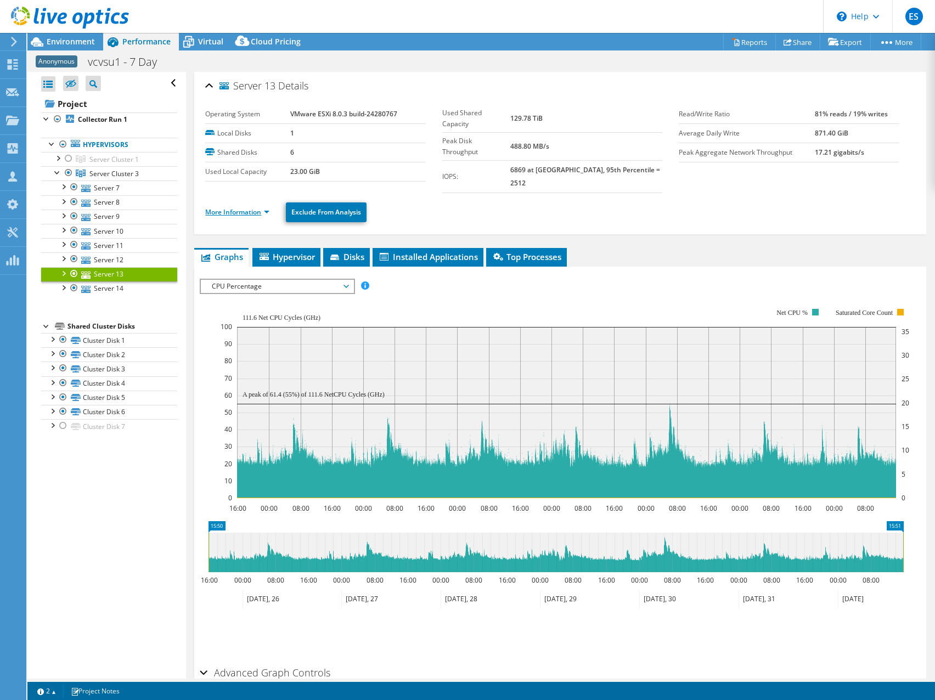
click at [268, 207] on link "More Information" at bounding box center [237, 211] width 64 height 9
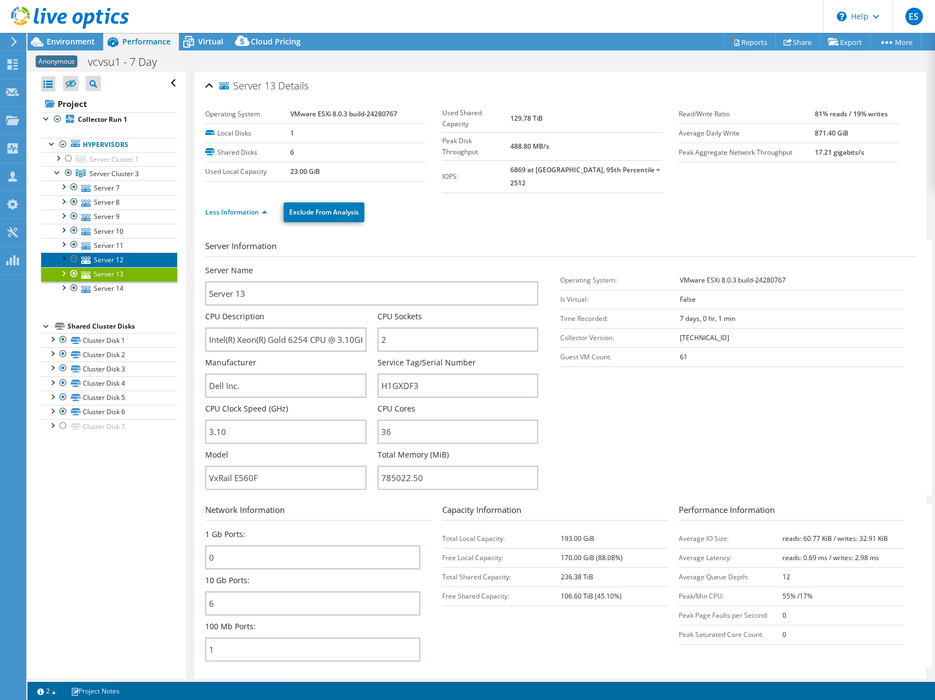
click at [110, 259] on link "Server 12" at bounding box center [109, 259] width 136 height 14
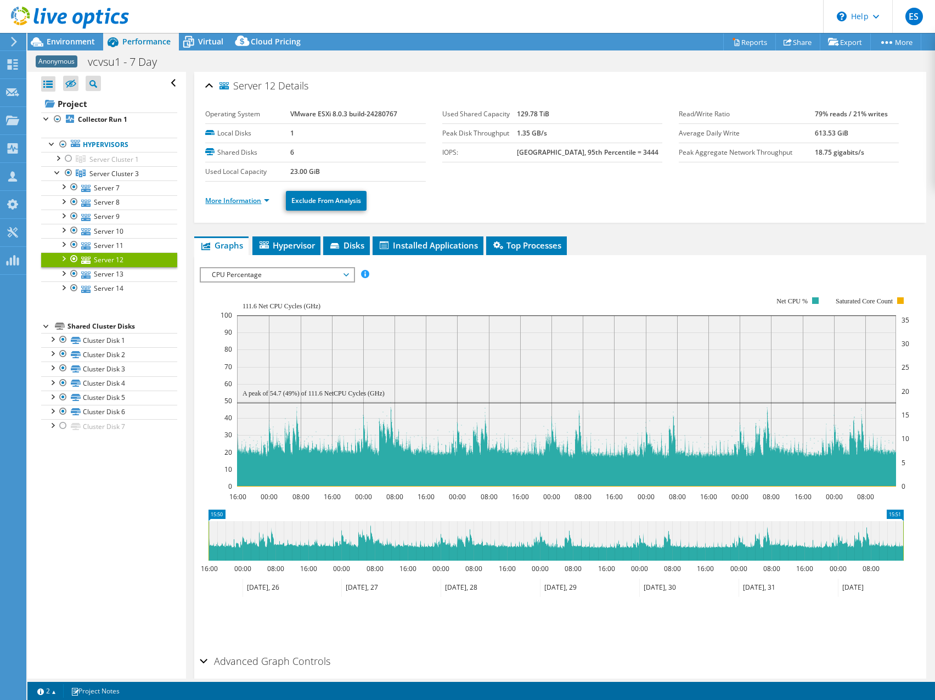
click at [268, 201] on link "More Information" at bounding box center [237, 200] width 64 height 9
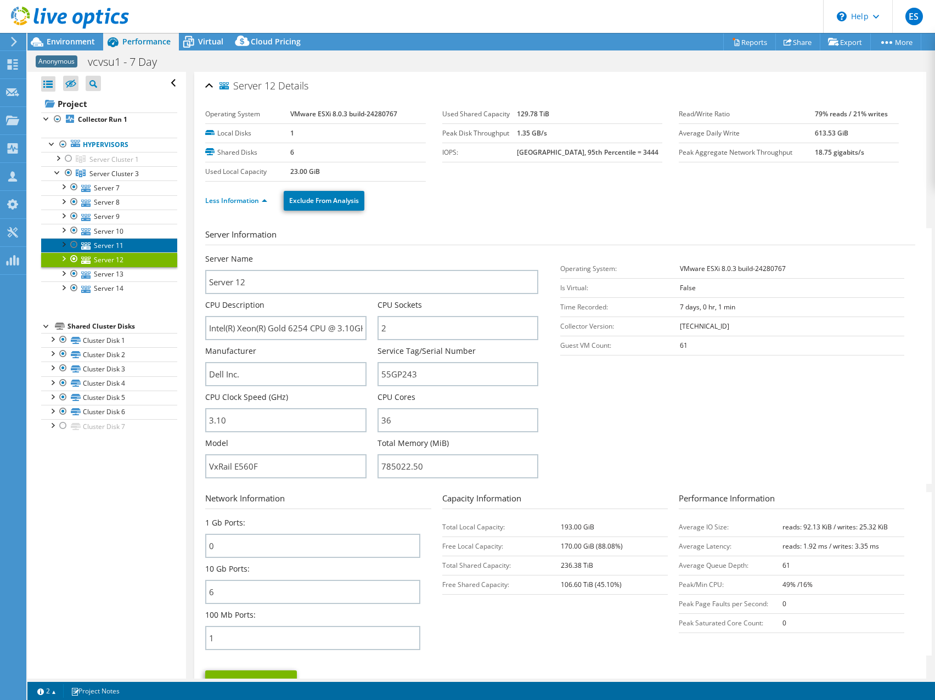
click at [113, 244] on link "Server 11" at bounding box center [109, 245] width 136 height 14
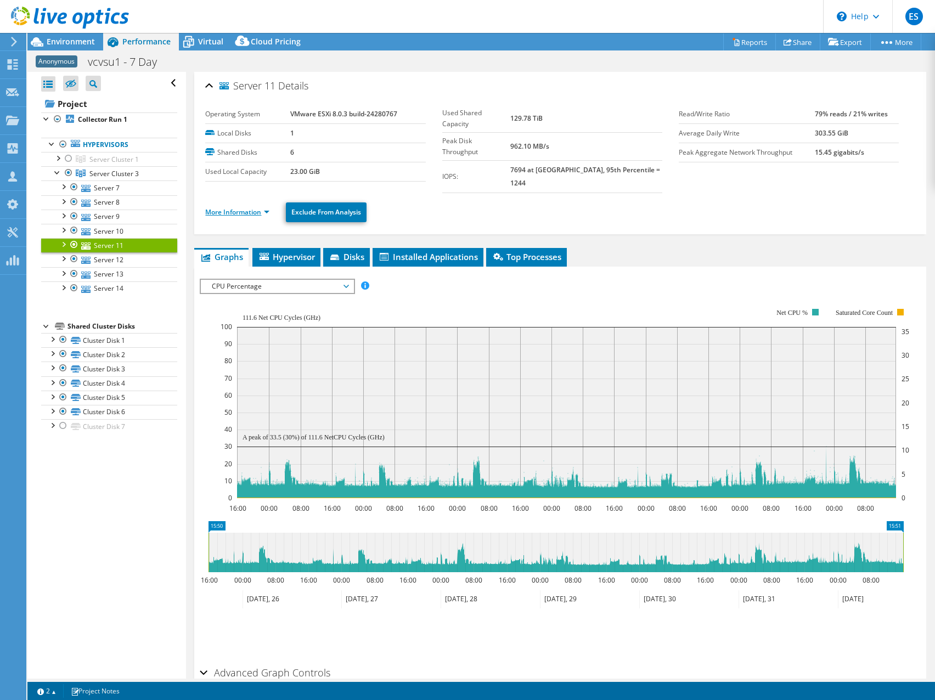
click at [268, 207] on link "More Information" at bounding box center [237, 211] width 64 height 9
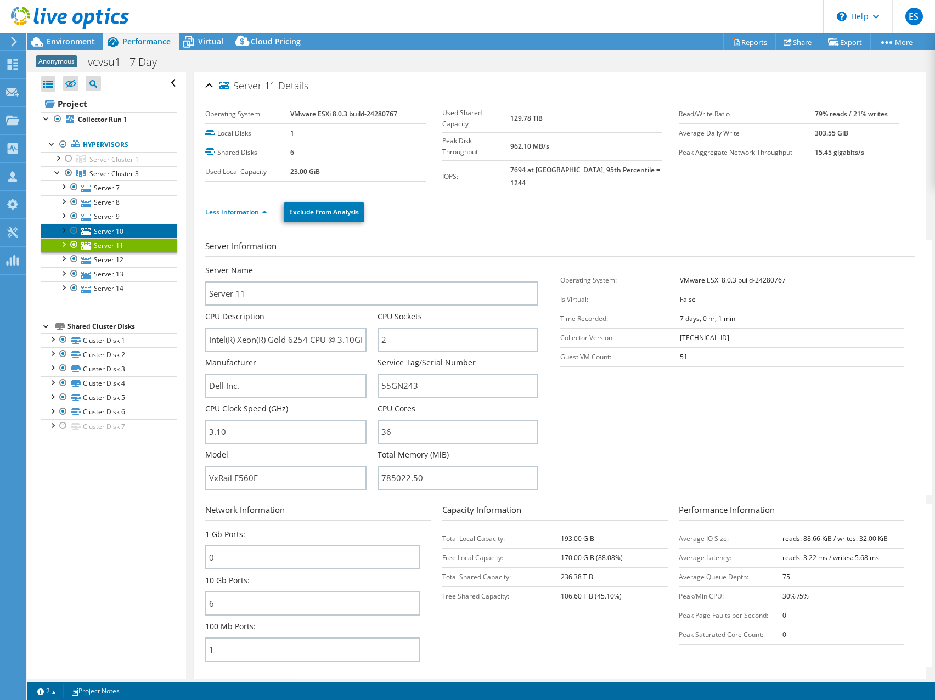
click at [110, 231] on link "Server 10" at bounding box center [109, 231] width 136 height 14
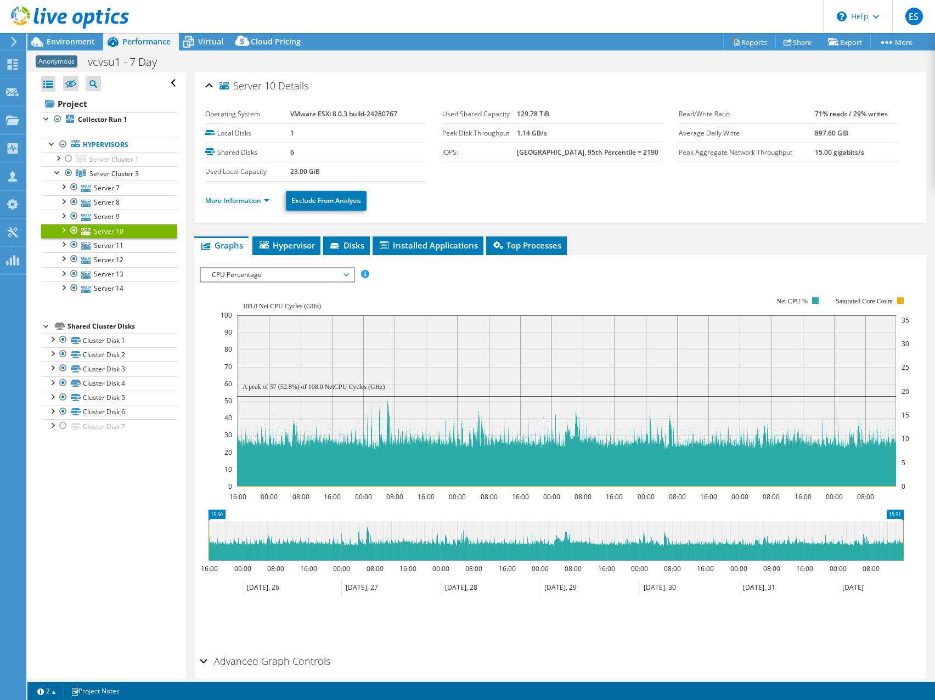
click at [270, 201] on li "More Information" at bounding box center [240, 201] width 71 height 12
click at [266, 201] on link "More Information" at bounding box center [237, 200] width 64 height 9
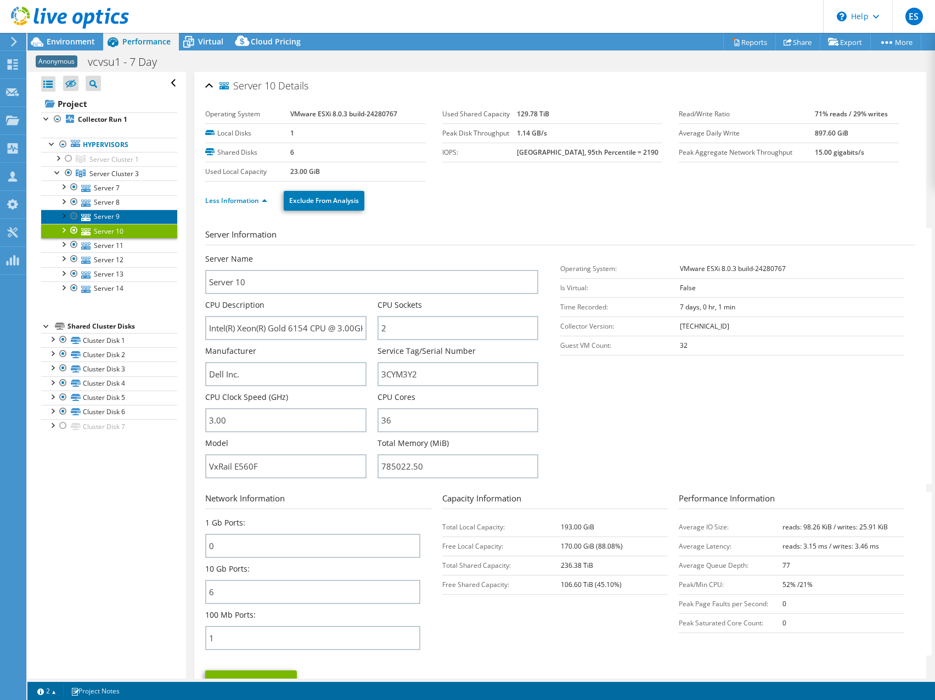
click at [117, 215] on link "Server 9" at bounding box center [109, 217] width 136 height 14
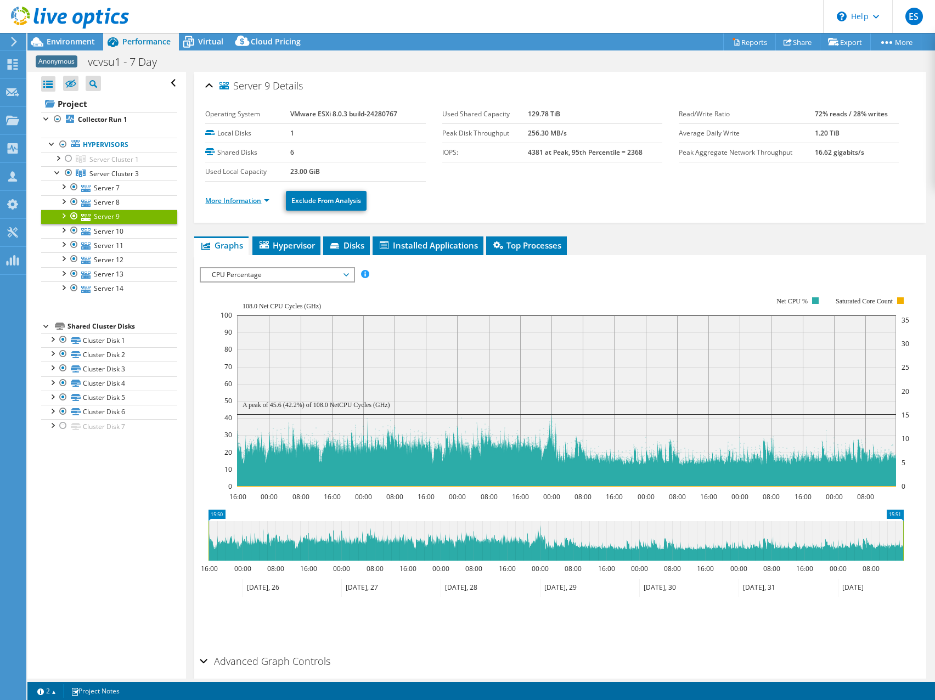
click at [267, 197] on link "More Information" at bounding box center [237, 200] width 64 height 9
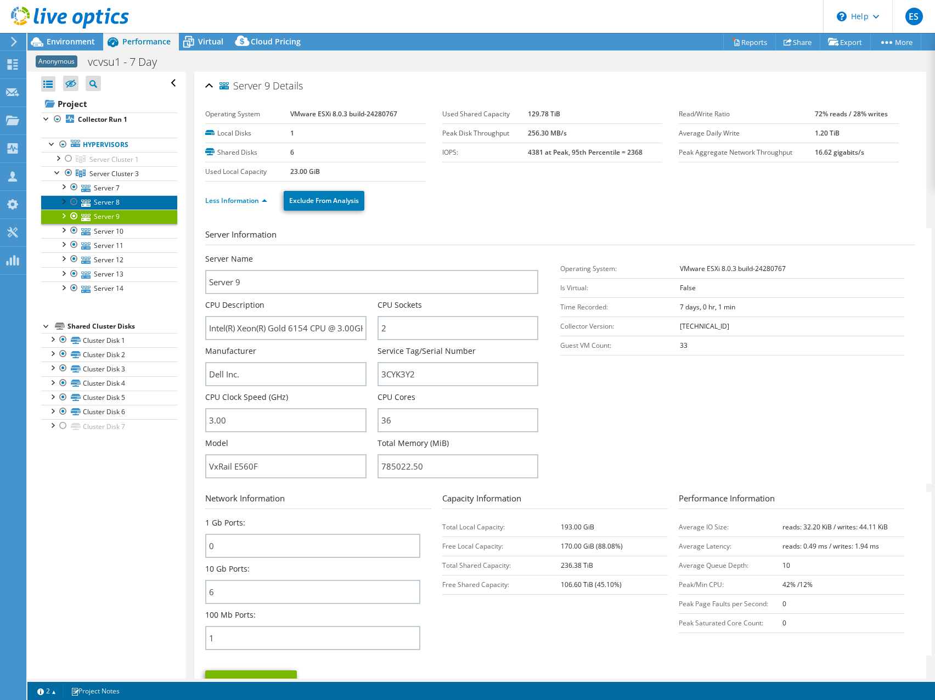
click at [109, 199] on link "Server 8" at bounding box center [109, 202] width 136 height 14
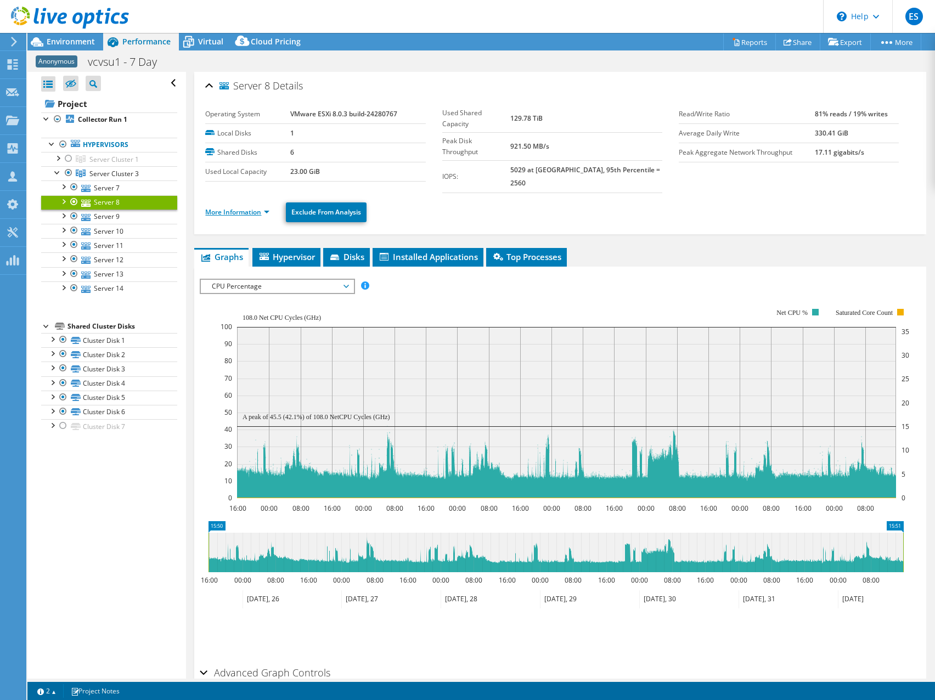
click at [268, 207] on link "More Information" at bounding box center [237, 211] width 64 height 9
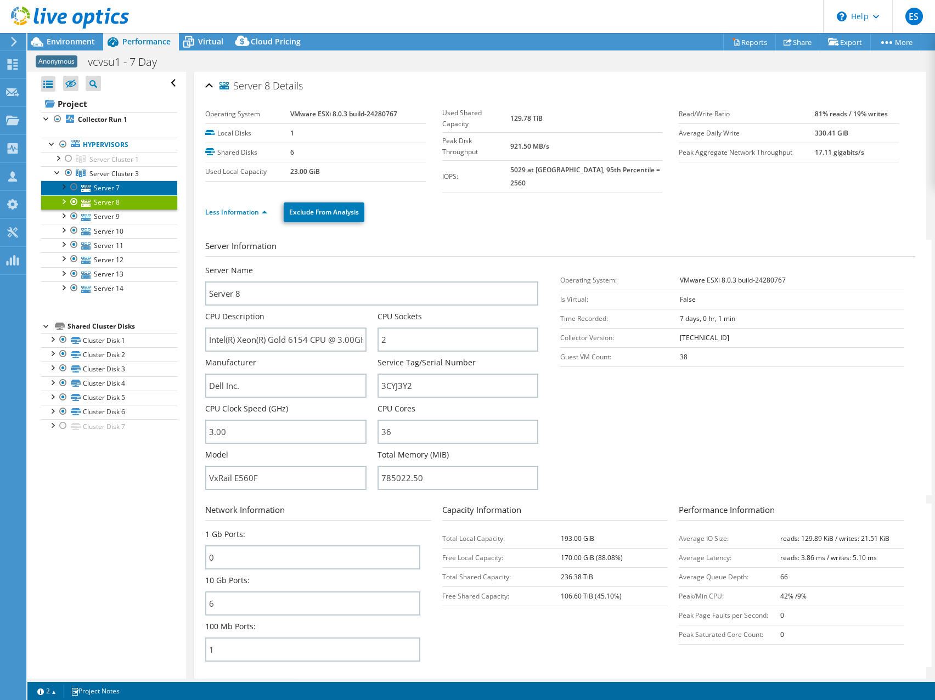
click at [111, 185] on link "Server 7" at bounding box center [109, 187] width 136 height 14
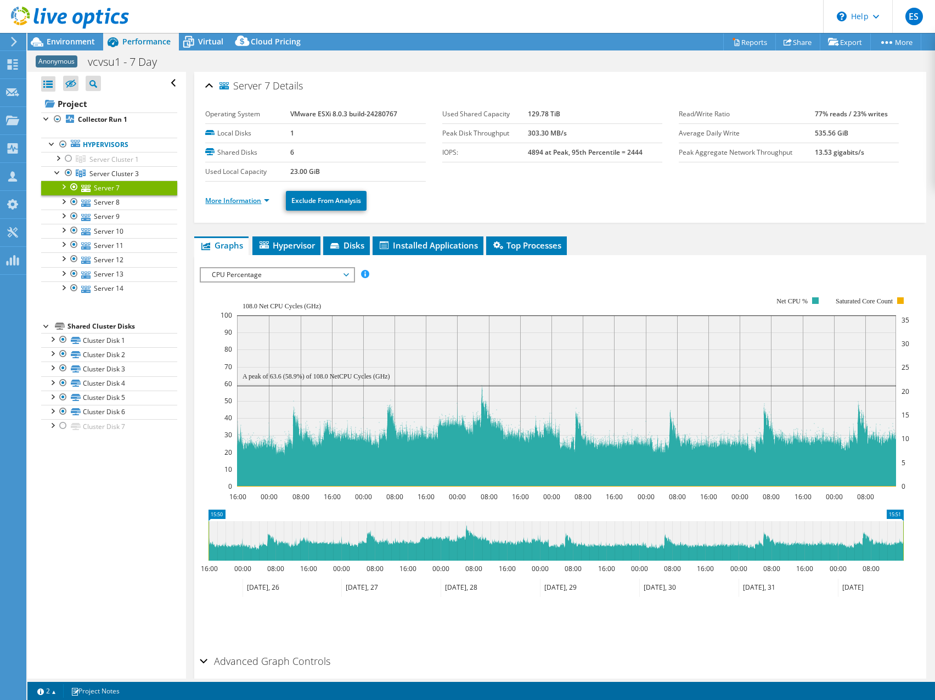
click at [268, 199] on link "More Information" at bounding box center [237, 200] width 64 height 9
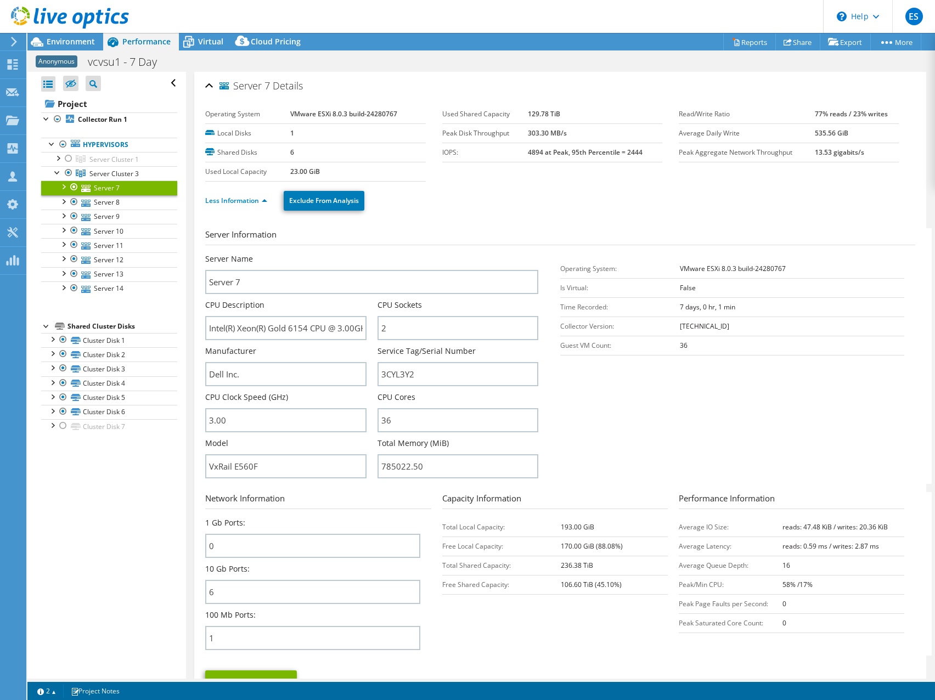
click at [483, 191] on ul "Less Information Exclude From Analysis" at bounding box center [559, 199] width 709 height 22
click at [524, 57] on div "Anonymous vcvsu1 - 7 Day Print" at bounding box center [480, 62] width 907 height 20
click at [71, 36] on div at bounding box center [64, 18] width 129 height 37
click at [69, 43] on span "Environment" at bounding box center [71, 41] width 48 height 10
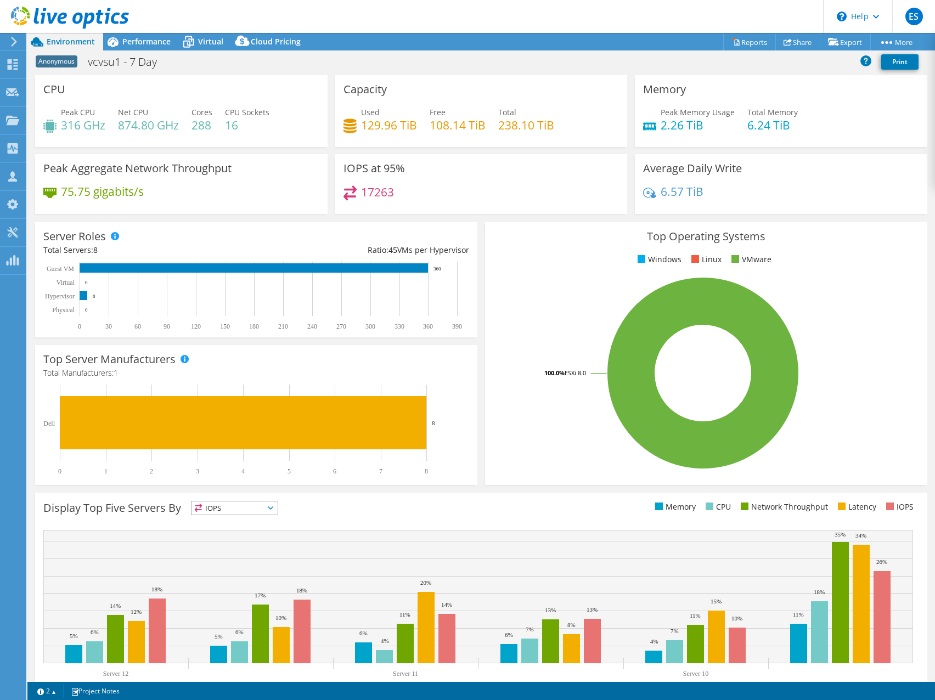
click at [311, 111] on div "Peak CPU 316 GHz Net CPU 874.80 GHz Cores 288 CPU Sockets 16" at bounding box center [181, 124] width 276 height 36
click at [306, 87] on div "CPU Peak CPU 316 GHz Net CPU 874.80 GHz Cores 288 CPU Sockets 16" at bounding box center [181, 111] width 292 height 72
click at [285, 102] on div "CPU Peak CPU 316 GHz Net CPU 874.80 GHz Cores 288 CPU Sockets 16" at bounding box center [181, 111] width 292 height 72
click at [148, 41] on span "Performance" at bounding box center [146, 41] width 48 height 10
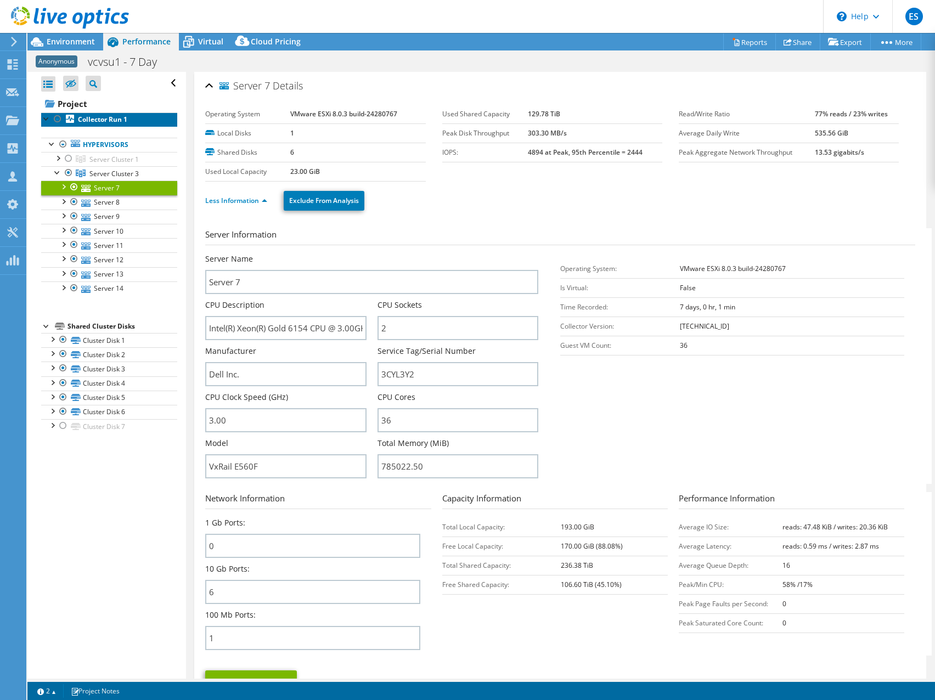
click at [92, 116] on b "Collector Run 1" at bounding box center [102, 119] width 49 height 9
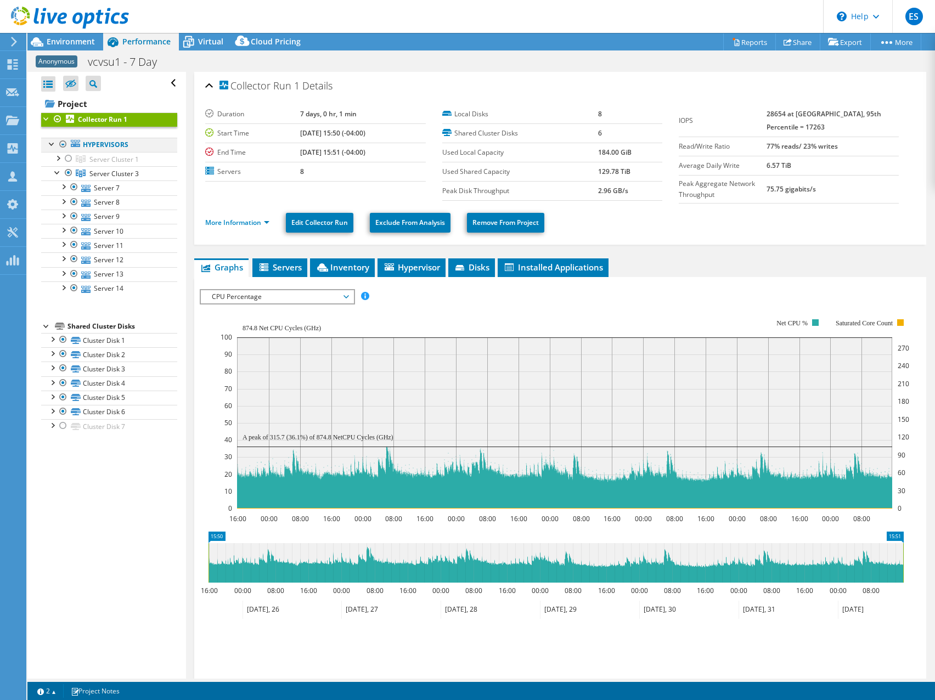
click at [50, 145] on div at bounding box center [52, 143] width 11 height 11
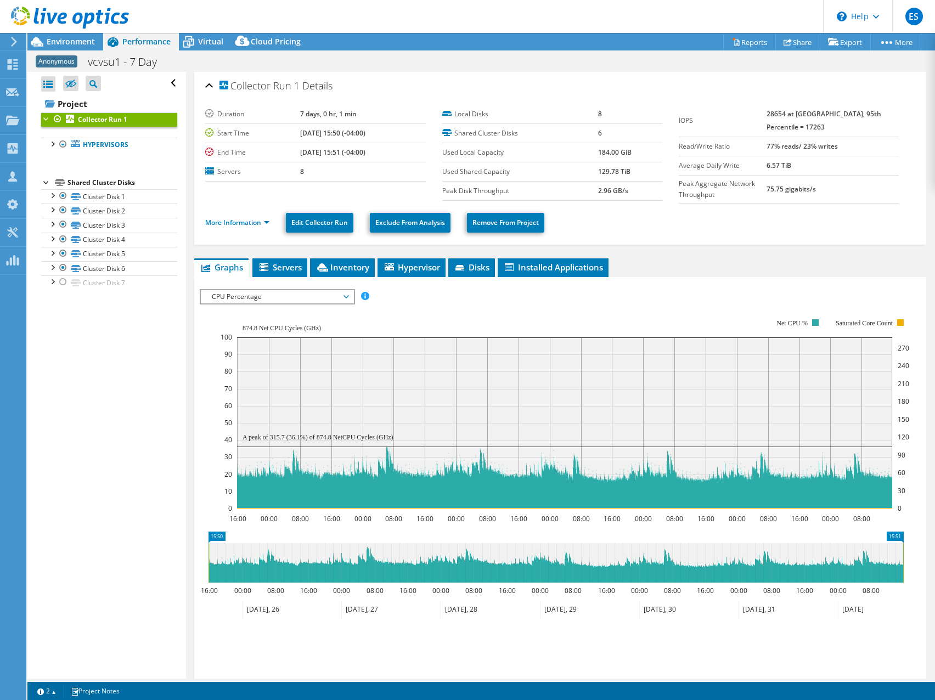
click at [346, 297] on span "CPU Percentage" at bounding box center [276, 296] width 141 height 13
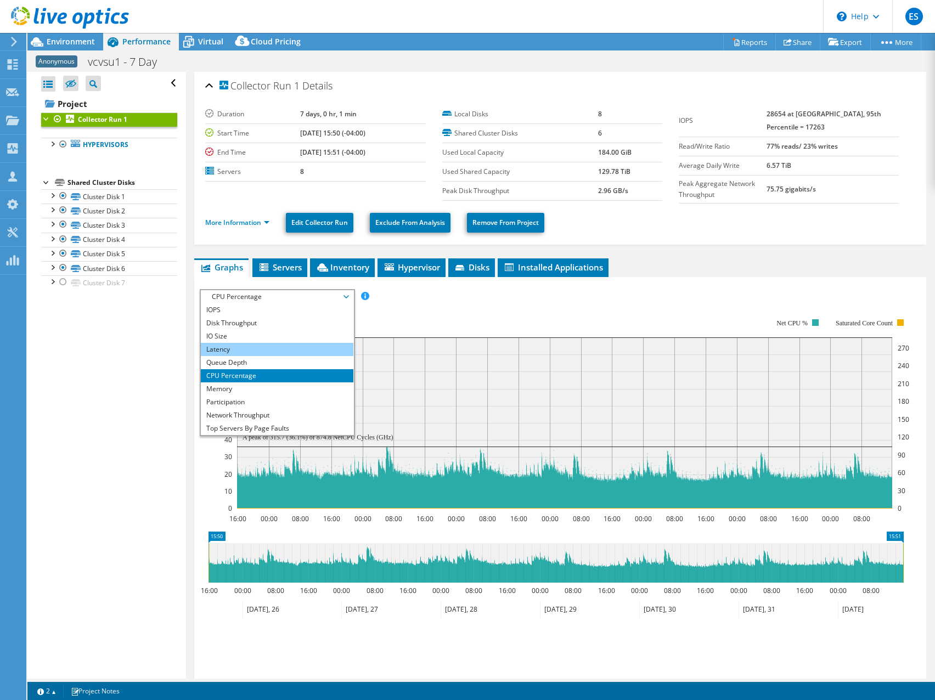
click at [247, 348] on li "Latency" at bounding box center [277, 349] width 152 height 13
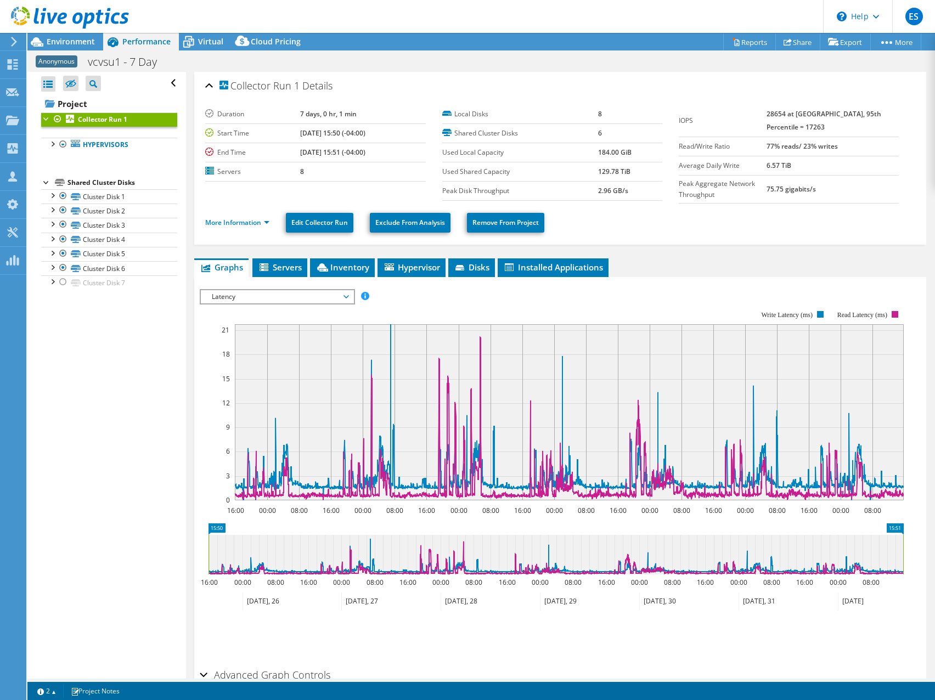
click at [337, 302] on span "Latency" at bounding box center [276, 296] width 141 height 13
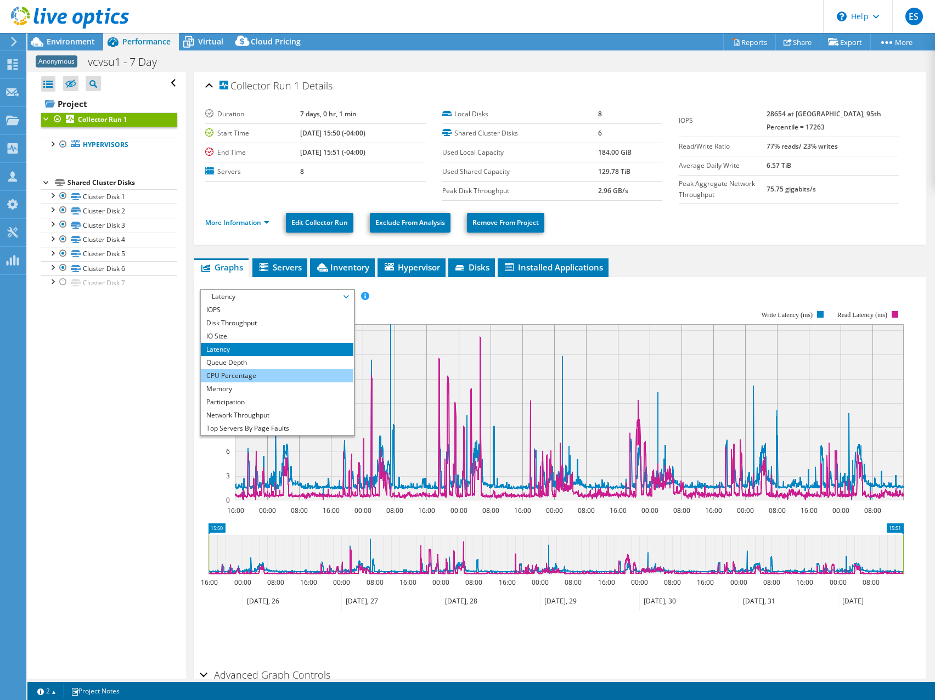
click at [259, 375] on li "CPU Percentage" at bounding box center [277, 375] width 152 height 13
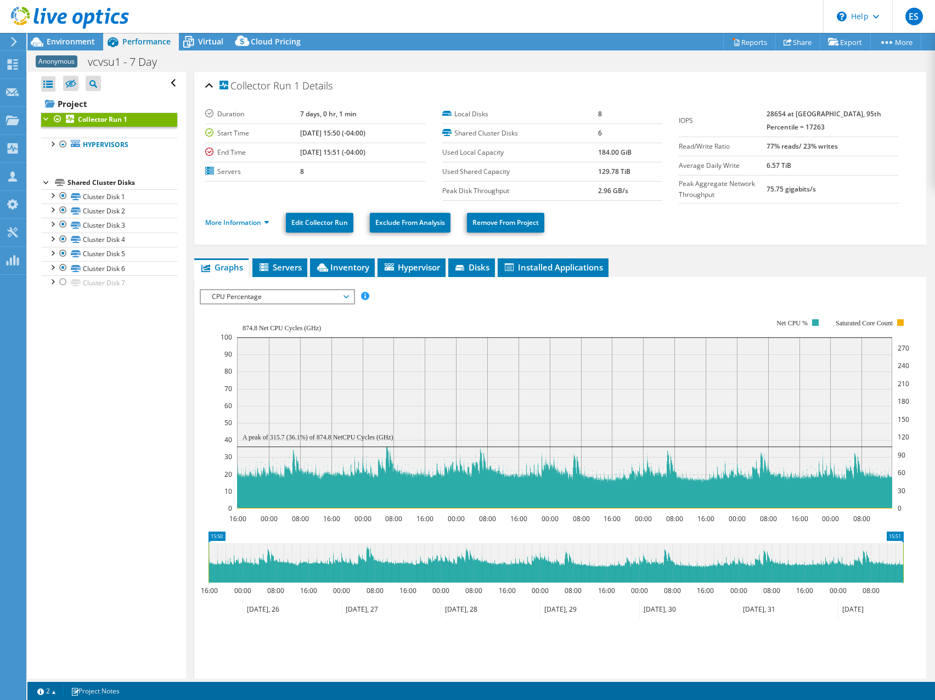
select select "USD"
click at [506, 12] on header "ES Partner Team Member [PERSON_NAME] [EMAIL_ADDRESS][DOMAIN_NAME] redesign My P…" at bounding box center [467, 16] width 935 height 33
click at [607, 14] on header "ES Partner Team Member [PERSON_NAME] [EMAIL_ADDRESS][DOMAIN_NAME] redesign My P…" at bounding box center [467, 16] width 935 height 33
click at [609, 14] on header "ES Partner Team Member [PERSON_NAME] [EMAIL_ADDRESS][DOMAIN_NAME] redesign My P…" at bounding box center [467, 16] width 935 height 33
click at [664, 19] on header "ES Partner Team Member [PERSON_NAME] [EMAIL_ADDRESS][DOMAIN_NAME] redesign My P…" at bounding box center [467, 16] width 935 height 33
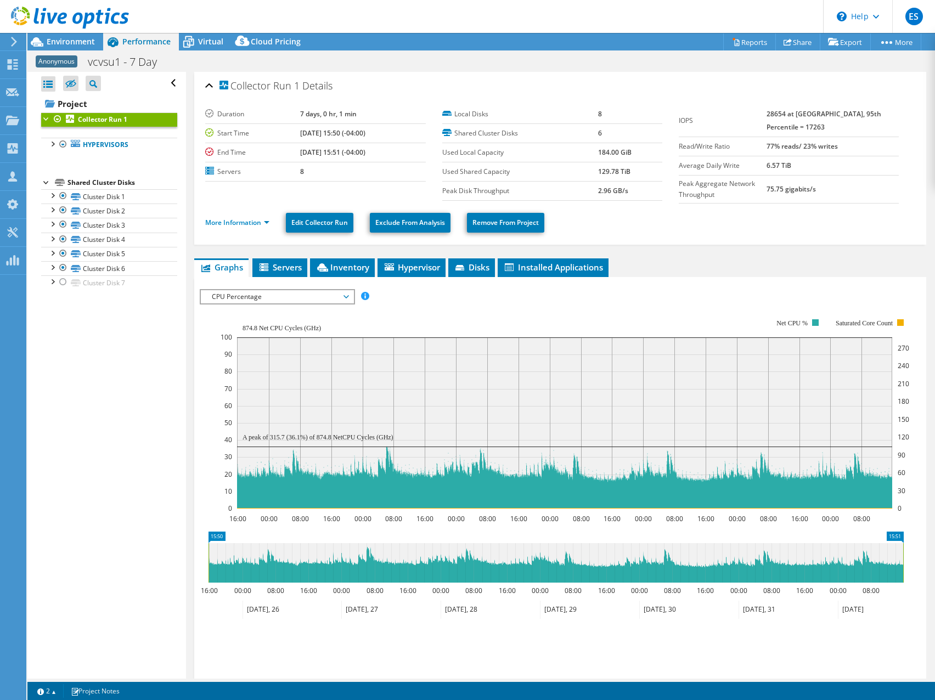
click at [662, 18] on header "ES Partner Team Member [PERSON_NAME] [EMAIL_ADDRESS][DOMAIN_NAME] redesign My P…" at bounding box center [467, 16] width 935 height 33
click at [622, 25] on header "ES Partner Team Member [PERSON_NAME] [EMAIL_ADDRESS][DOMAIN_NAME] redesign My P…" at bounding box center [467, 16] width 935 height 33
click at [637, 7] on header "ES Partner Team Member [PERSON_NAME] [EMAIL_ADDRESS][DOMAIN_NAME] redesign My P…" at bounding box center [467, 16] width 935 height 33
click at [585, 20] on header "ES Partner Team Member [PERSON_NAME] [EMAIL_ADDRESS][DOMAIN_NAME] redesign My P…" at bounding box center [467, 16] width 935 height 33
click at [593, 11] on header "ES Partner Team Member [PERSON_NAME] [EMAIL_ADDRESS][DOMAIN_NAME] redesign My P…" at bounding box center [467, 16] width 935 height 33
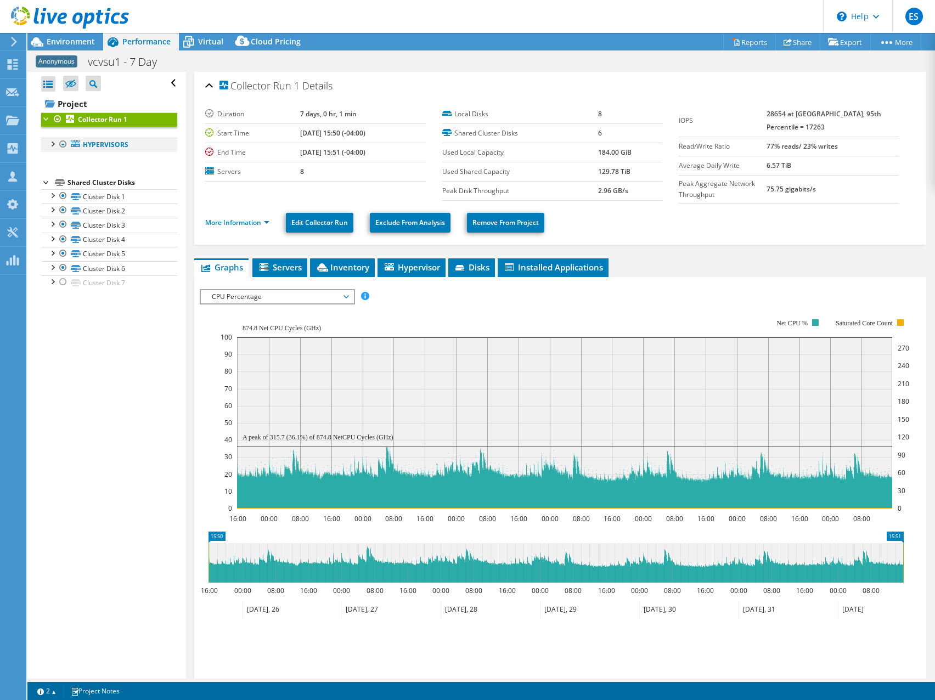
click at [55, 142] on div at bounding box center [52, 143] width 11 height 11
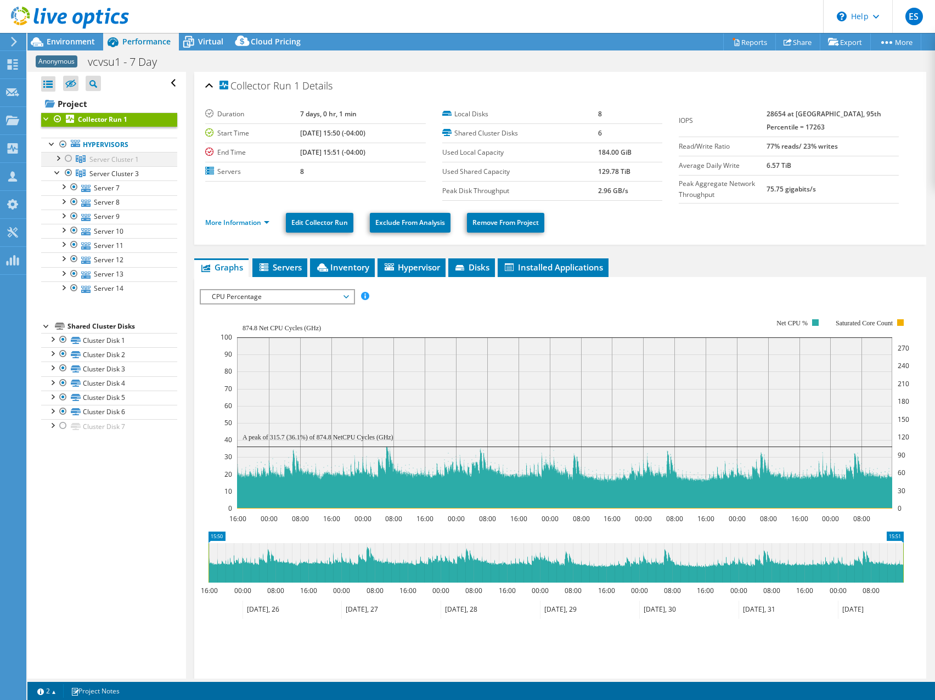
click at [67, 165] on div at bounding box center [68, 158] width 11 height 13
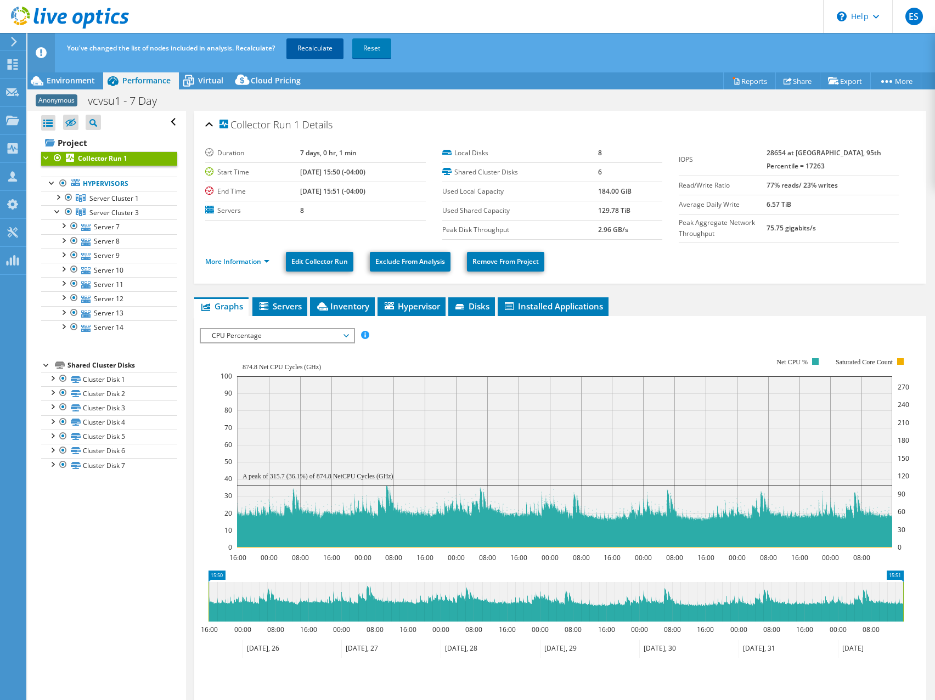
click at [313, 50] on link "Recalculate" at bounding box center [314, 48] width 57 height 20
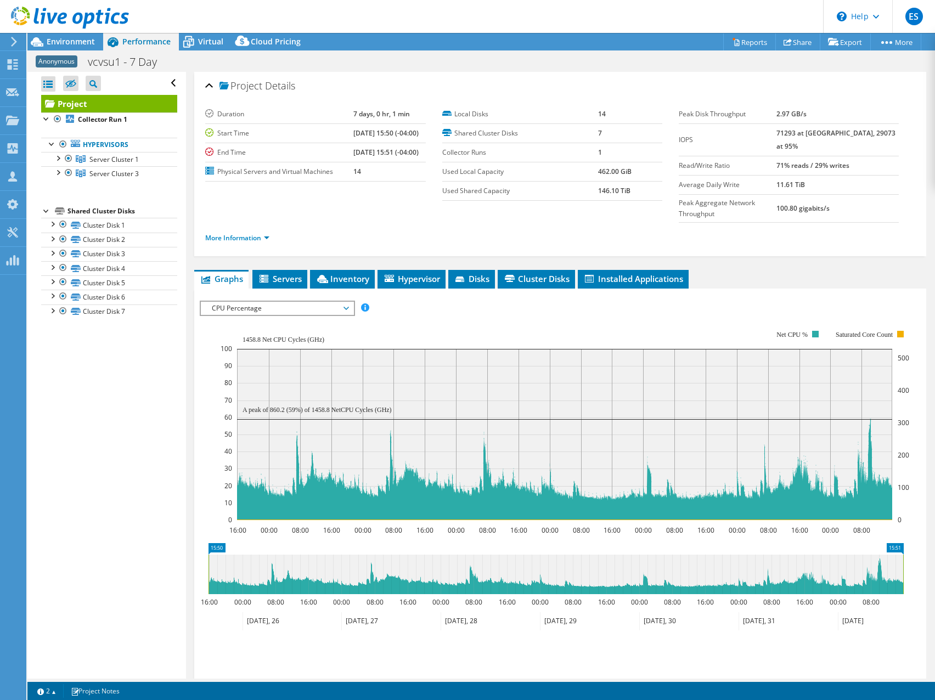
click at [658, 8] on header "ES Partner Team Member Eric Shouse eshouse@redesign-group.com redesign My Profi…" at bounding box center [467, 16] width 935 height 33
click at [62, 40] on span "Environment" at bounding box center [71, 41] width 48 height 10
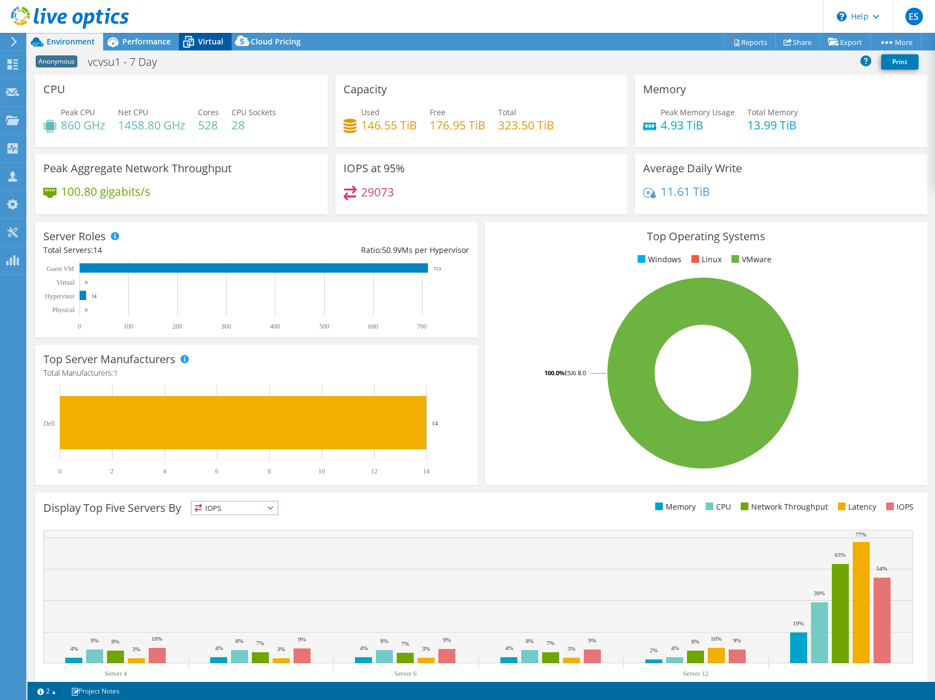
click at [205, 42] on span "Virtual" at bounding box center [210, 41] width 25 height 10
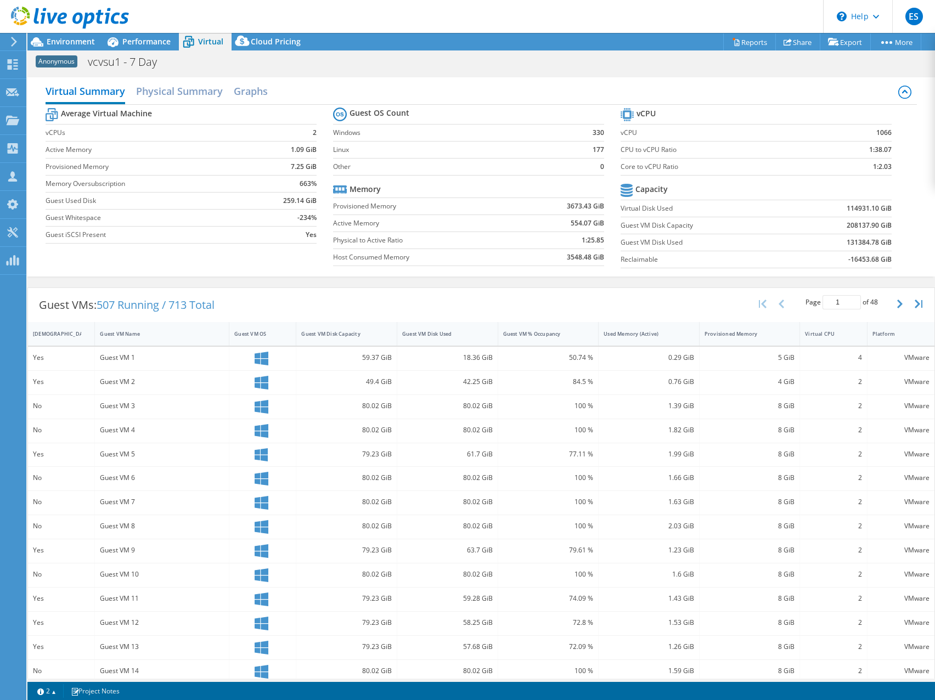
click at [446, 17] on header "ES Partner Team Member Eric Shouse eshouse@redesign-group.com redesign My Profi…" at bounding box center [467, 16] width 935 height 33
click at [448, 20] on header "ES Partner Team Member Eric Shouse eshouse@redesign-group.com redesign My Profi…" at bounding box center [467, 16] width 935 height 33
click at [515, 3] on header "ES Partner Team Member Eric Shouse eshouse@redesign-group.com redesign My Profi…" at bounding box center [467, 16] width 935 height 33
click at [648, 18] on header "ES Partner Team Member Eric Shouse eshouse@redesign-group.com redesign My Profi…" at bounding box center [467, 16] width 935 height 33
click at [488, 20] on header "ES Partner Team Member Eric Shouse eshouse@redesign-group.com redesign My Profi…" at bounding box center [467, 16] width 935 height 33
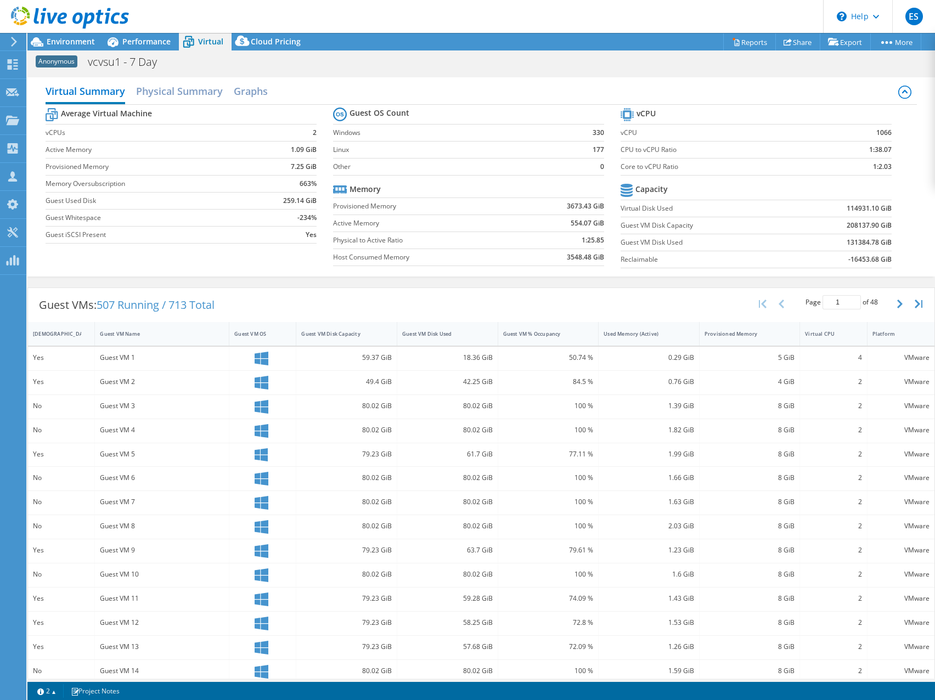
click at [488, 20] on header "ES Partner Team Member Eric Shouse eshouse@redesign-group.com redesign My Profi…" at bounding box center [467, 16] width 935 height 33
click at [76, 41] on span "Environment" at bounding box center [71, 41] width 48 height 10
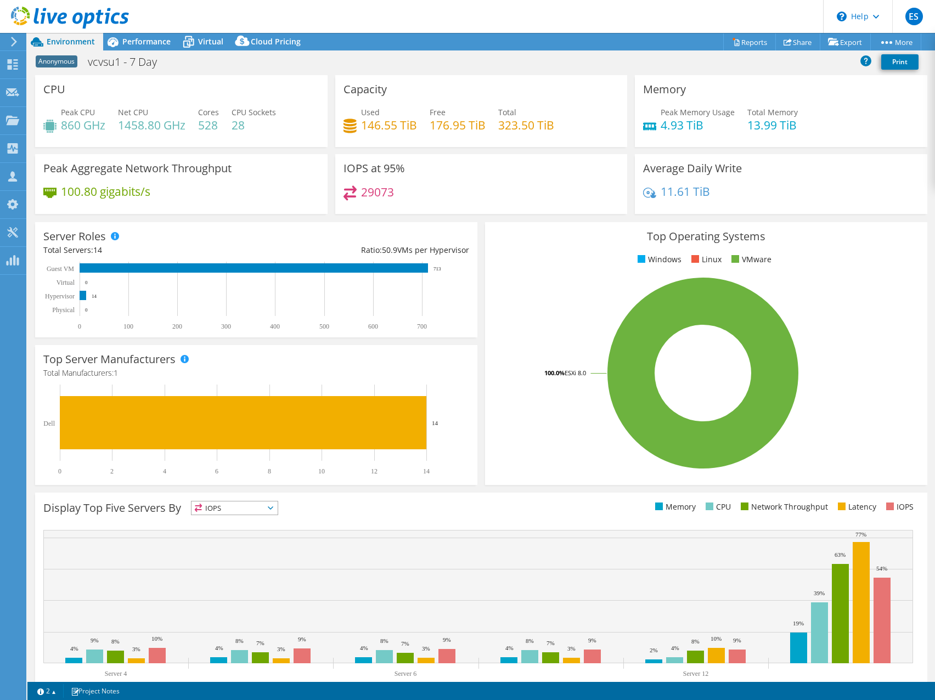
click at [519, 22] on header "ES Partner Team Member Eric Shouse eshouse@redesign-group.com redesign My Profi…" at bounding box center [467, 16] width 935 height 33
click at [142, 42] on span "Performance" at bounding box center [146, 41] width 48 height 10
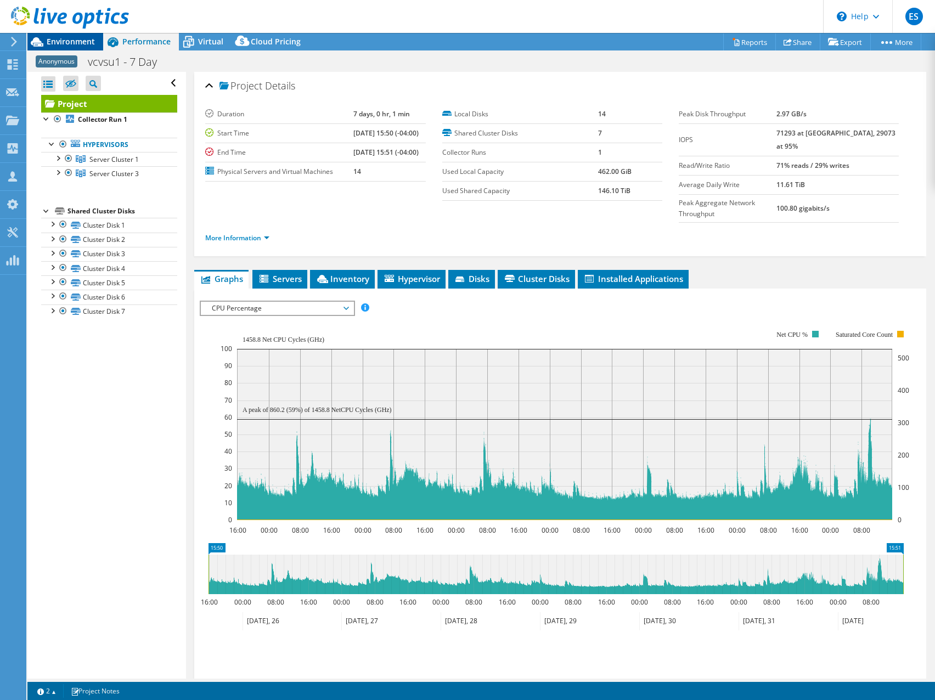
click at [78, 45] on span "Environment" at bounding box center [71, 41] width 48 height 10
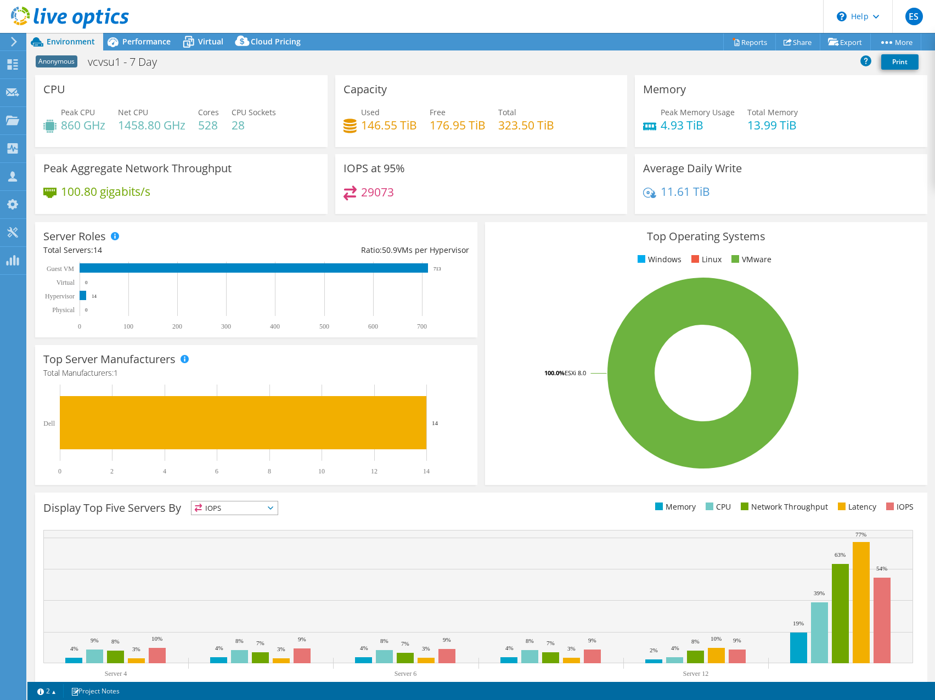
click at [607, 15] on header "ES Partner Team Member Eric Shouse eshouse@redesign-group.com redesign My Profi…" at bounding box center [467, 16] width 935 height 33
click at [607, 14] on header "ES Partner Team Member Eric Shouse eshouse@redesign-group.com redesign My Profi…" at bounding box center [467, 16] width 935 height 33
click at [607, 18] on header "ES Partner Team Member Eric Shouse eshouse@redesign-group.com redesign My Profi…" at bounding box center [467, 16] width 935 height 33
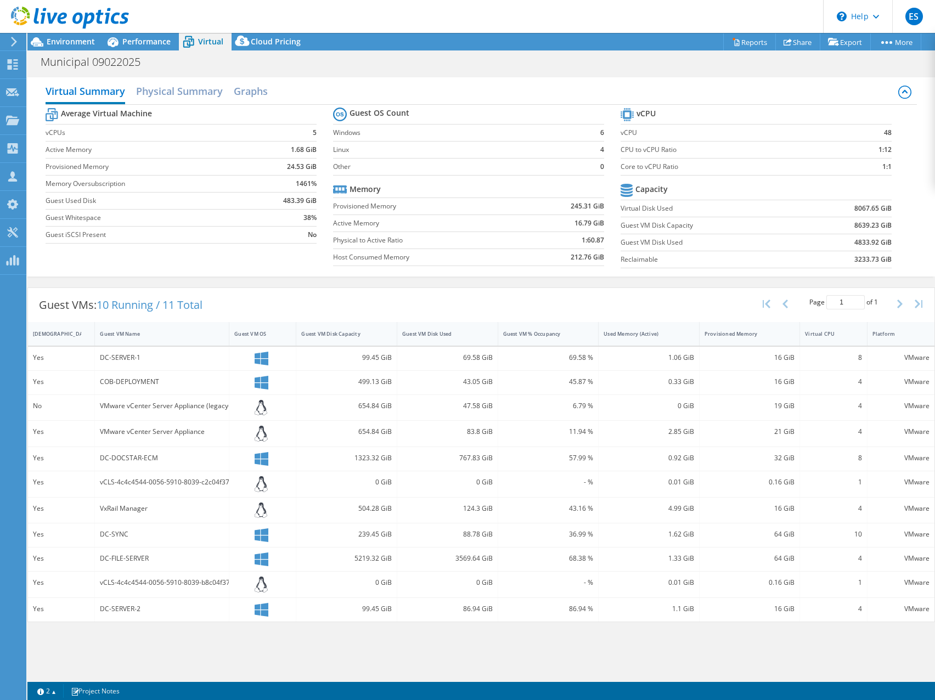
select select "USD"
